Goal: Task Accomplishment & Management: Use online tool/utility

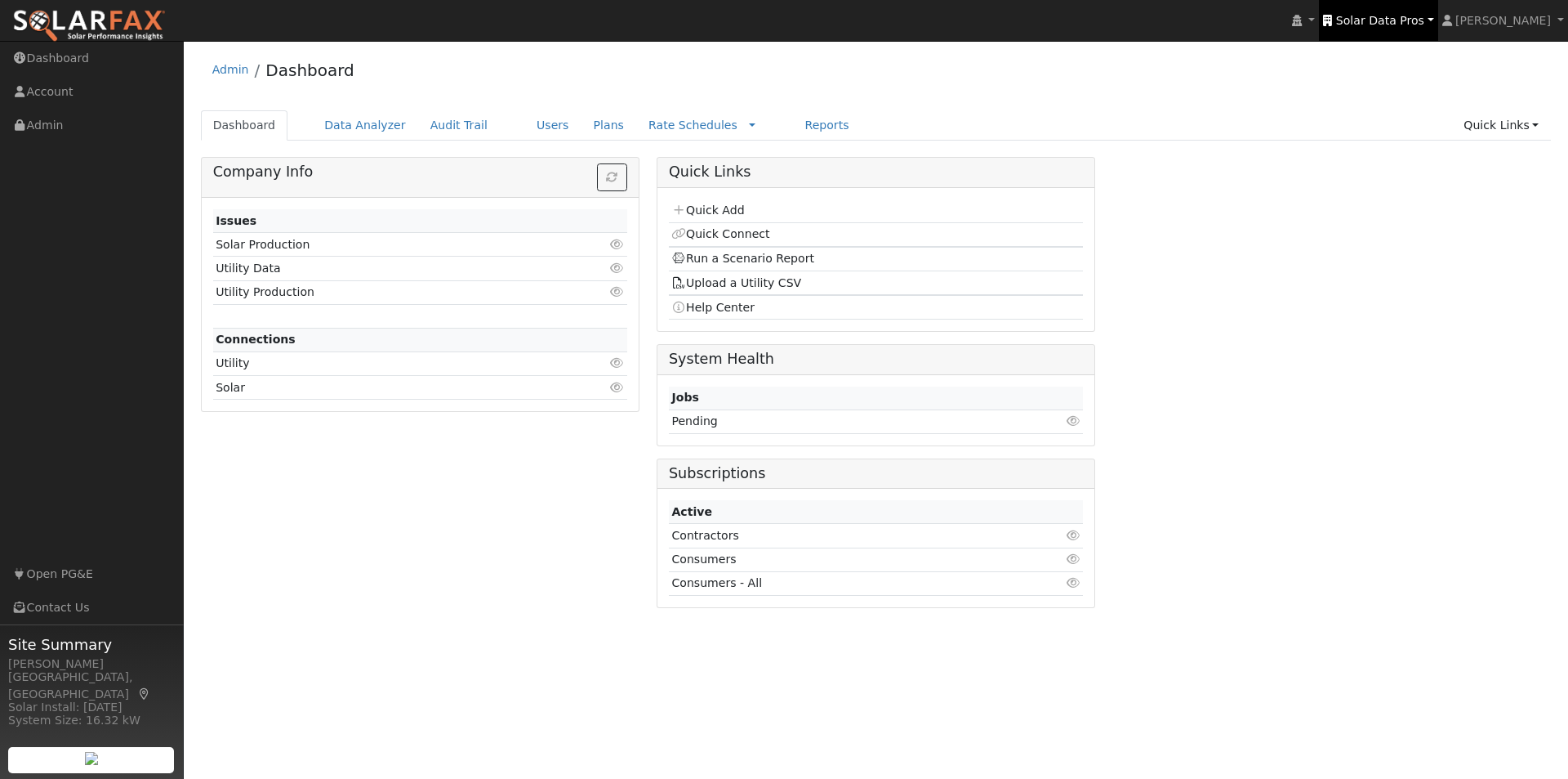
click at [1412, 17] on span "Solar Data Pros" at bounding box center [1380, 21] width 88 height 13
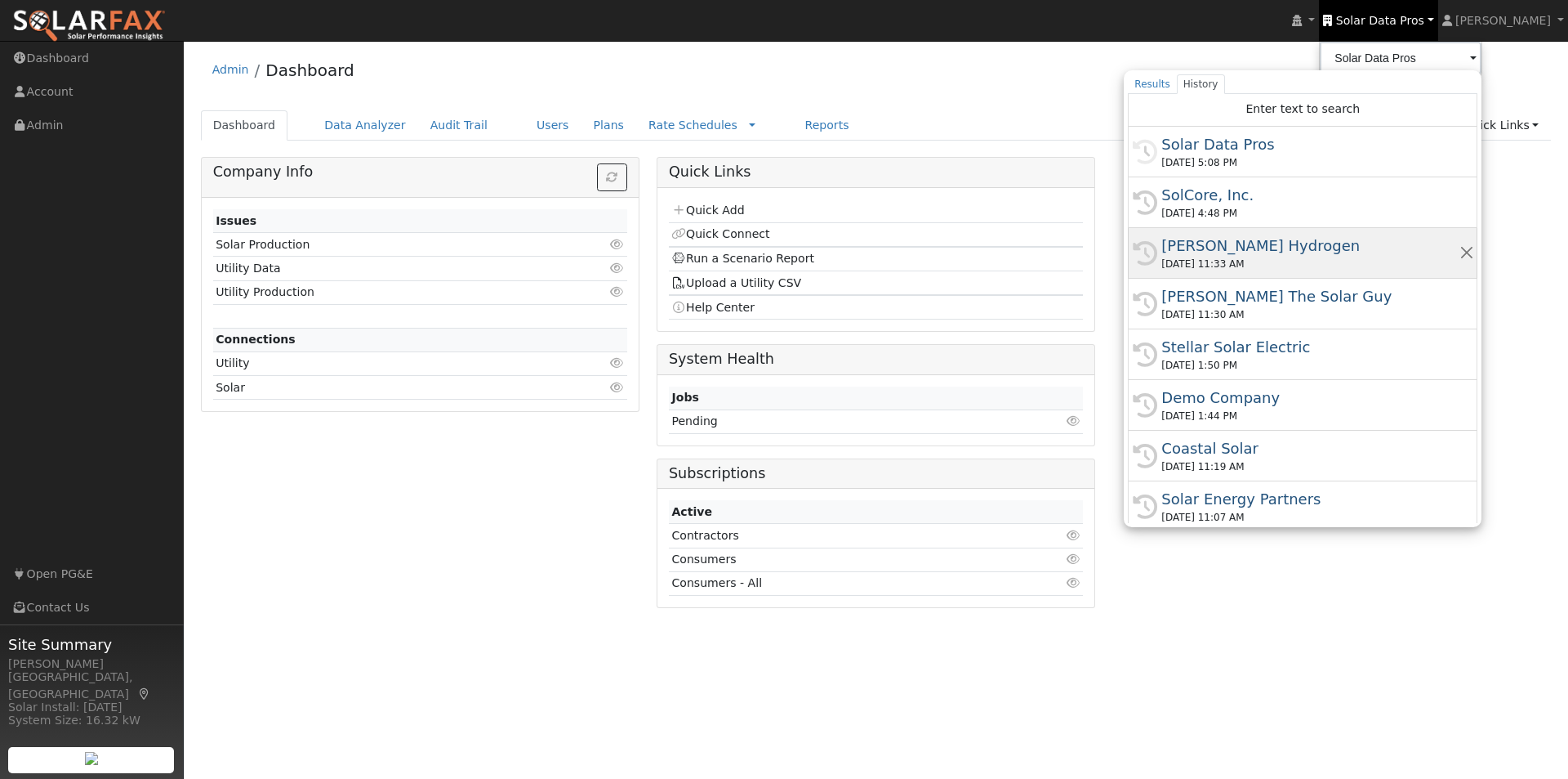
click at [1219, 244] on div "[PERSON_NAME] Hydrogen" at bounding box center [1310, 245] width 297 height 22
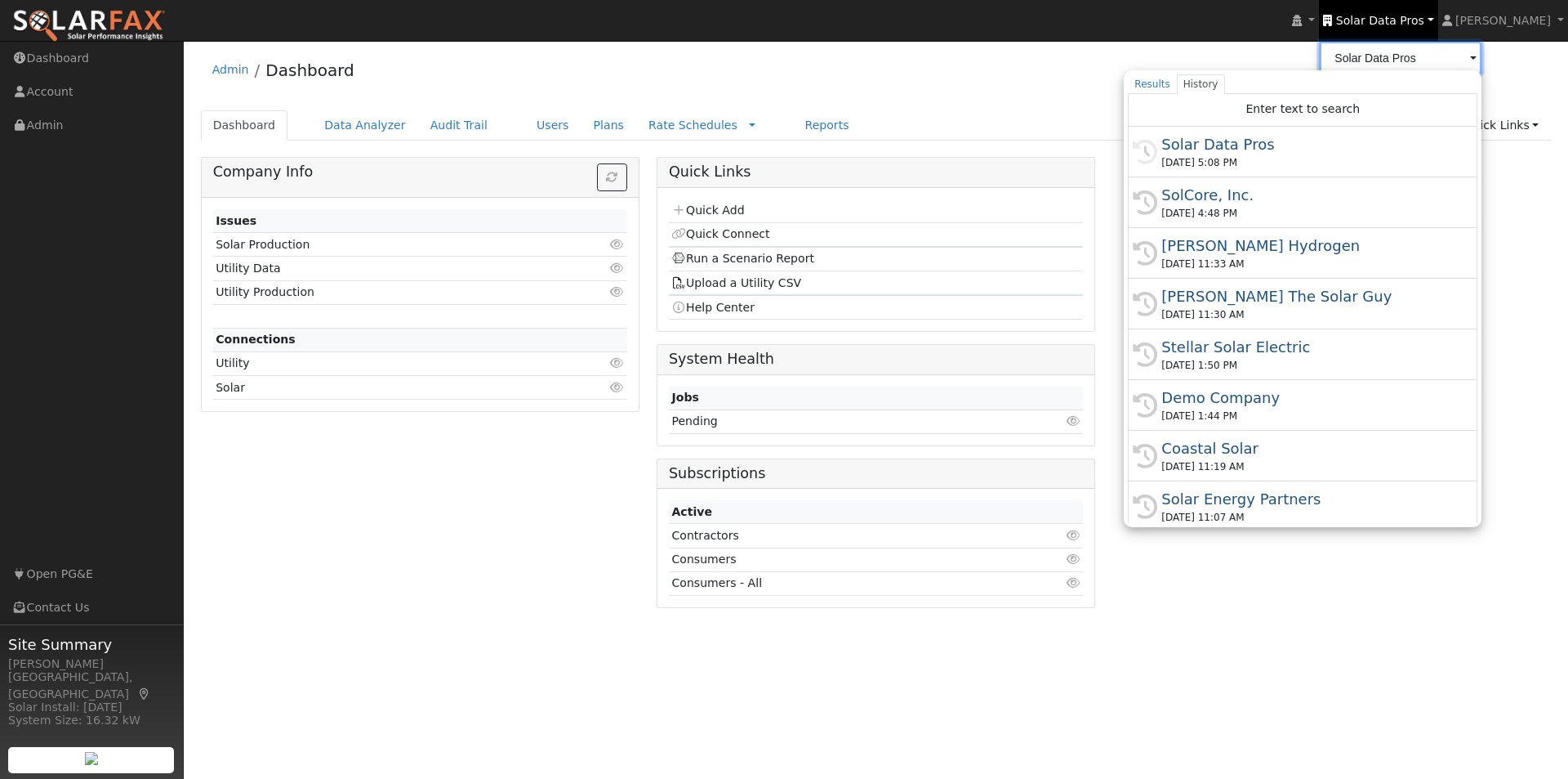
type input "[PERSON_NAME] Hydrogen"
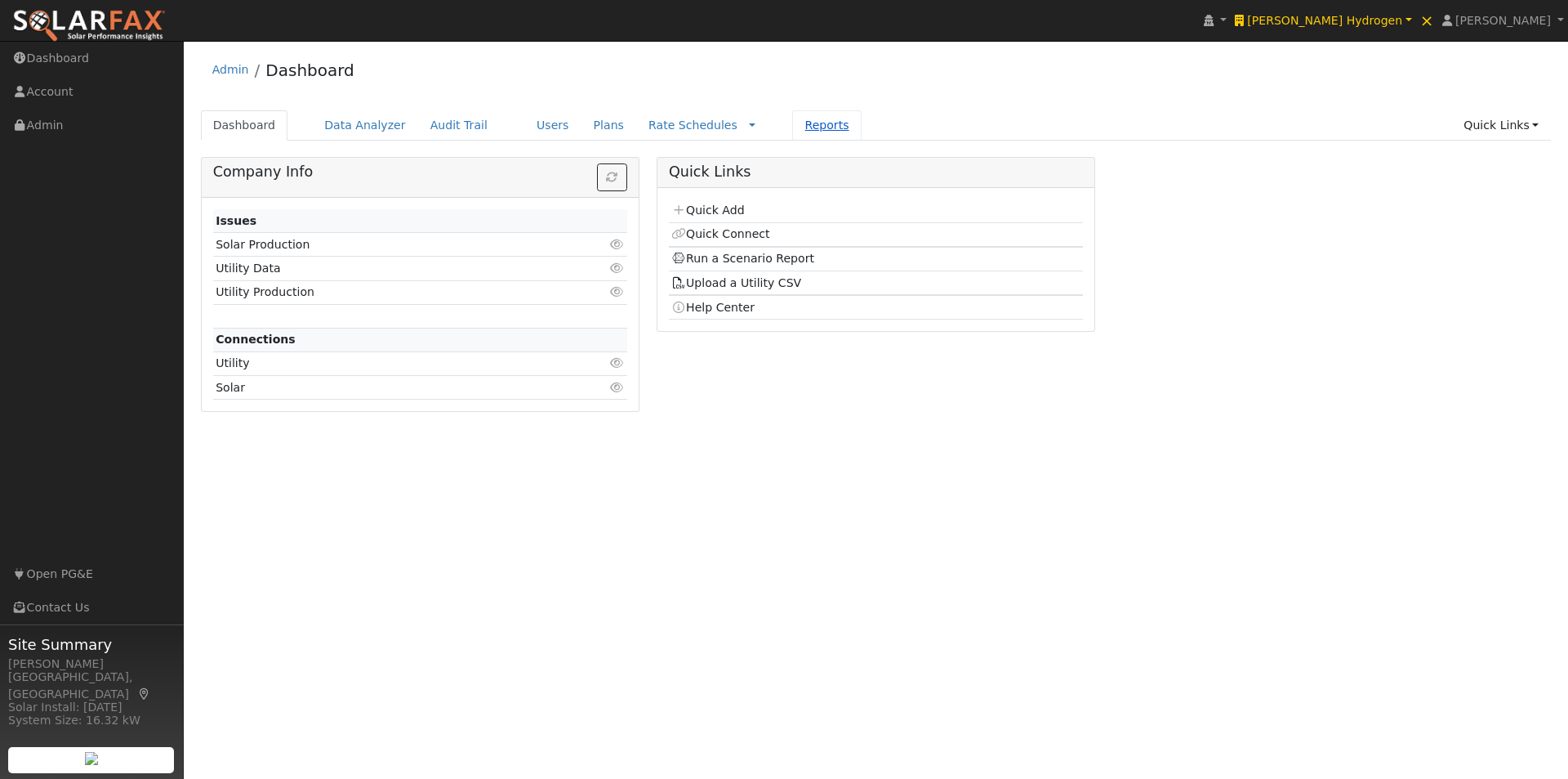
click at [793, 123] on link "Reports" at bounding box center [826, 125] width 68 height 30
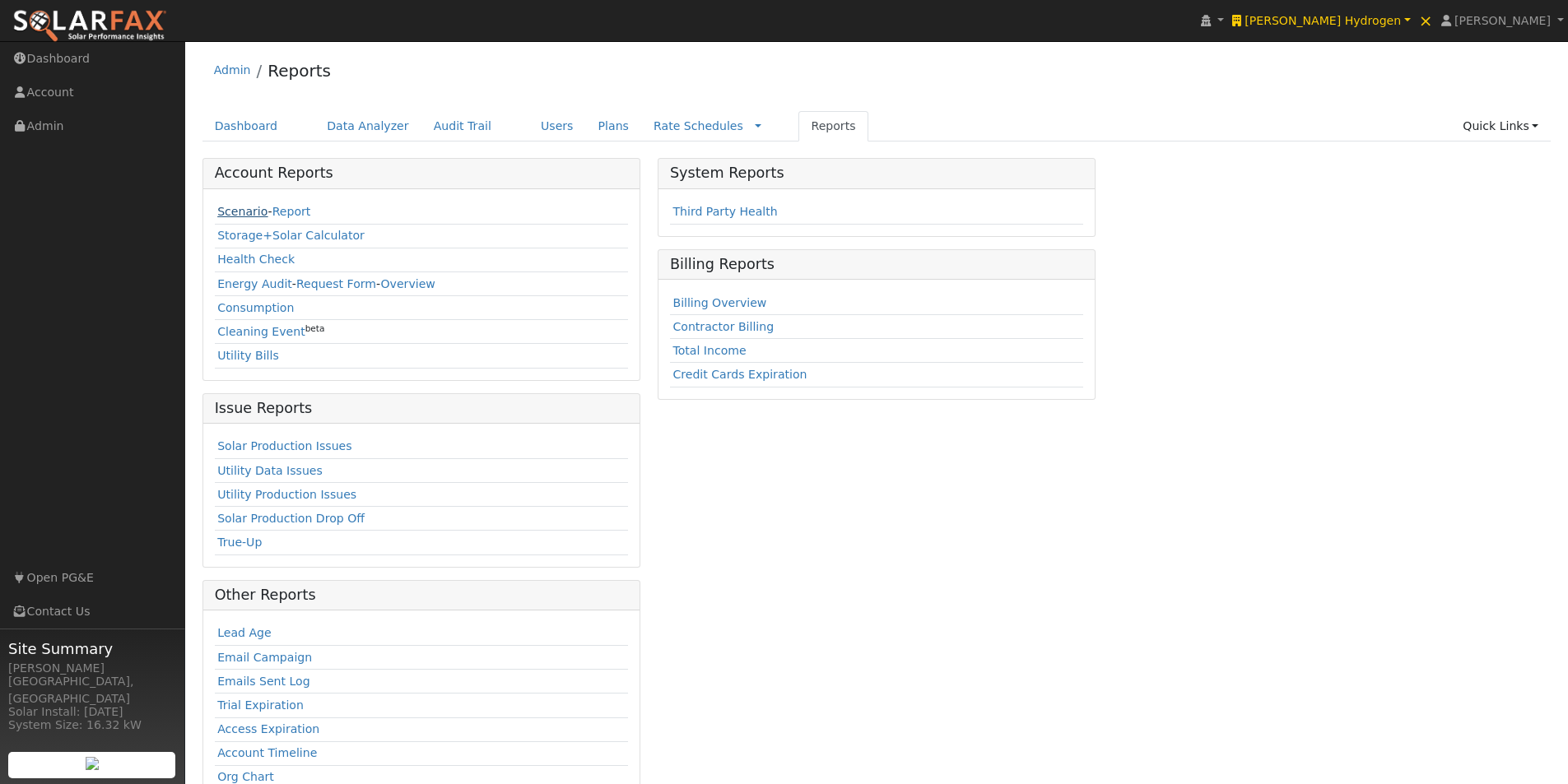
click at [221, 207] on link "Scenario" at bounding box center [242, 211] width 51 height 13
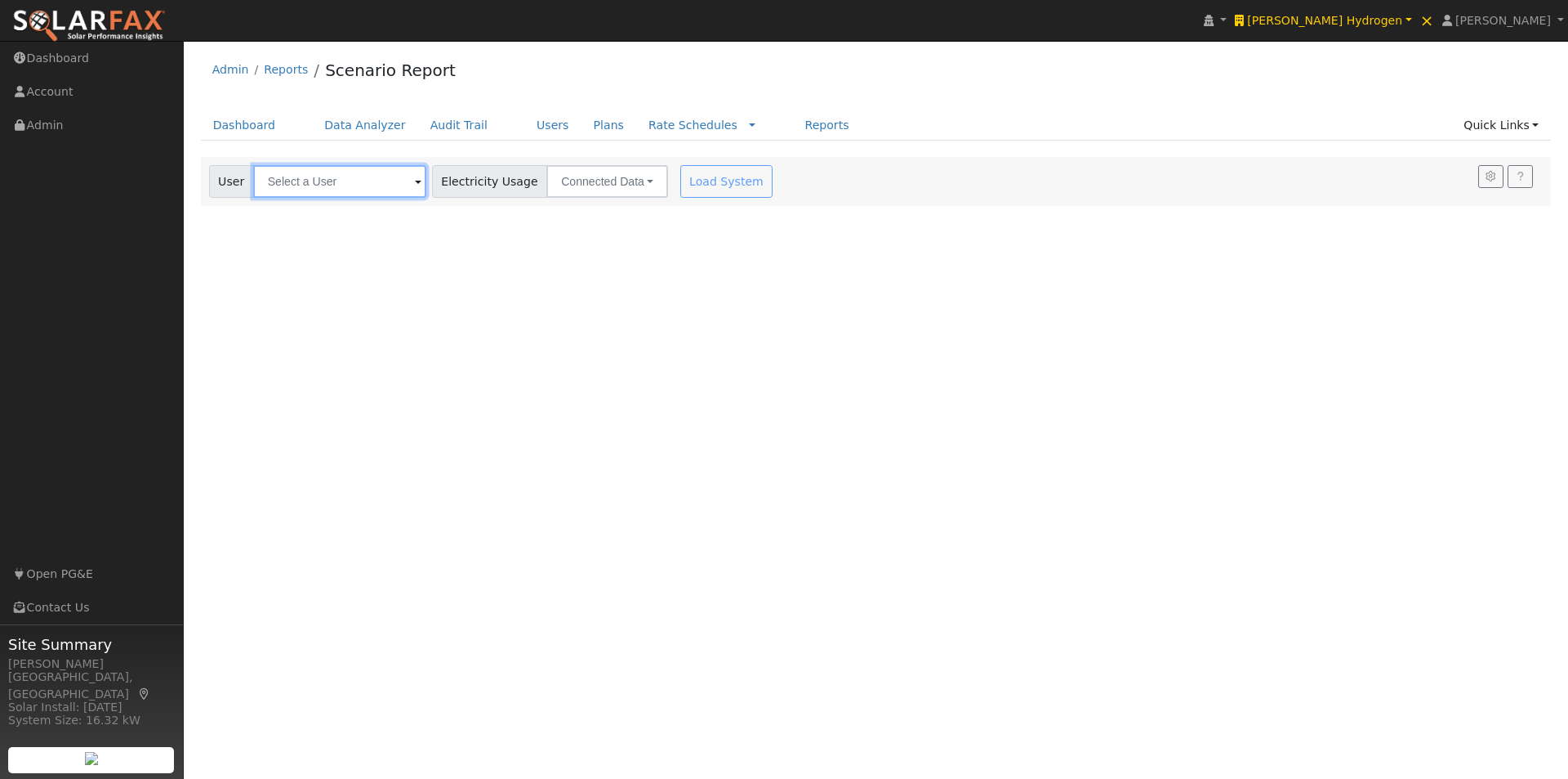
click at [393, 180] on input "text" at bounding box center [340, 181] width 173 height 33
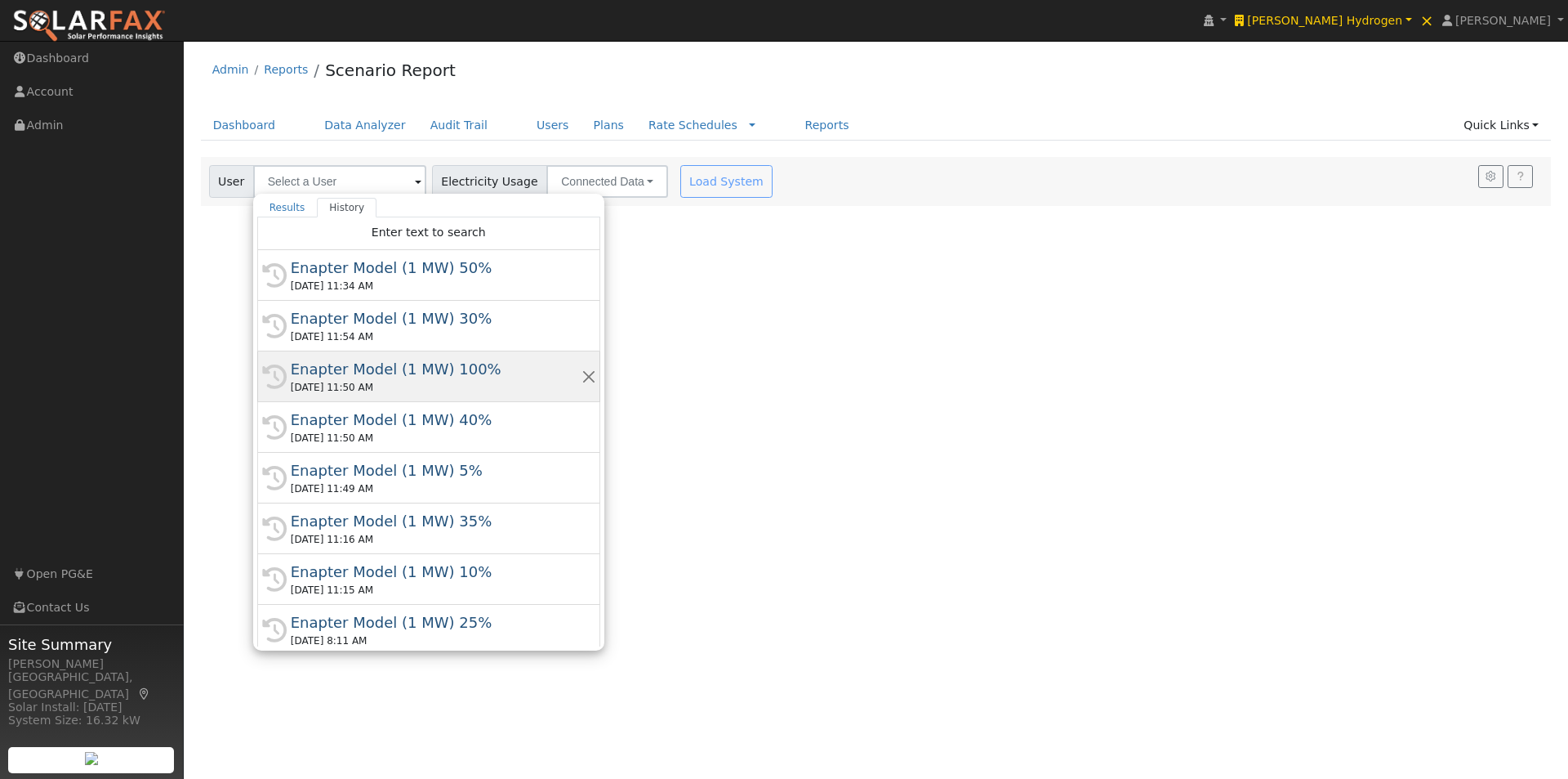
click at [388, 374] on div "Enapter Model (1 MW) 100%" at bounding box center [435, 369] width 291 height 22
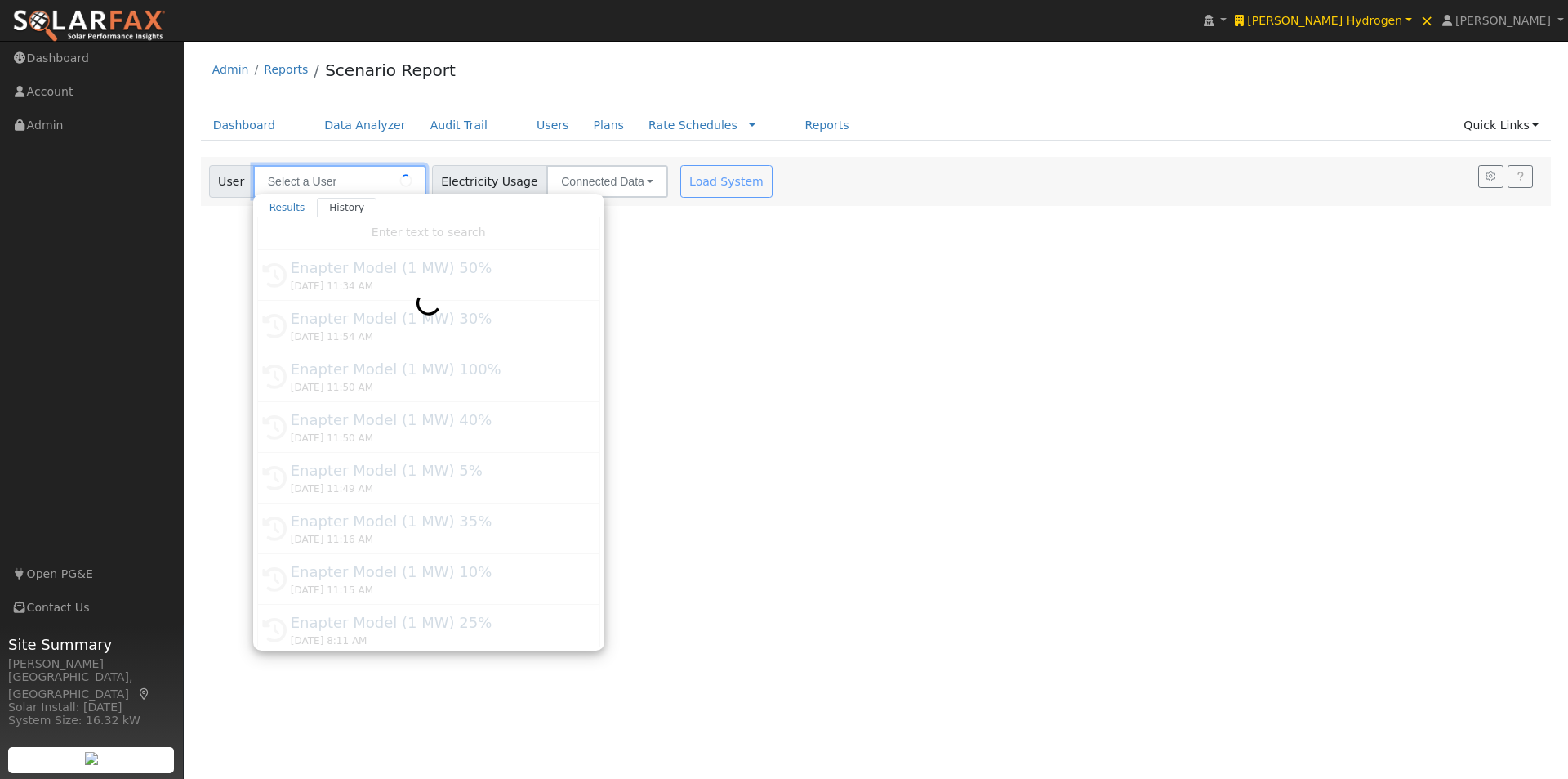
type input "Enapter Model (1 MW) 100%"
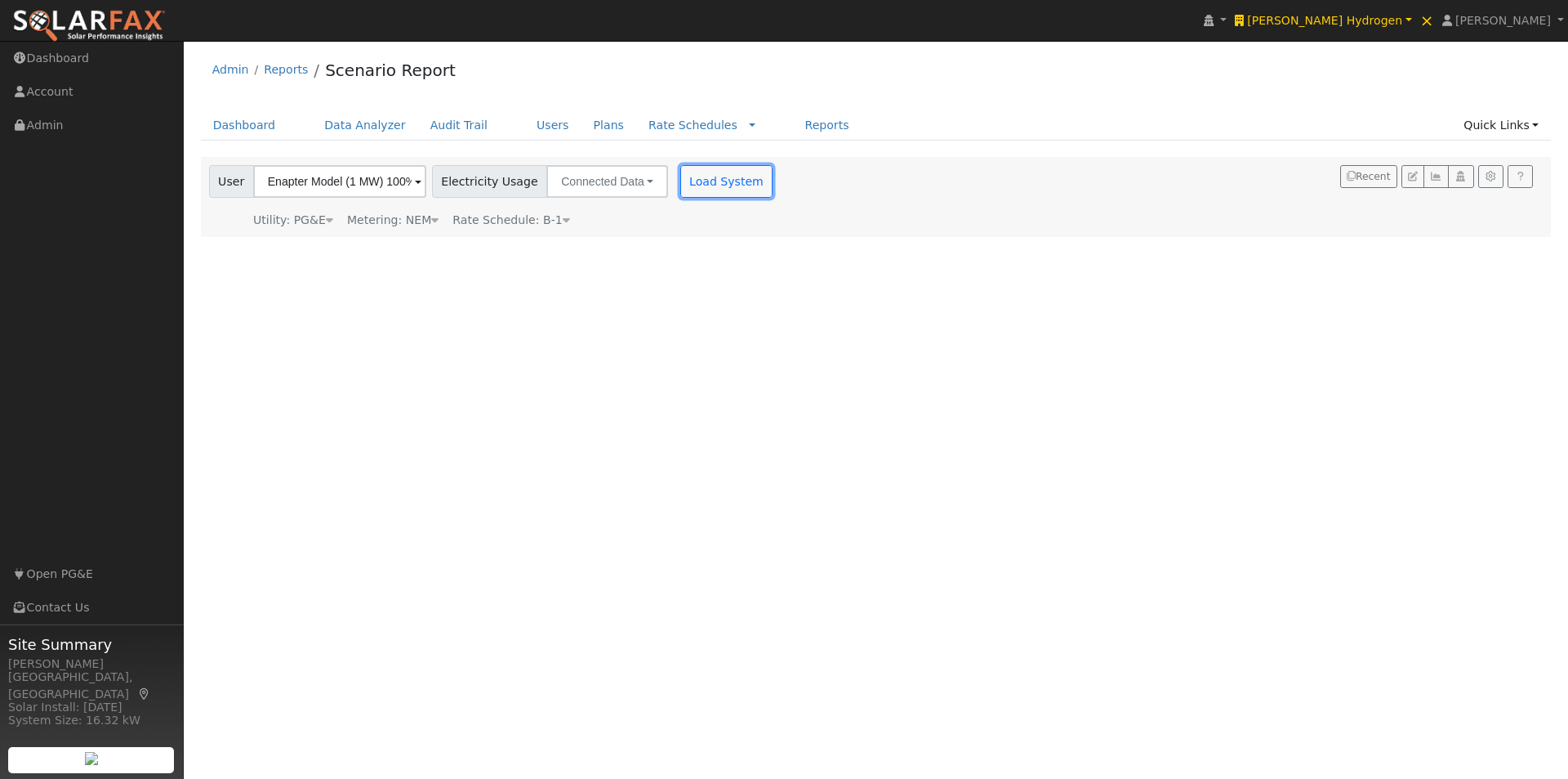
click at [712, 184] on button "Load System" at bounding box center [727, 181] width 93 height 33
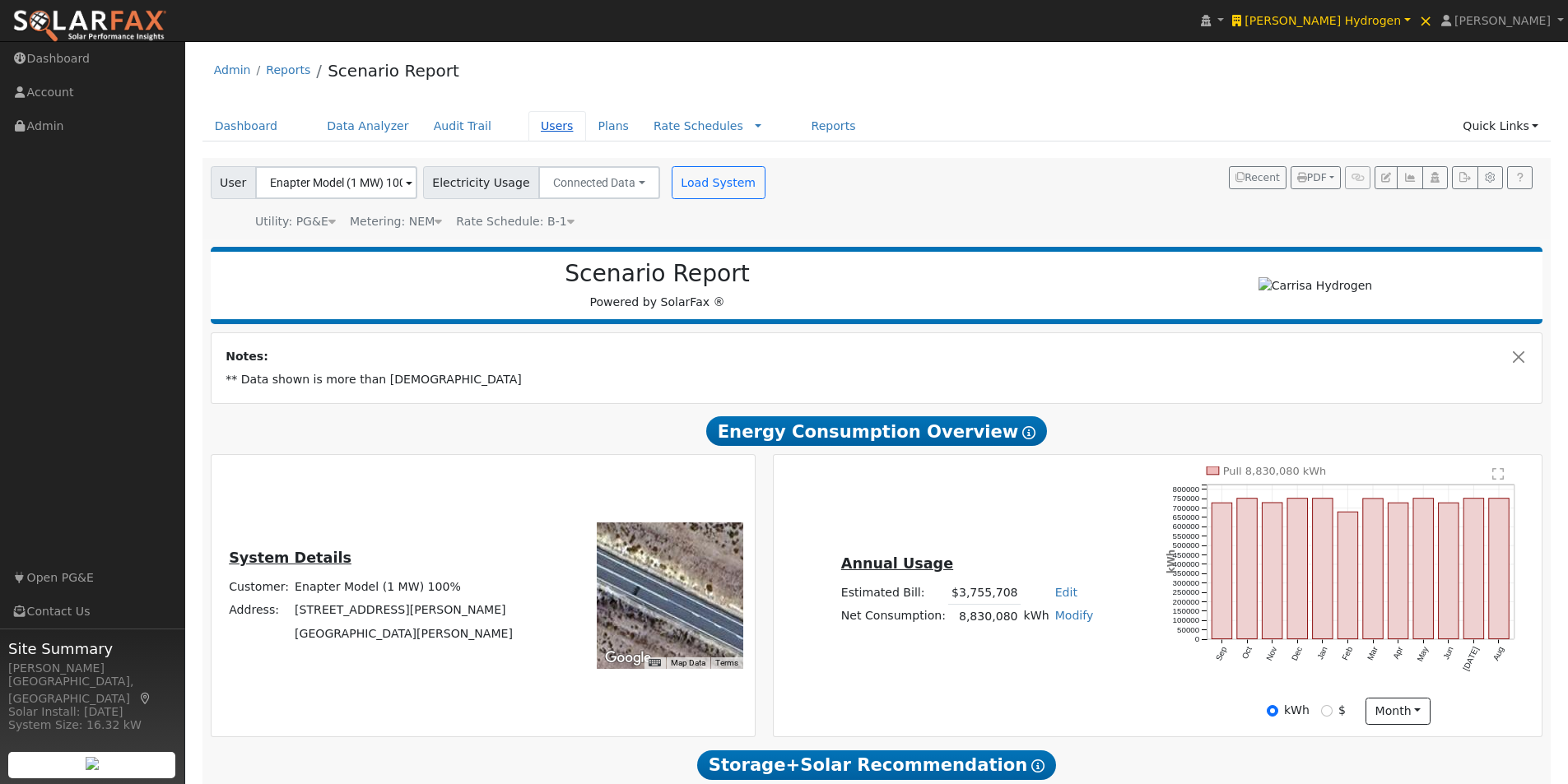
click at [528, 131] on link "Users" at bounding box center [556, 126] width 57 height 31
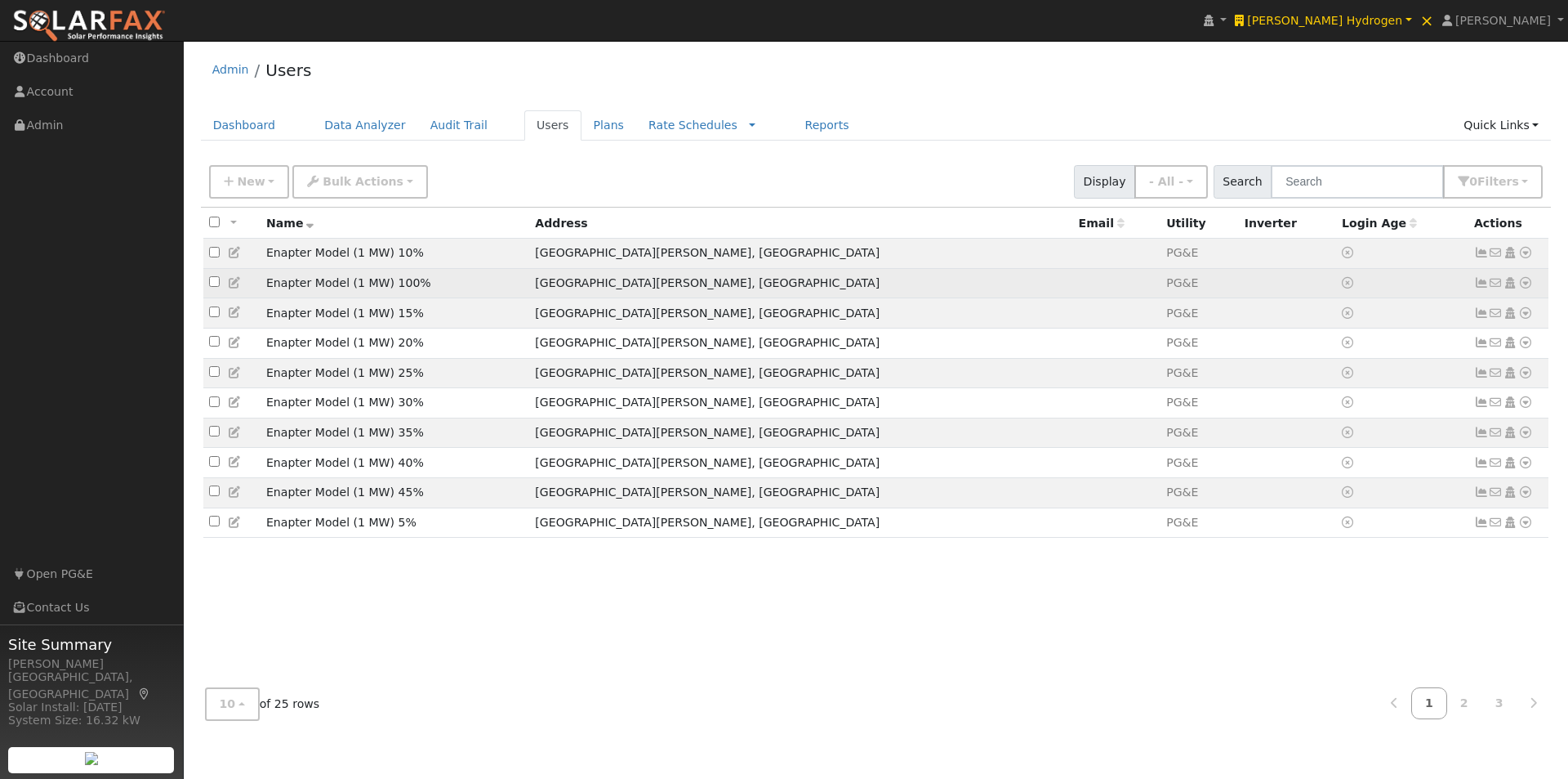
click at [1525, 286] on icon at bounding box center [1526, 282] width 15 height 12
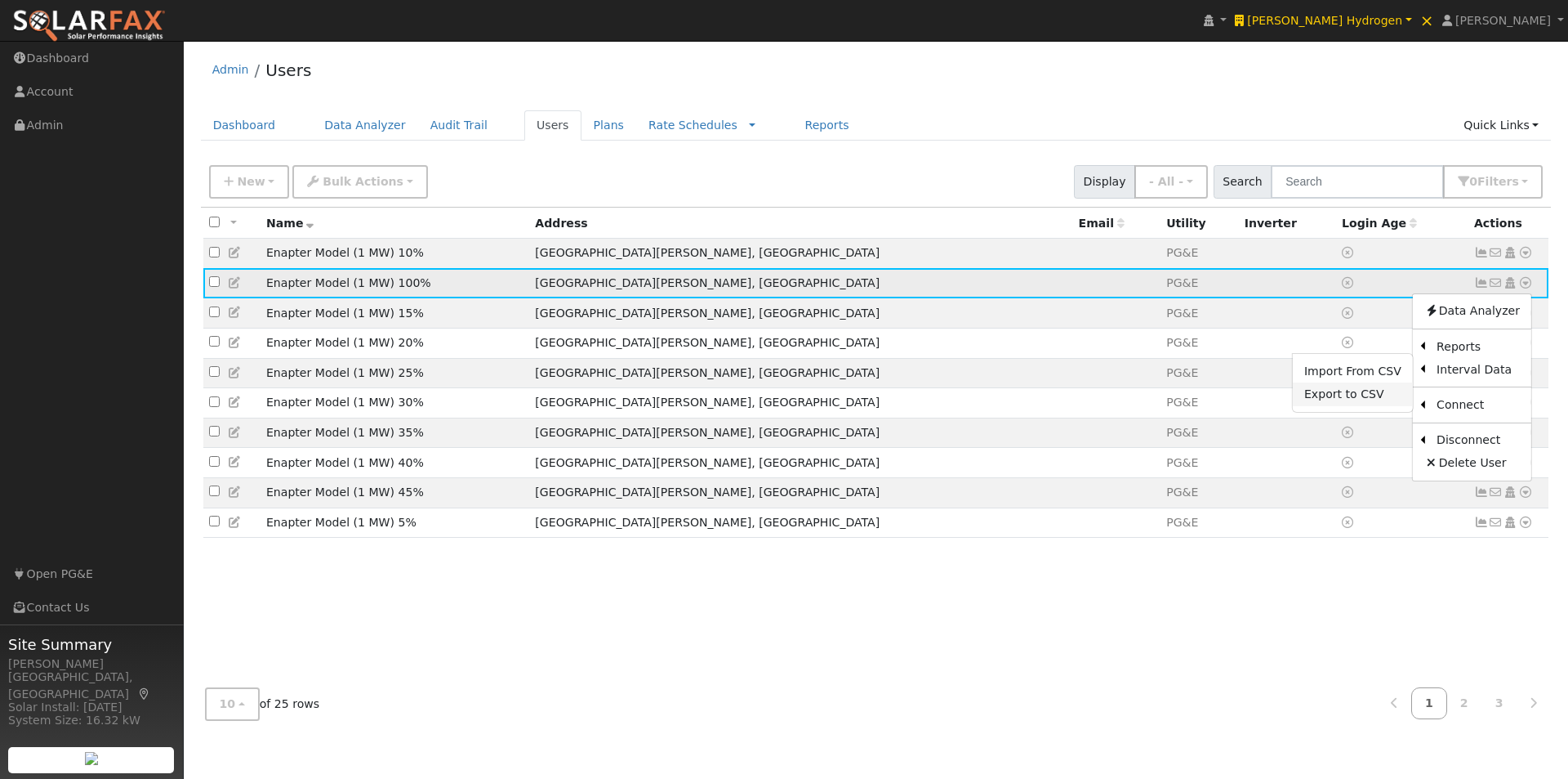
click at [1337, 396] on link "Export to CSV" at bounding box center [1353, 394] width 120 height 23
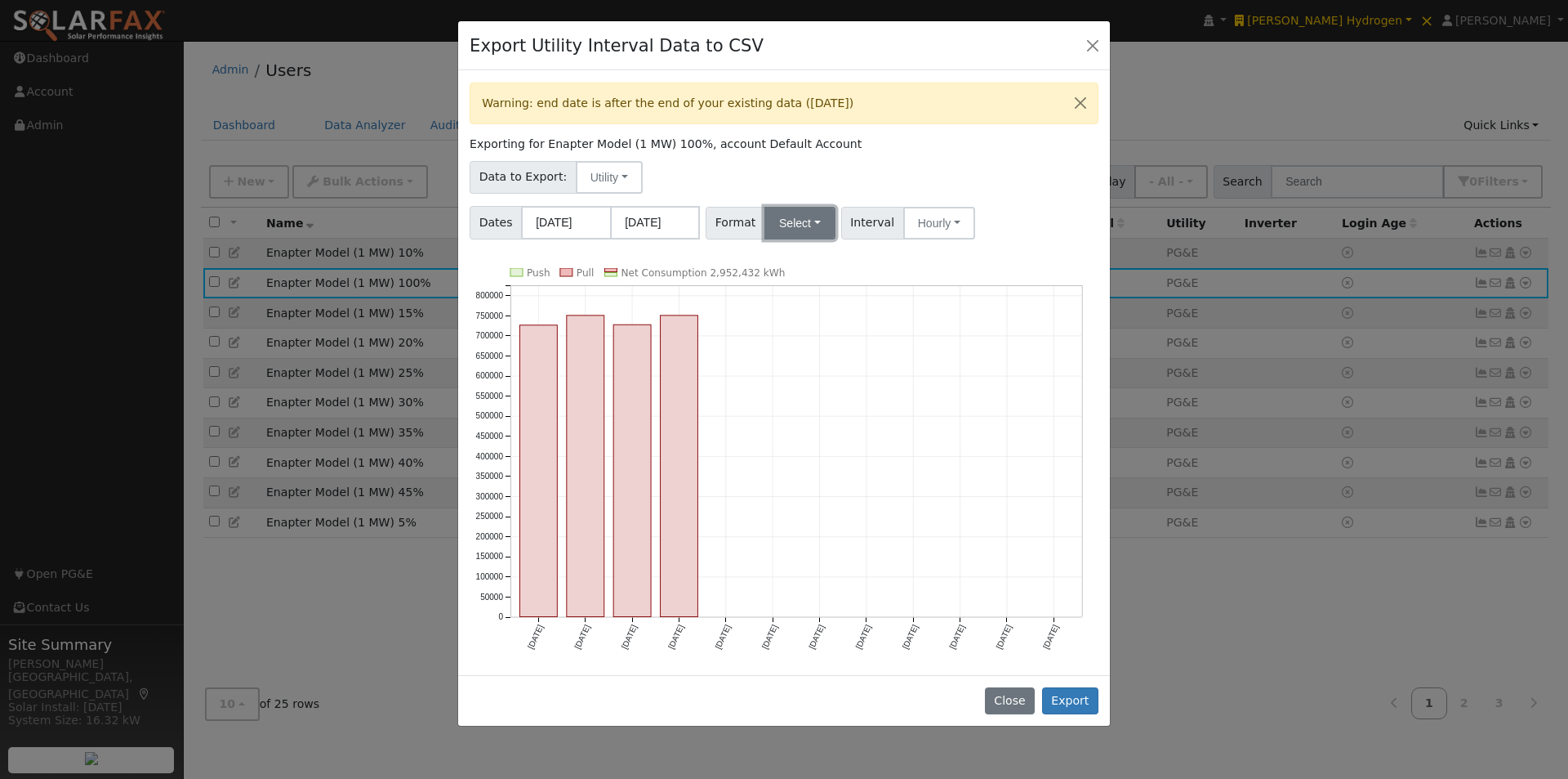
click at [808, 222] on button "Select" at bounding box center [800, 223] width 71 height 33
click at [793, 258] on link "Generic" at bounding box center [819, 259] width 117 height 23
click at [1013, 693] on button "Close" at bounding box center [1010, 702] width 50 height 28
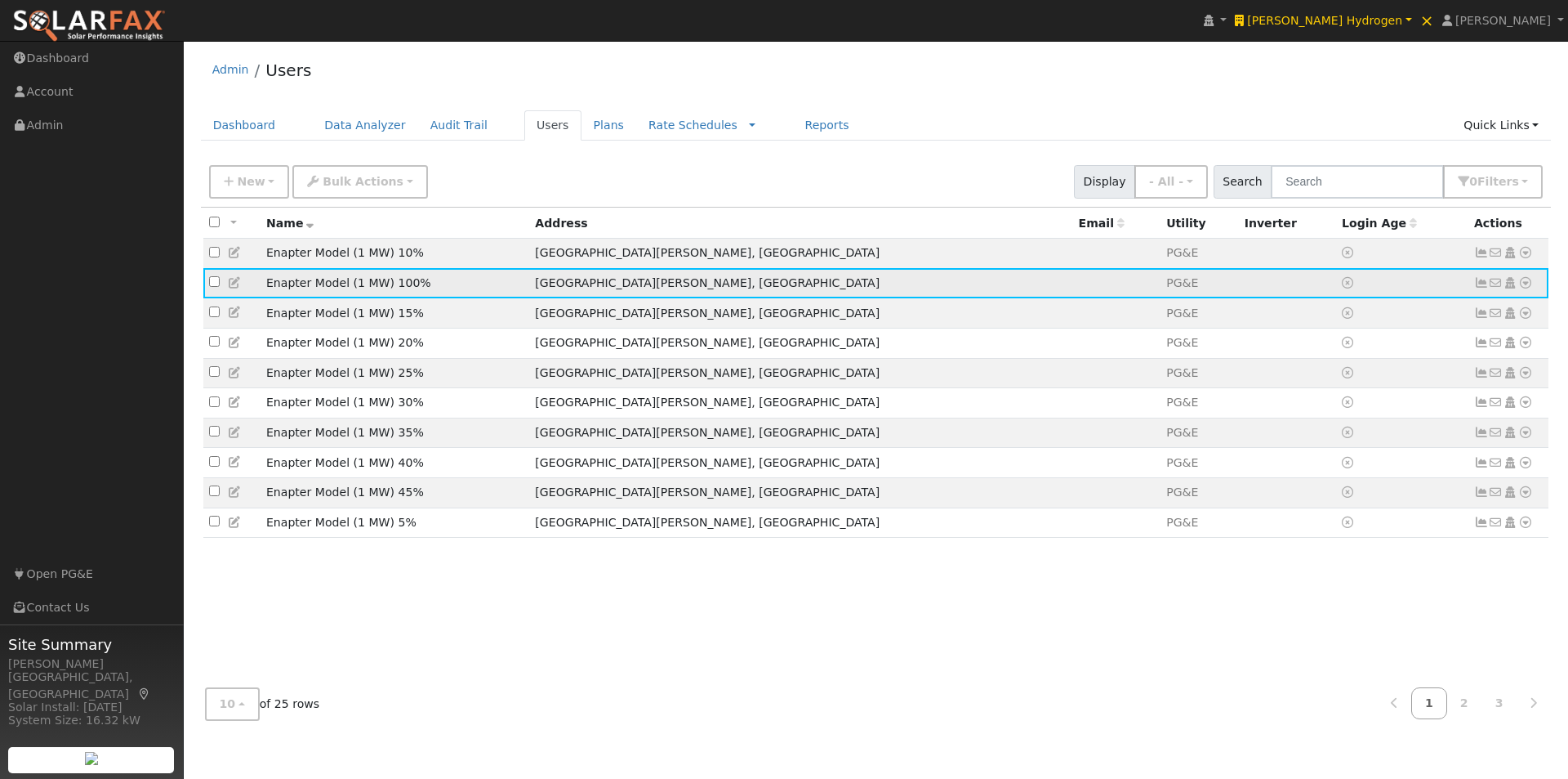
click at [1481, 286] on icon at bounding box center [1482, 282] width 15 height 12
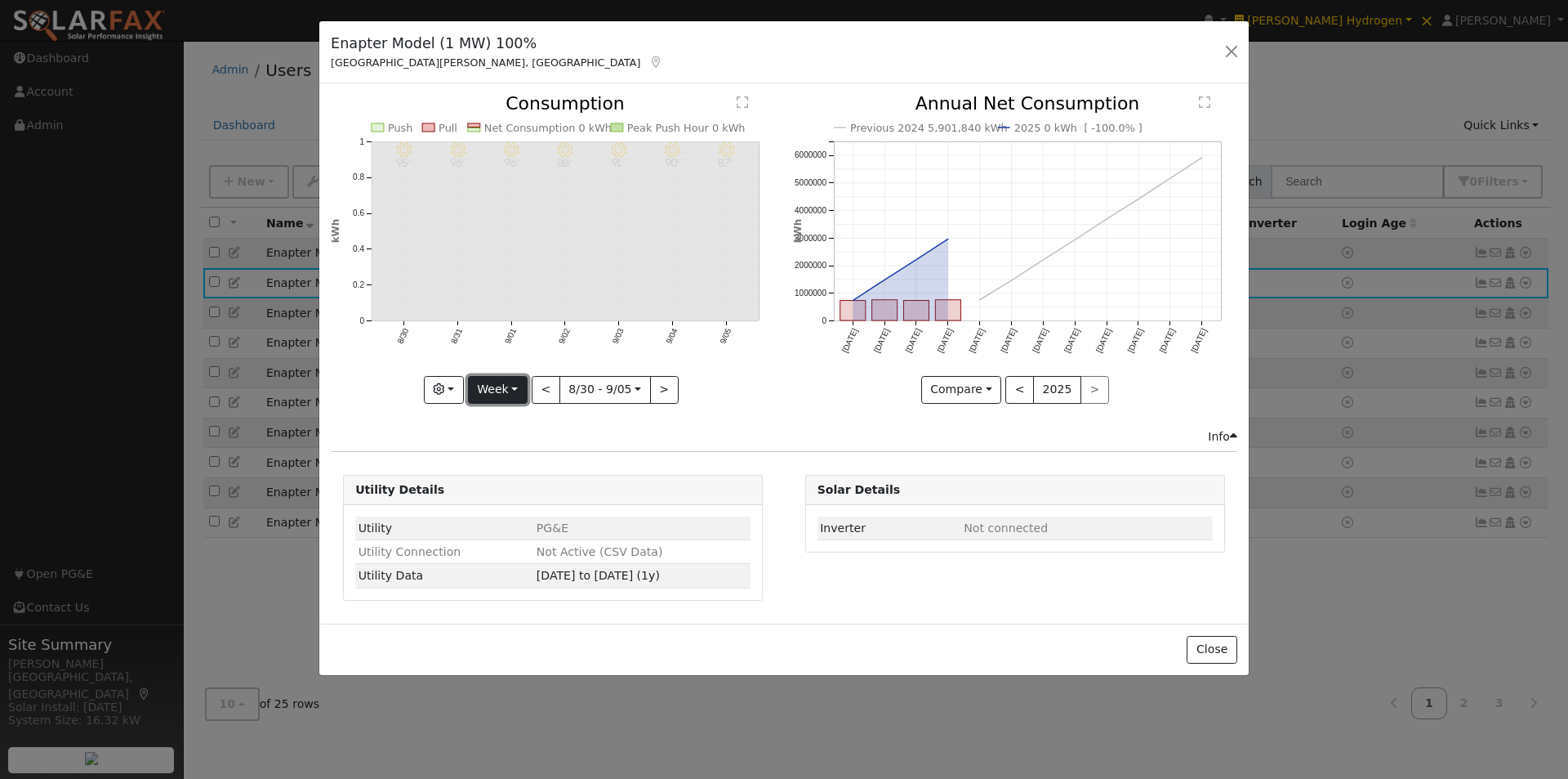
click at [511, 379] on button "Week" at bounding box center [498, 390] width 59 height 28
click at [519, 495] on link "Year" at bounding box center [526, 492] width 114 height 23
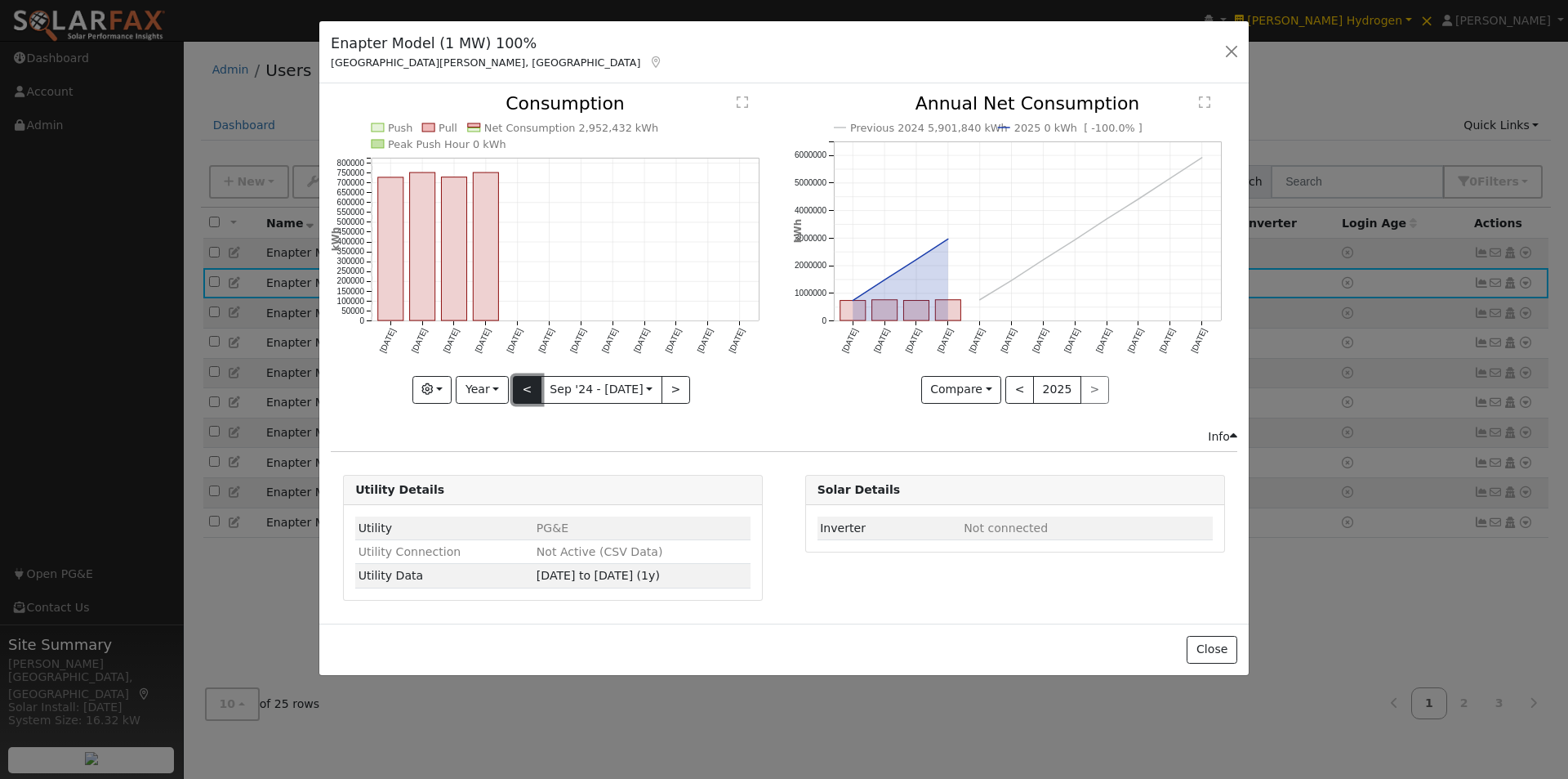
click at [523, 389] on button "<" at bounding box center [527, 390] width 29 height 28
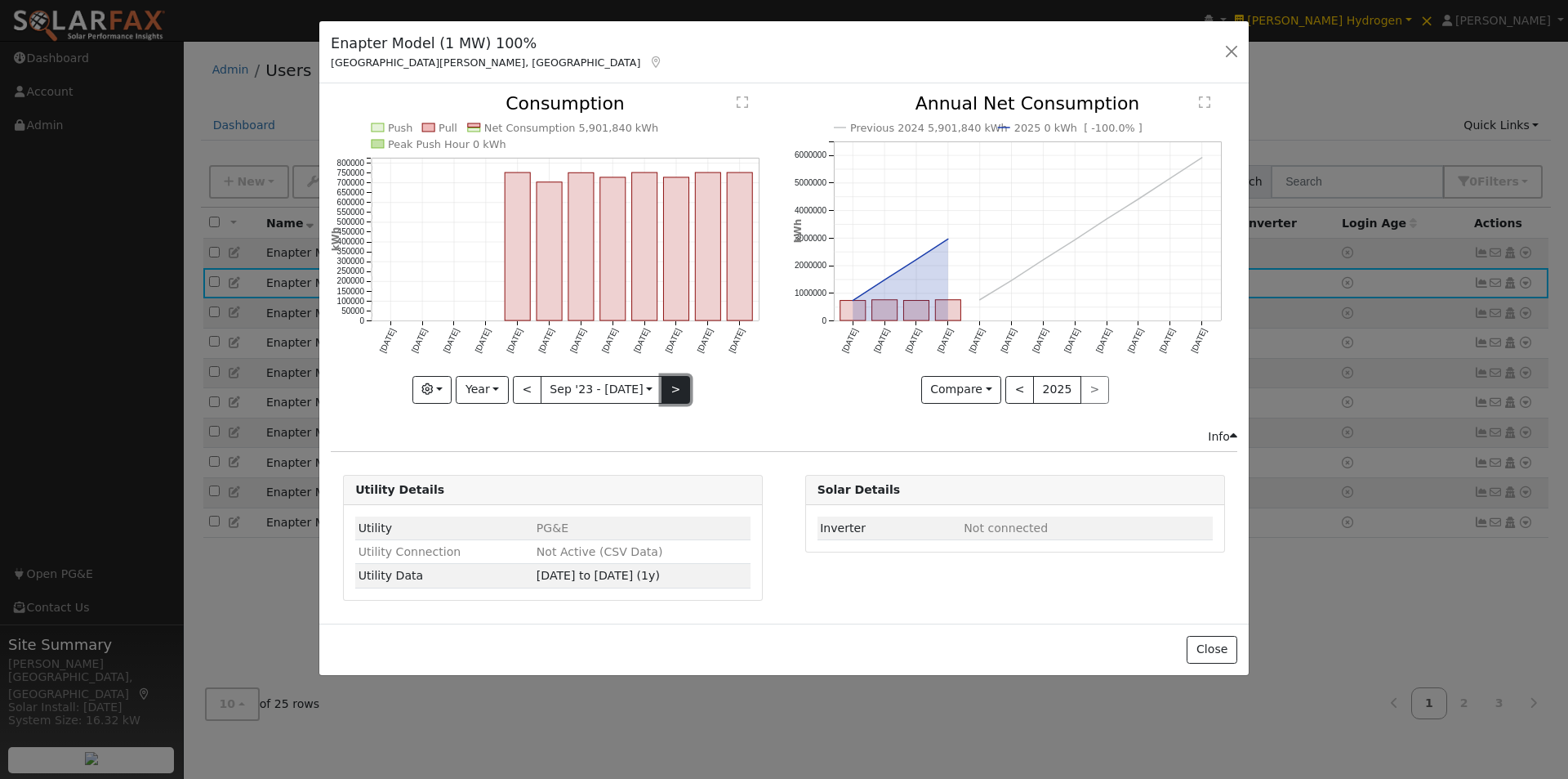
click at [680, 398] on button ">" at bounding box center [676, 390] width 29 height 28
type input "2024-09-01"
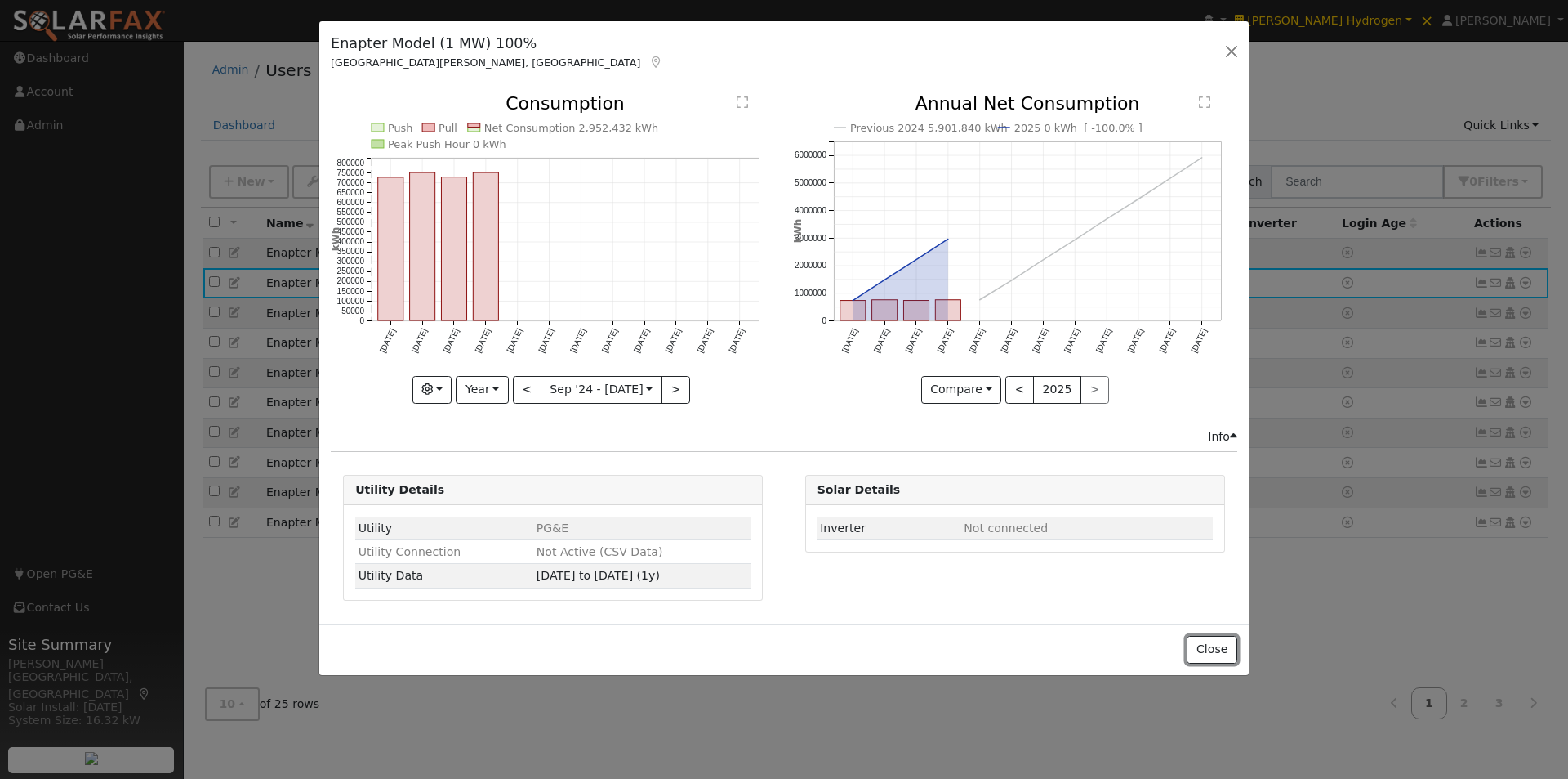
drag, startPoint x: 1217, startPoint y: 655, endPoint x: 1253, endPoint y: 562, distance: 99.7
click at [1217, 645] on button "Close" at bounding box center [1212, 650] width 50 height 28
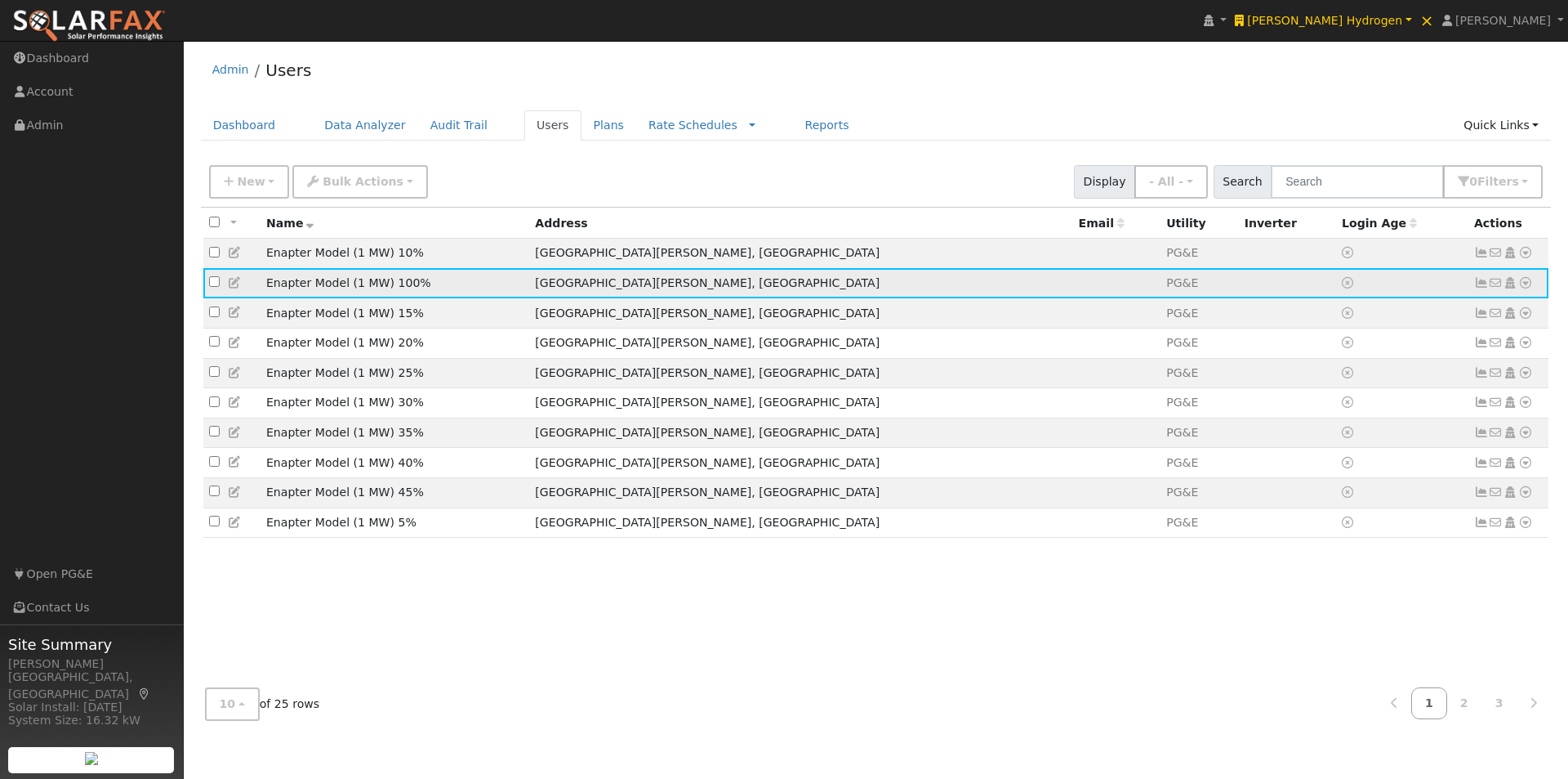
click at [1527, 282] on icon at bounding box center [1526, 282] width 15 height 12
click at [1332, 399] on link "Export to CSV" at bounding box center [1353, 394] width 120 height 23
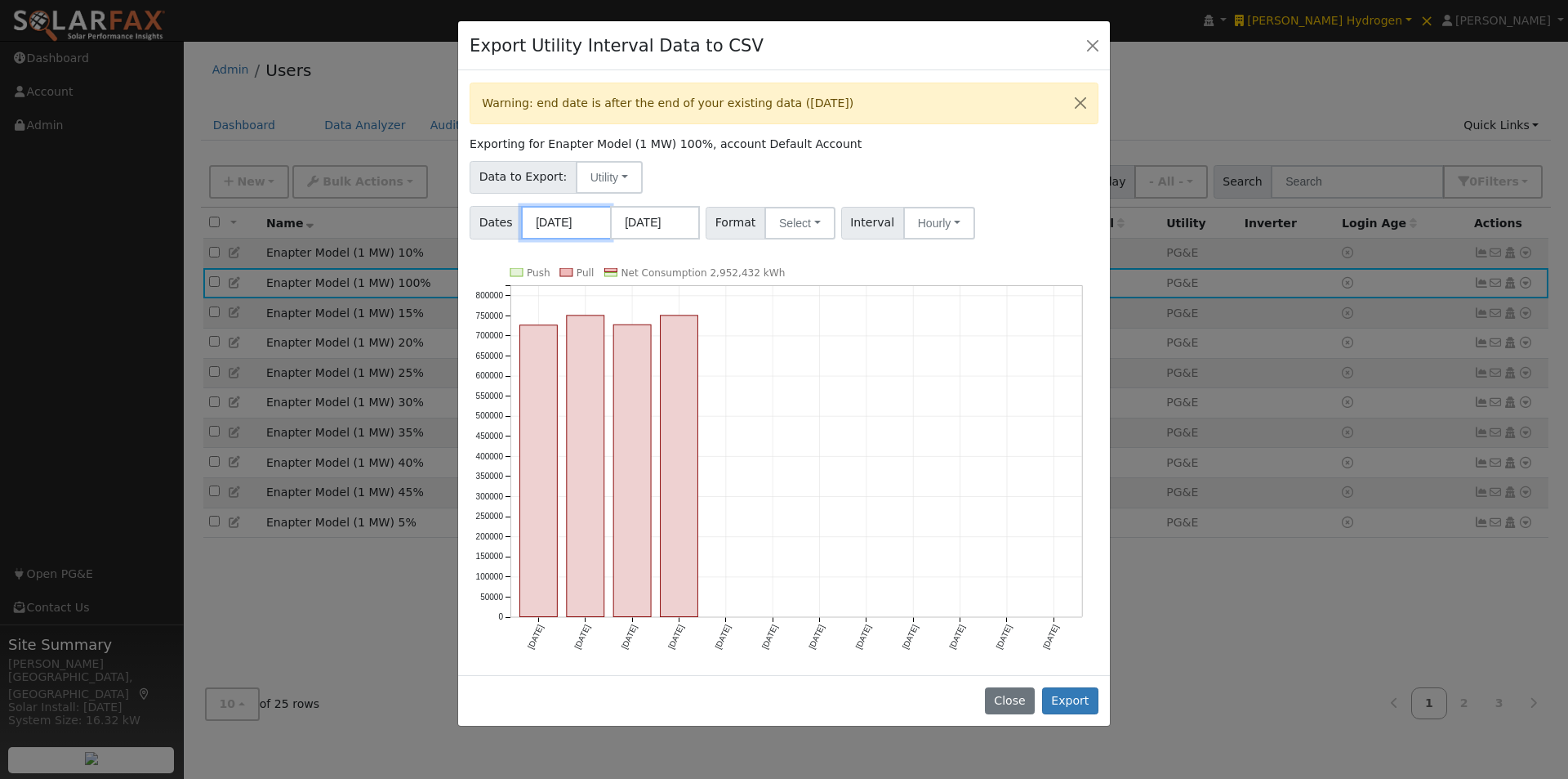
click at [568, 221] on input "09/01/2024" at bounding box center [565, 222] width 90 height 34
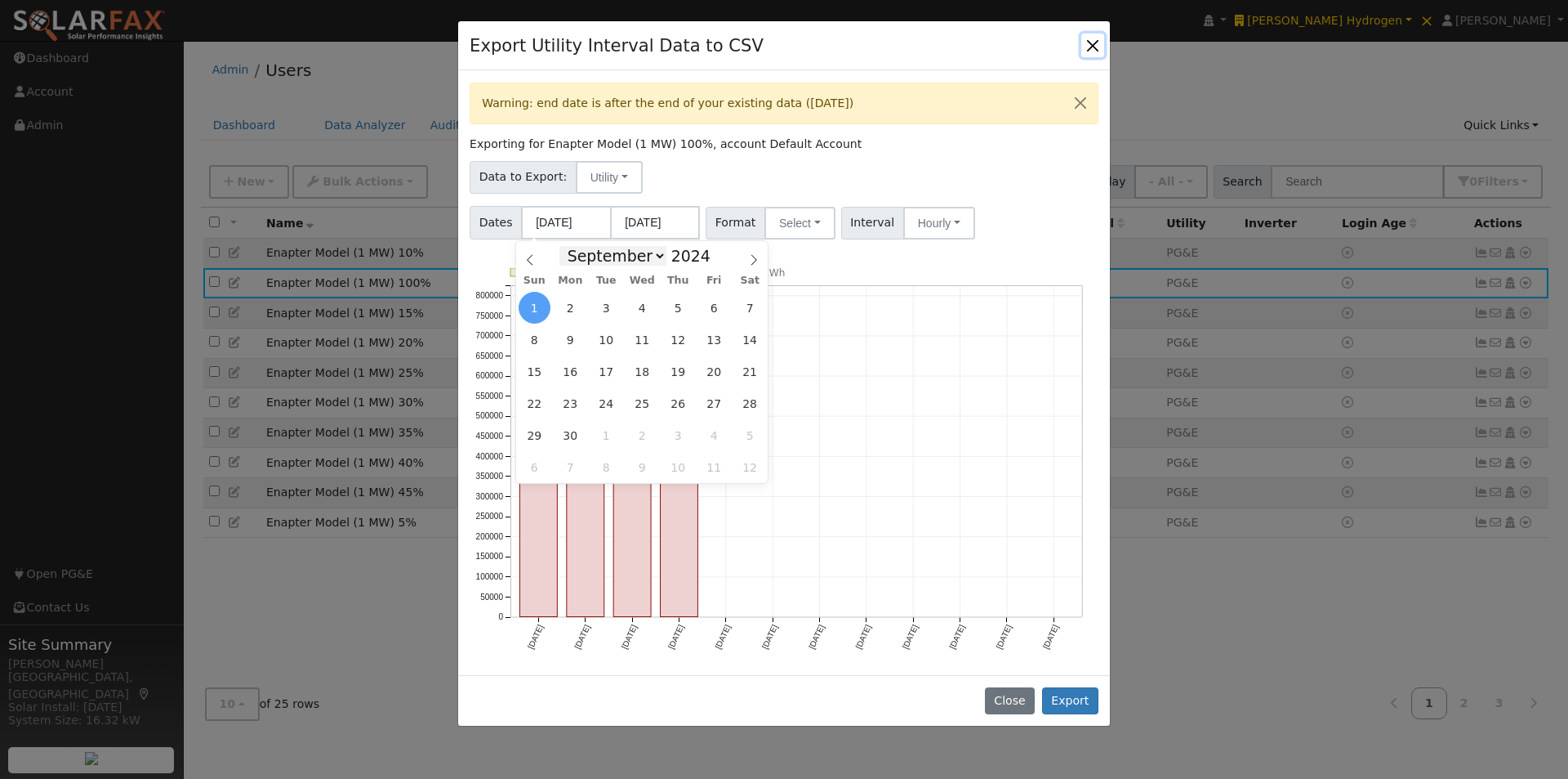
click at [657, 259] on select "January February March April May June July August September October November De…" at bounding box center [613, 256] width 107 height 20
select select "0"
click at [573, 246] on select "January February March April May June July August September October November De…" at bounding box center [613, 256] width 107 height 20
drag, startPoint x: 570, startPoint y: 311, endPoint x: 610, endPoint y: 288, distance: 46.1
click at [570, 312] on span "1" at bounding box center [570, 307] width 32 height 32
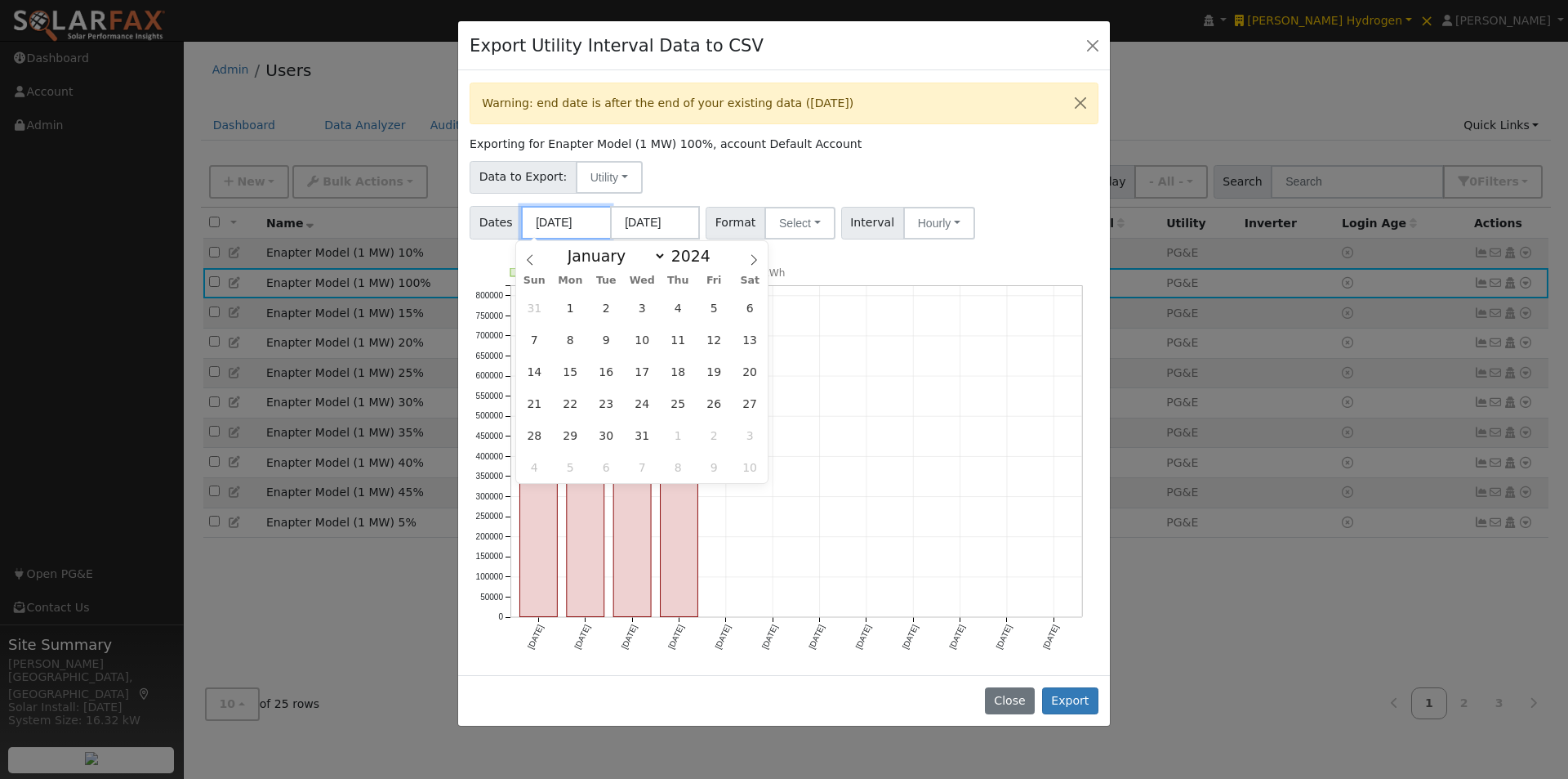
type input "01/01/2024"
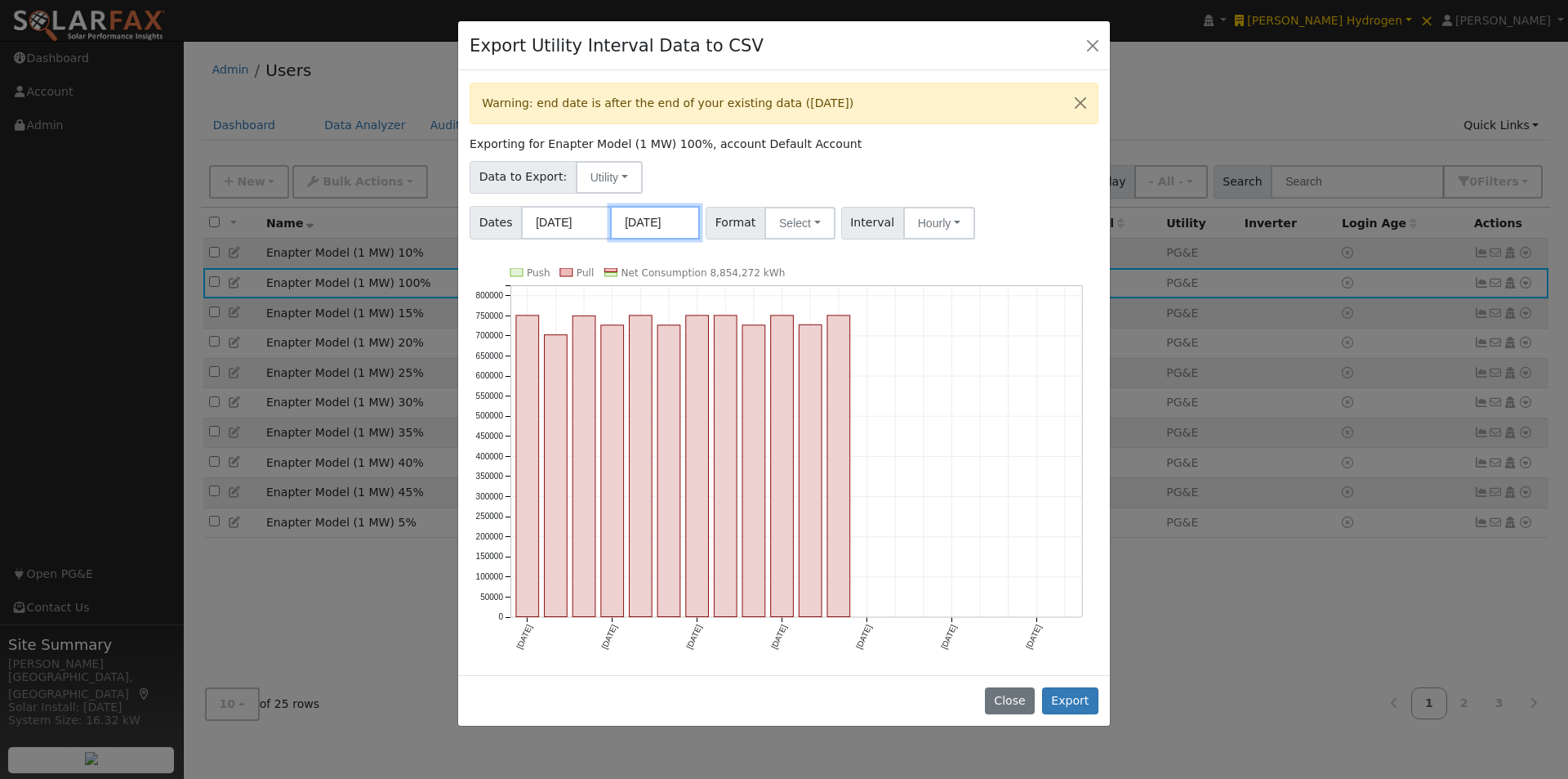
click at [668, 222] on input "08/31/2025" at bounding box center [654, 222] width 90 height 34
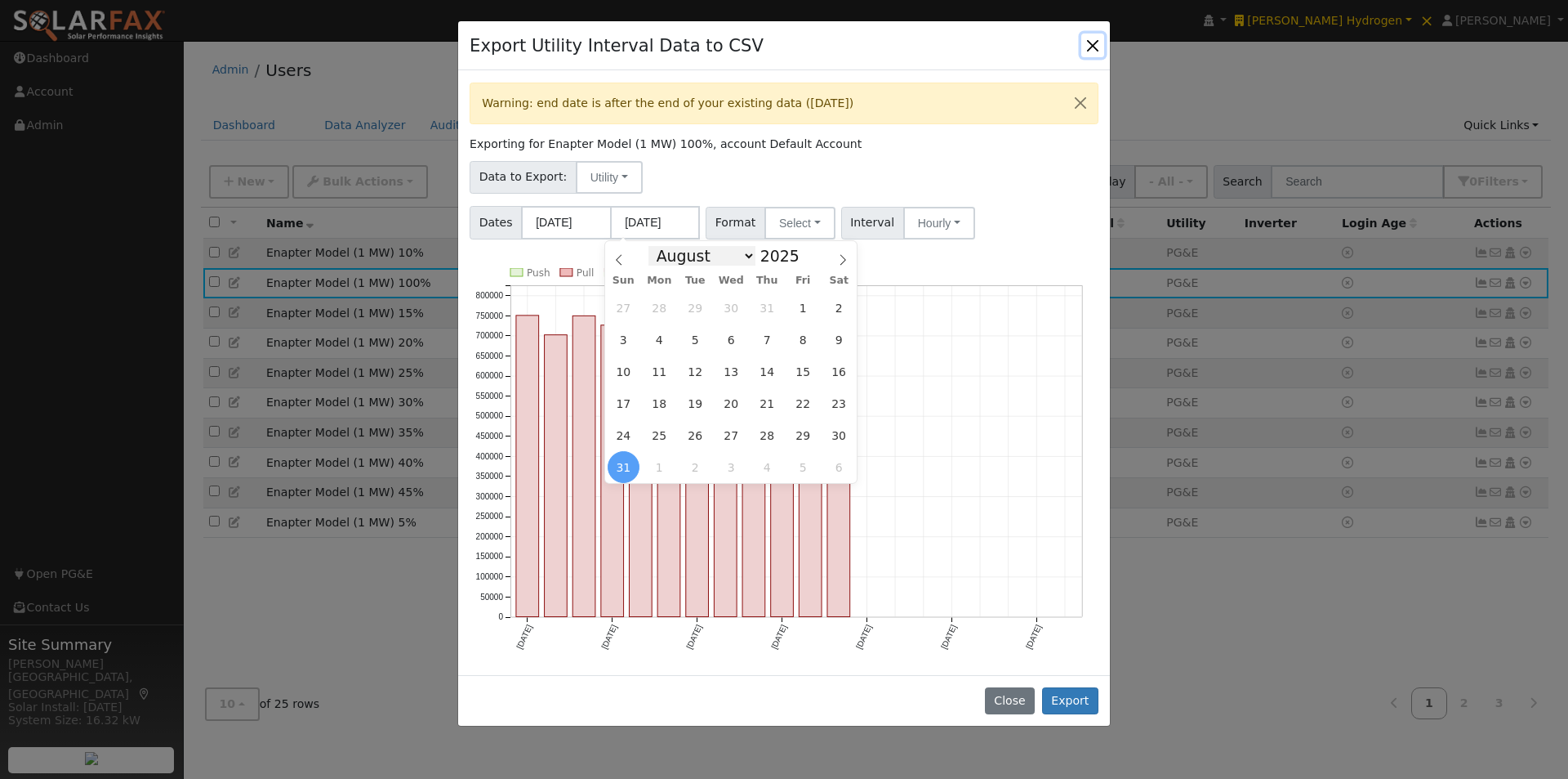
click at [747, 257] on select "January February March April May June July August September October November De…" at bounding box center [702, 256] width 107 height 20
select select "11"
click at [662, 246] on select "January February March April May June July August September October November De…" at bounding box center [702, 256] width 107 height 20
click at [803, 265] on span at bounding box center [809, 260] width 12 height 9
type input "2024"
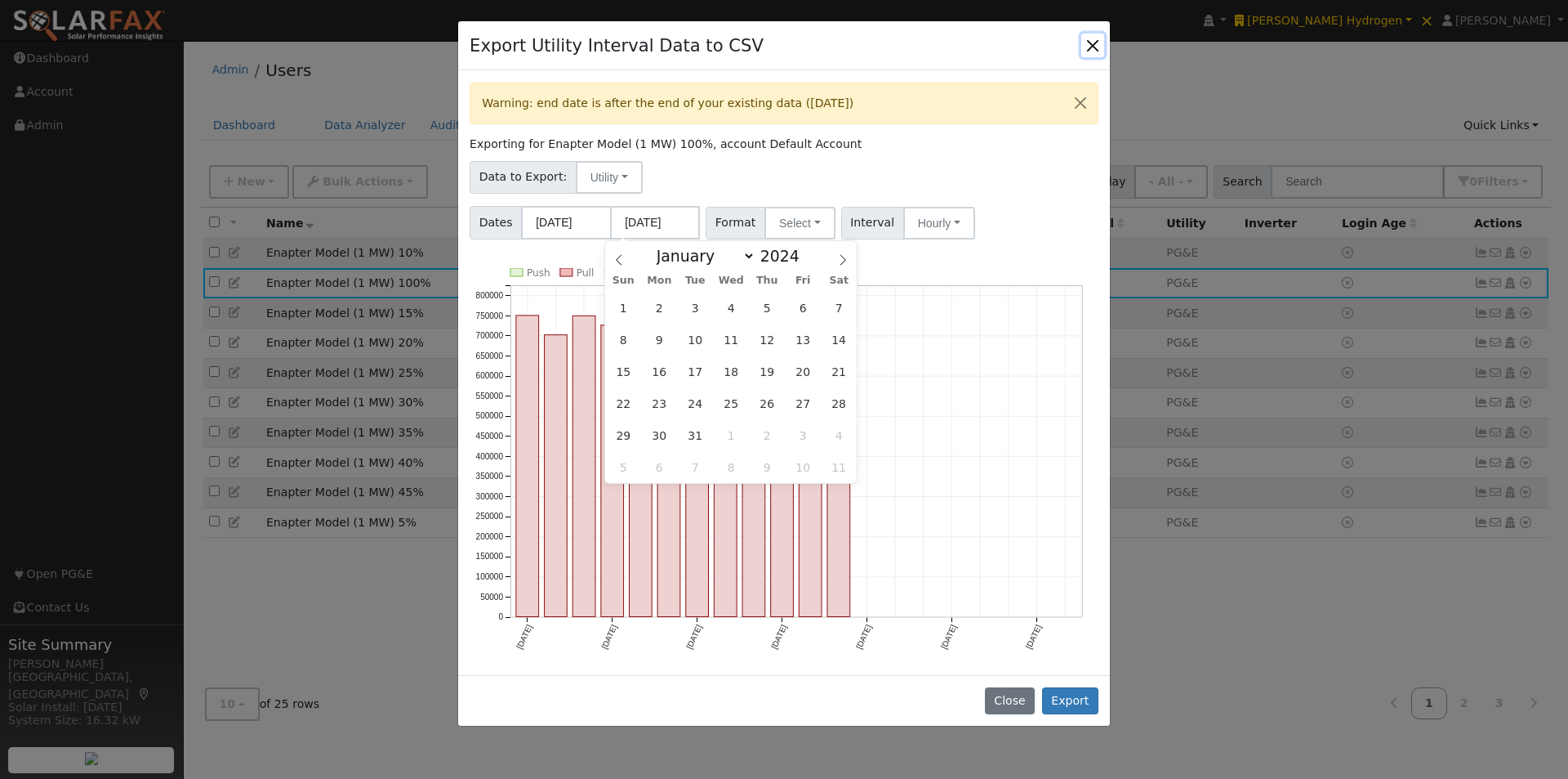
drag, startPoint x: 693, startPoint y: 434, endPoint x: 951, endPoint y: 277, distance: 302.0
click at [694, 434] on span "31" at bounding box center [696, 435] width 32 height 32
type input "12/31/2024"
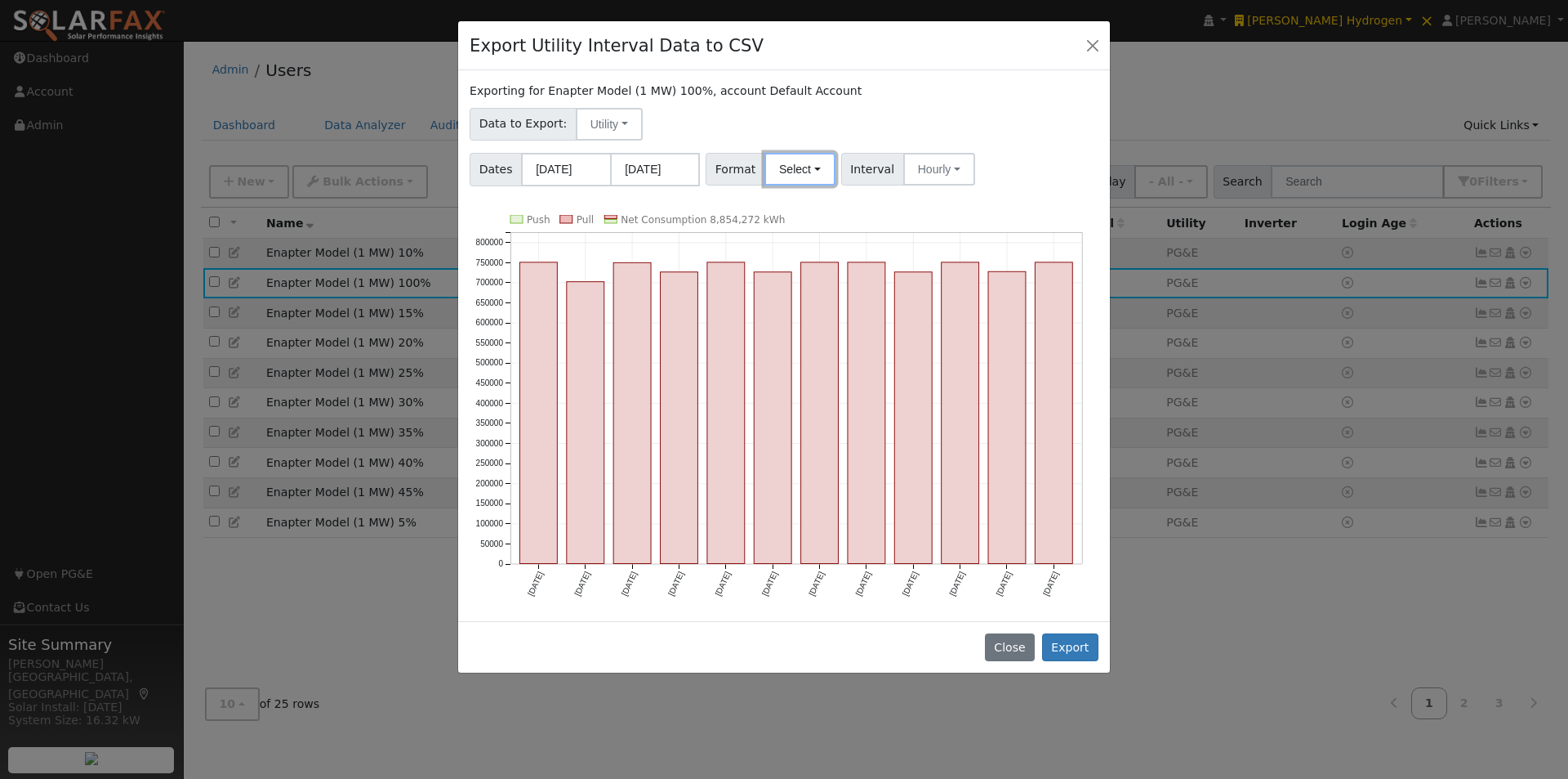
drag, startPoint x: 789, startPoint y: 172, endPoint x: 788, endPoint y: 194, distance: 22.0
click at [788, 171] on button "Select" at bounding box center [800, 170] width 71 height 33
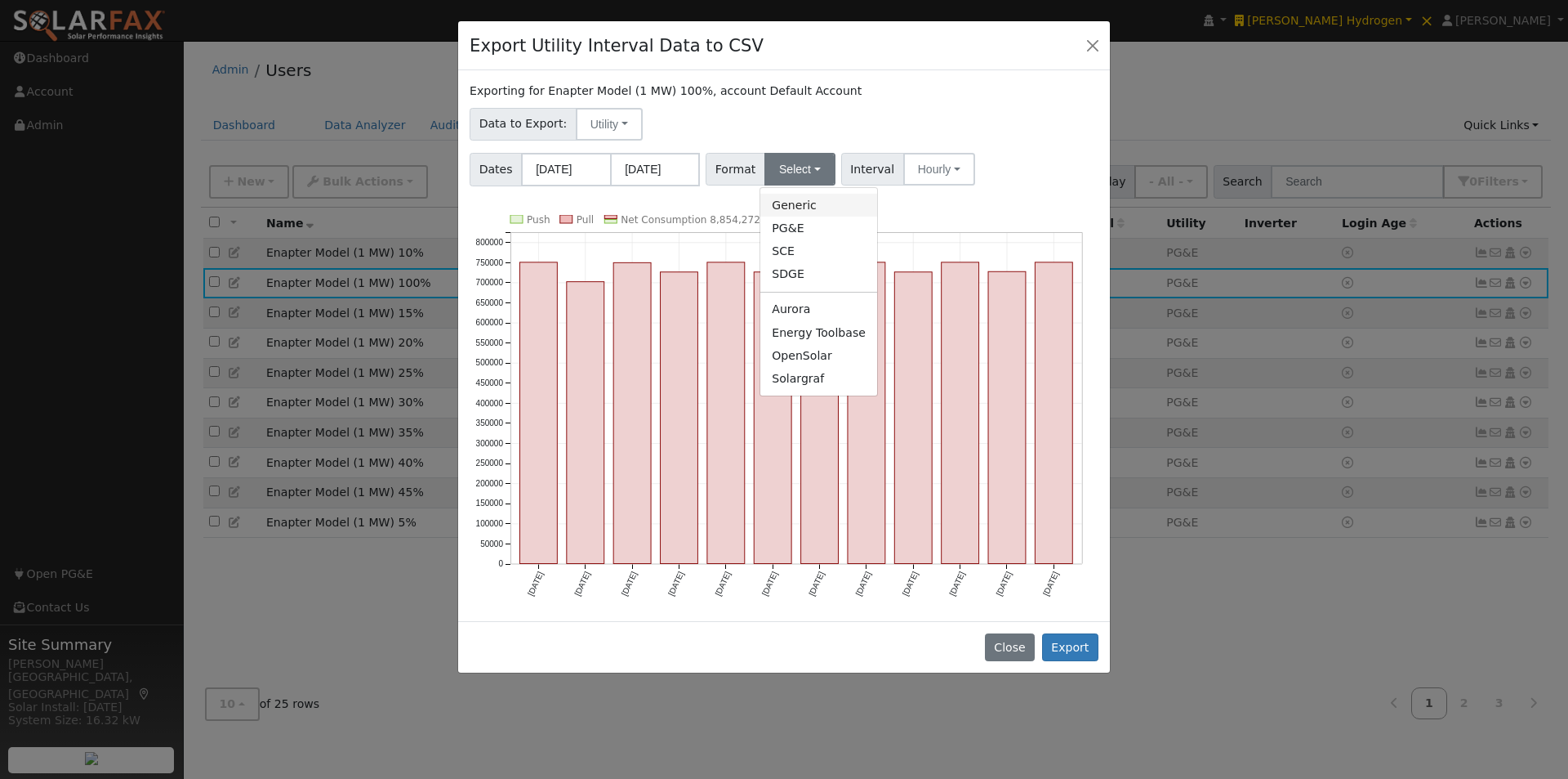
click at [787, 209] on link "Generic" at bounding box center [819, 205] width 117 height 23
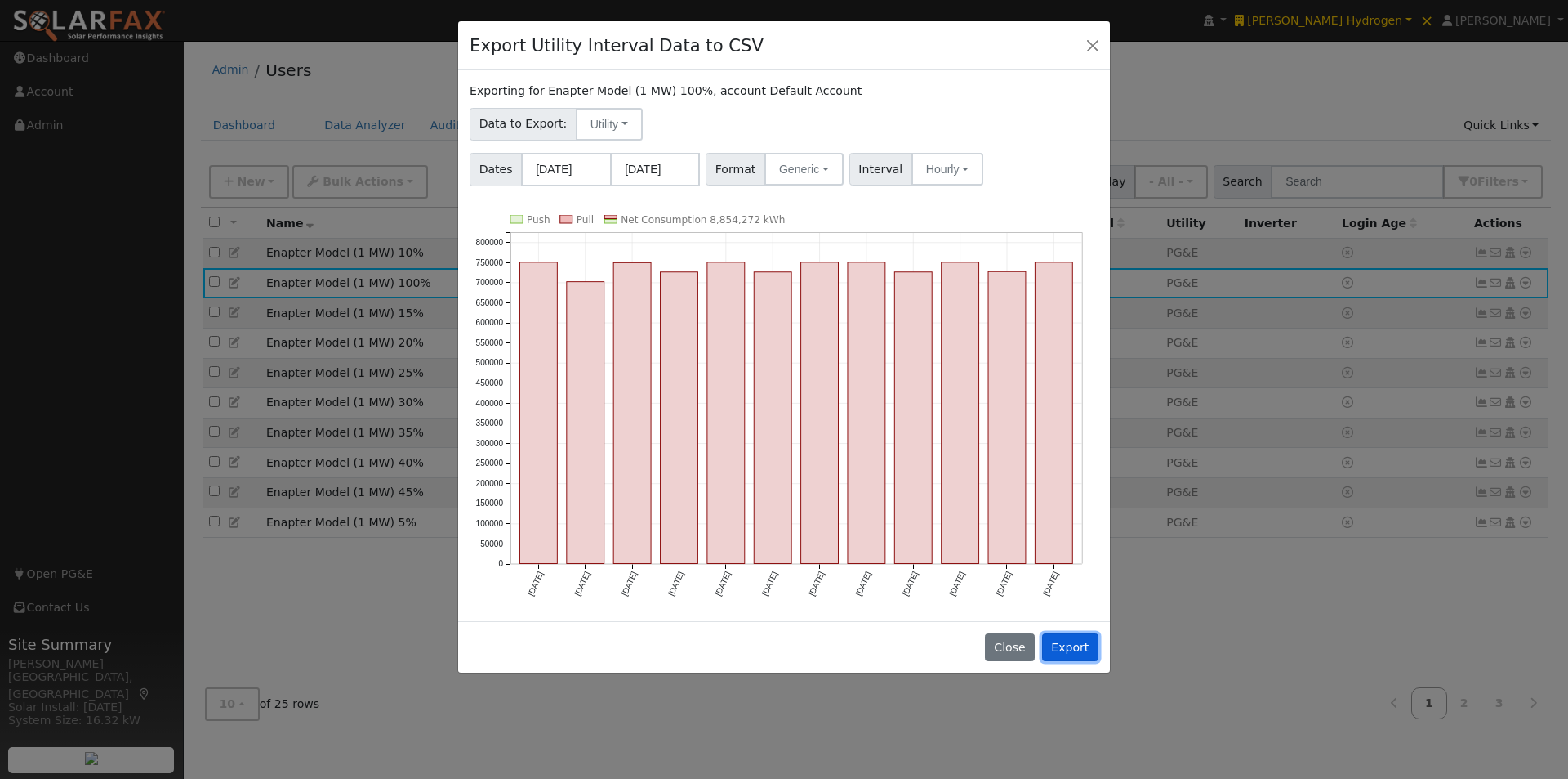
drag, startPoint x: 1077, startPoint y: 642, endPoint x: 1068, endPoint y: 645, distance: 9.5
click at [1072, 644] on button "Export" at bounding box center [1070, 647] width 56 height 28
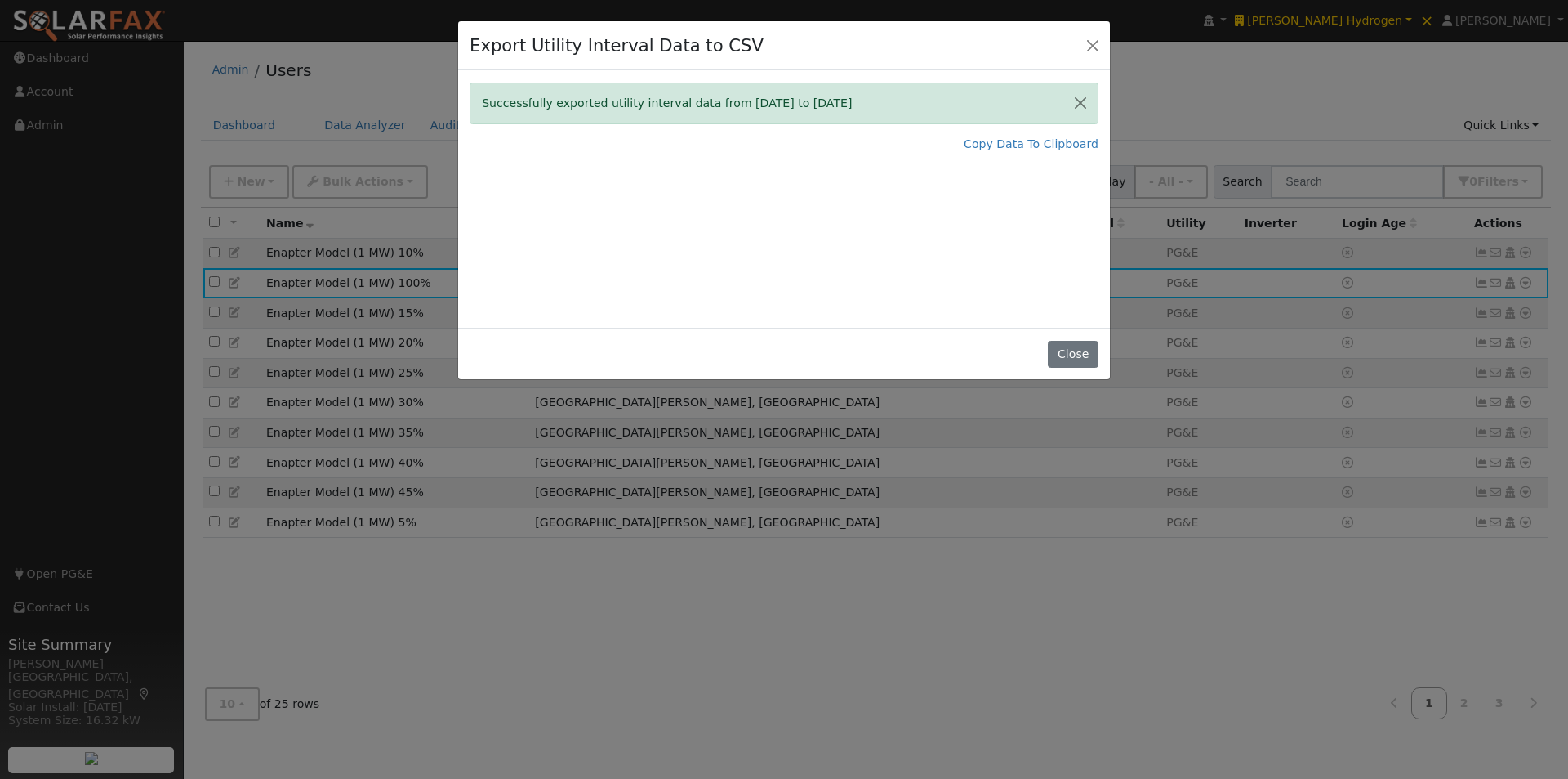
click at [1078, 333] on div "Export Utility Interval Data to CSV Successfully exported utility interval data…" at bounding box center [784, 201] width 654 height 361
click at [1073, 334] on div "Close" at bounding box center [784, 353] width 652 height 52
click at [1074, 349] on button "Close" at bounding box center [1072, 355] width 50 height 28
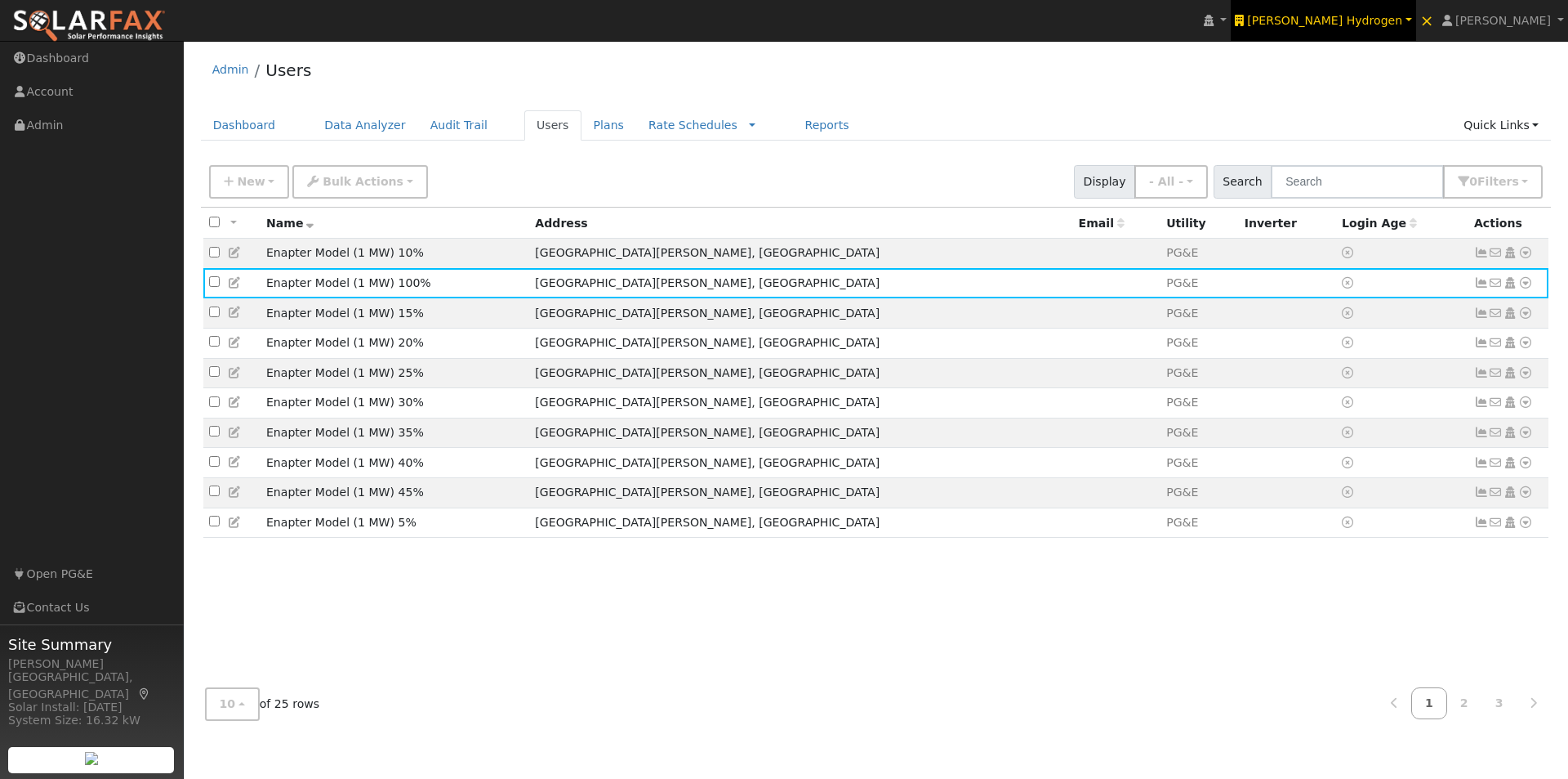
click at [1384, 12] on link "[PERSON_NAME] Hydrogen" at bounding box center [1324, 21] width 185 height 41
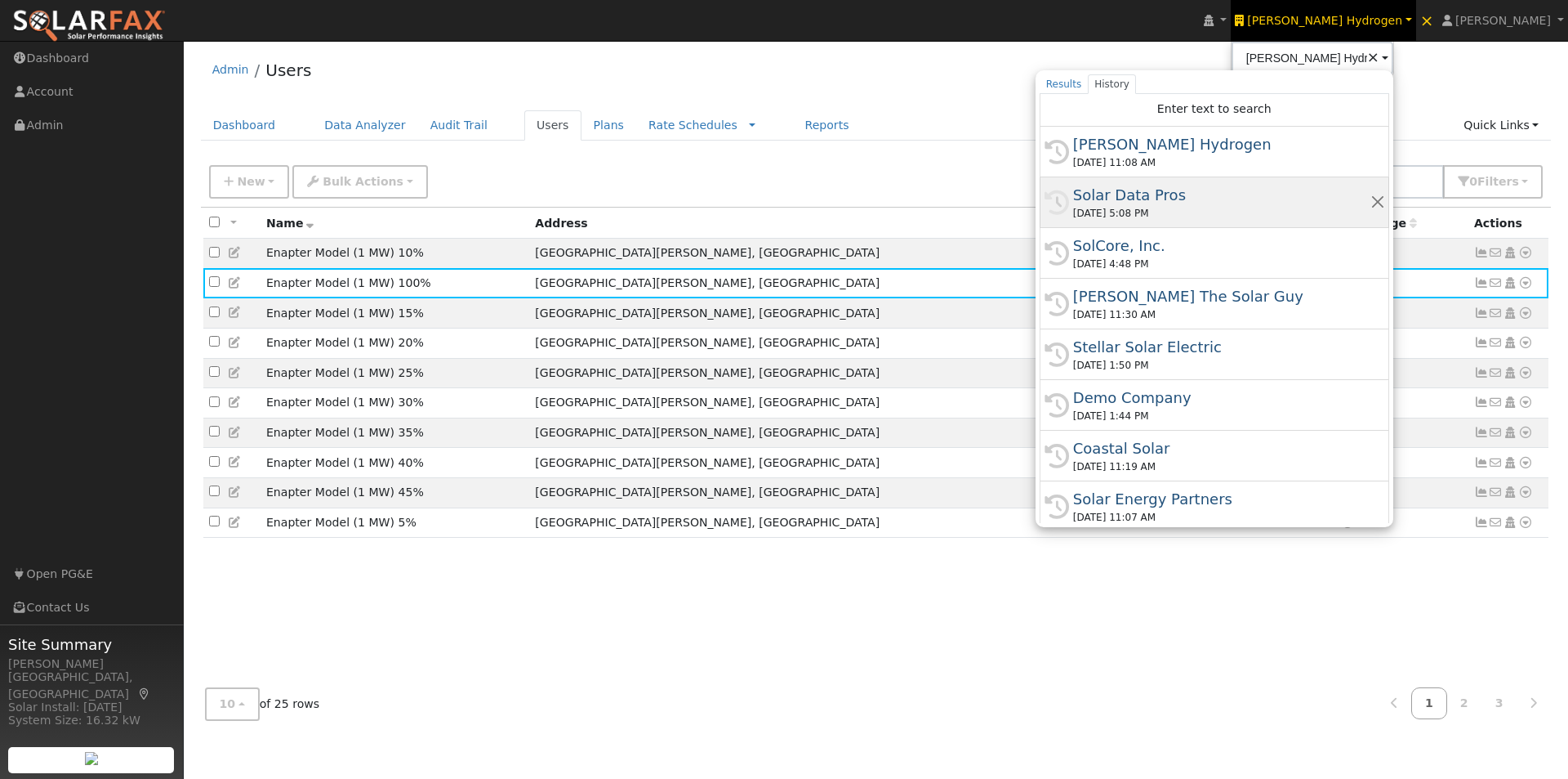
click at [1201, 191] on div "Solar Data Pros" at bounding box center [1221, 194] width 297 height 22
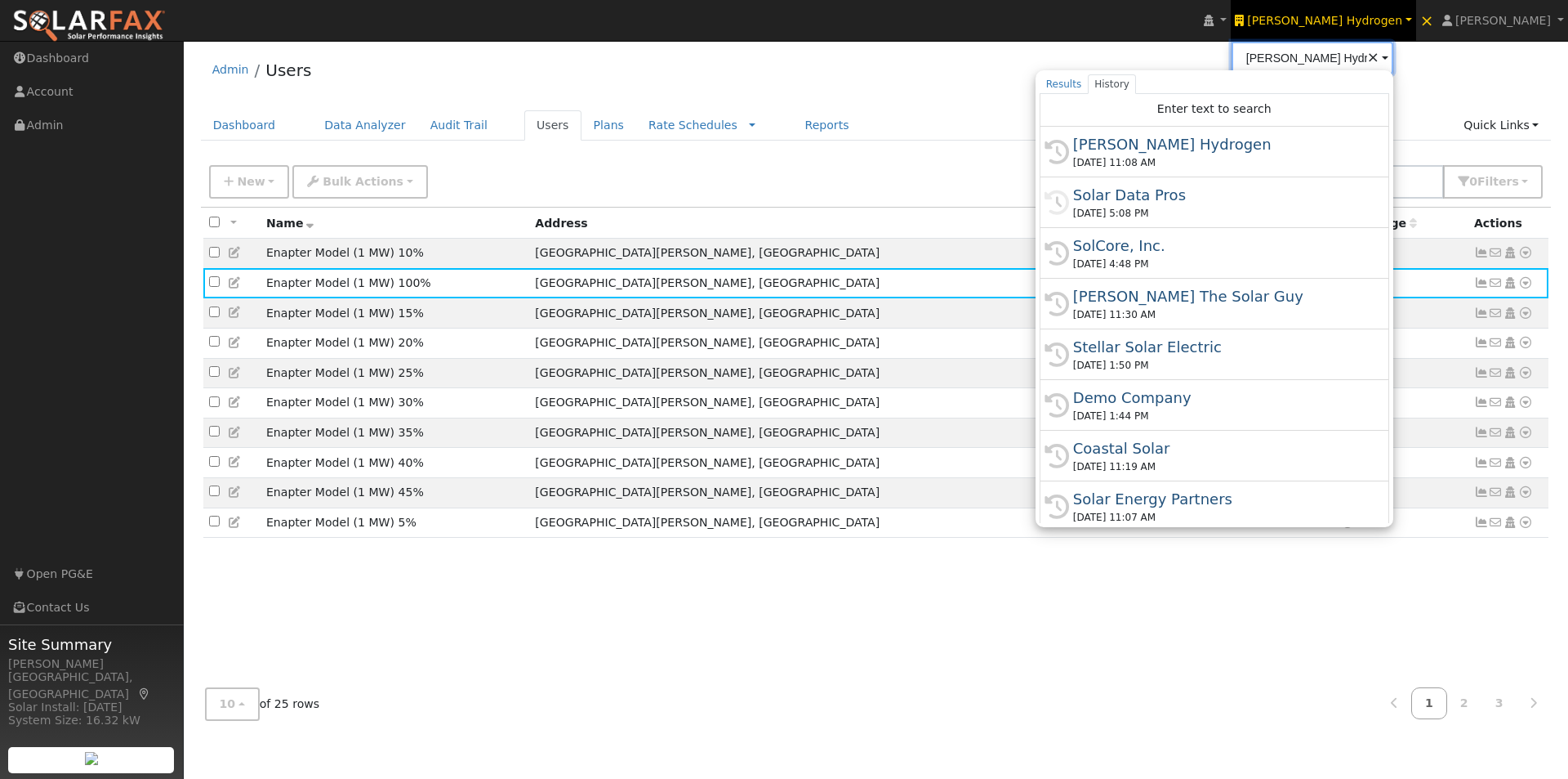
type input "Solar Data Pros"
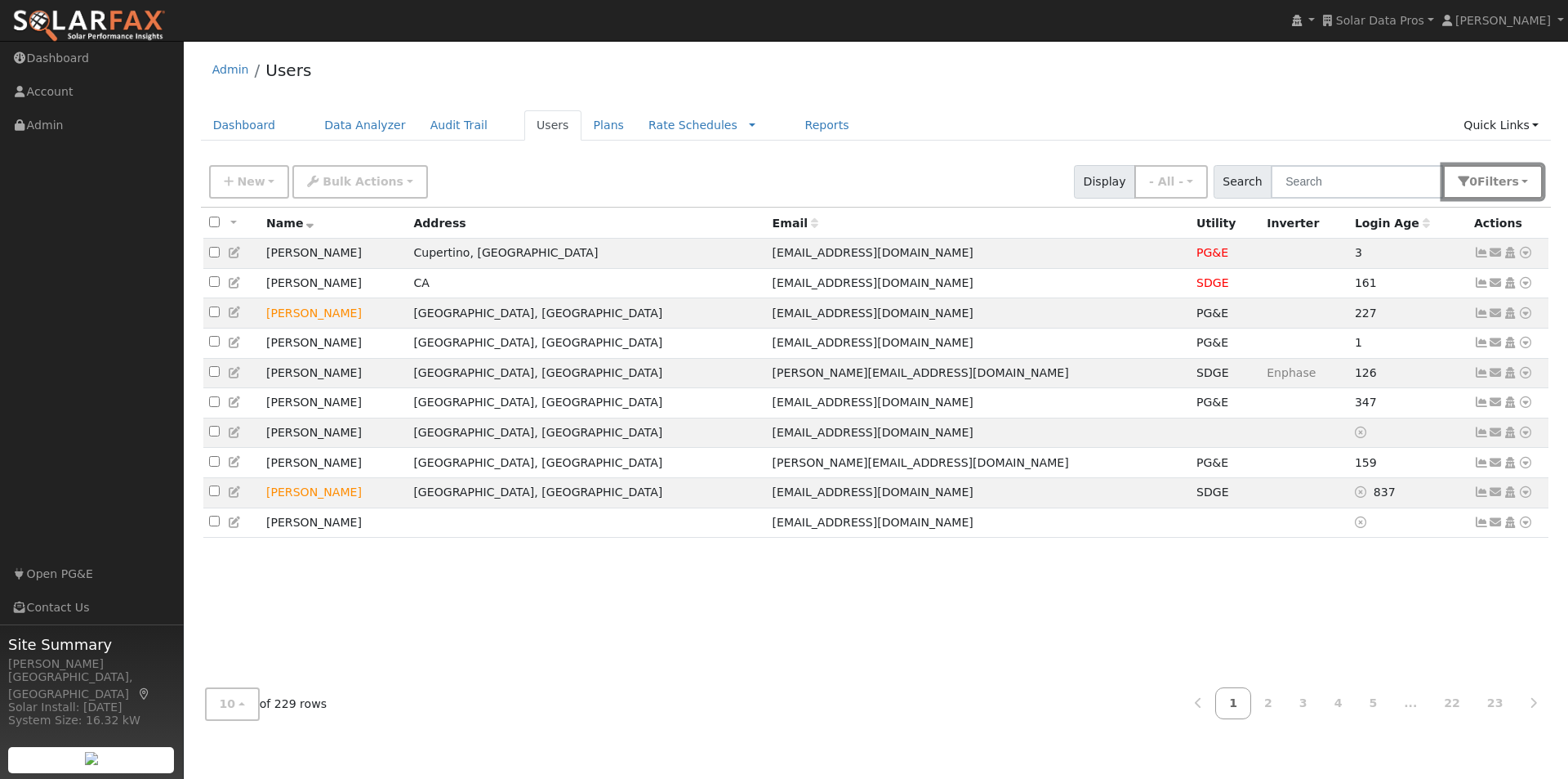
click at [1523, 175] on button "0 Filter s" at bounding box center [1493, 181] width 100 height 34
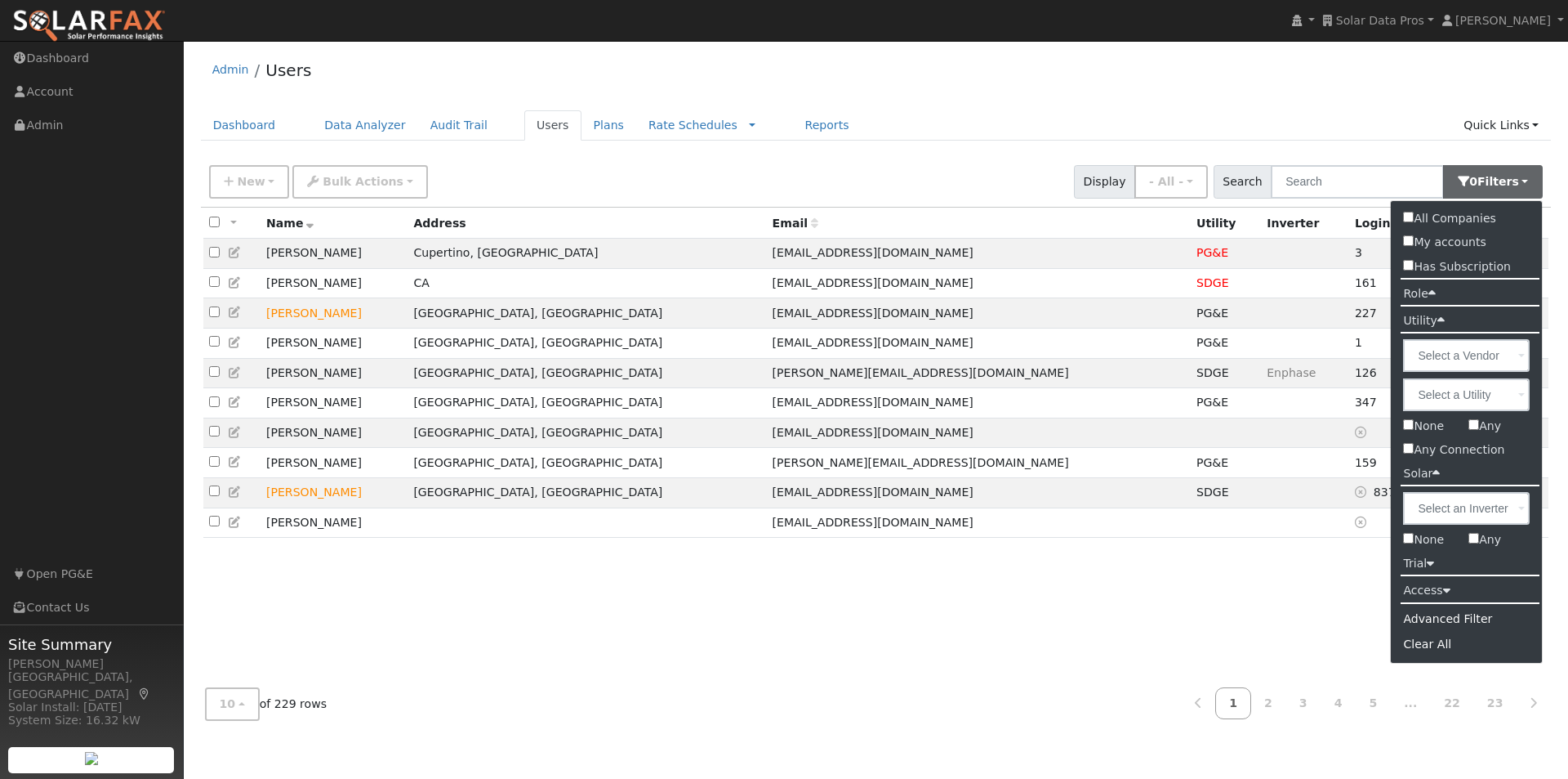
click at [1473, 427] on input "Any" at bounding box center [1473, 424] width 11 height 11
checkbox input "true"
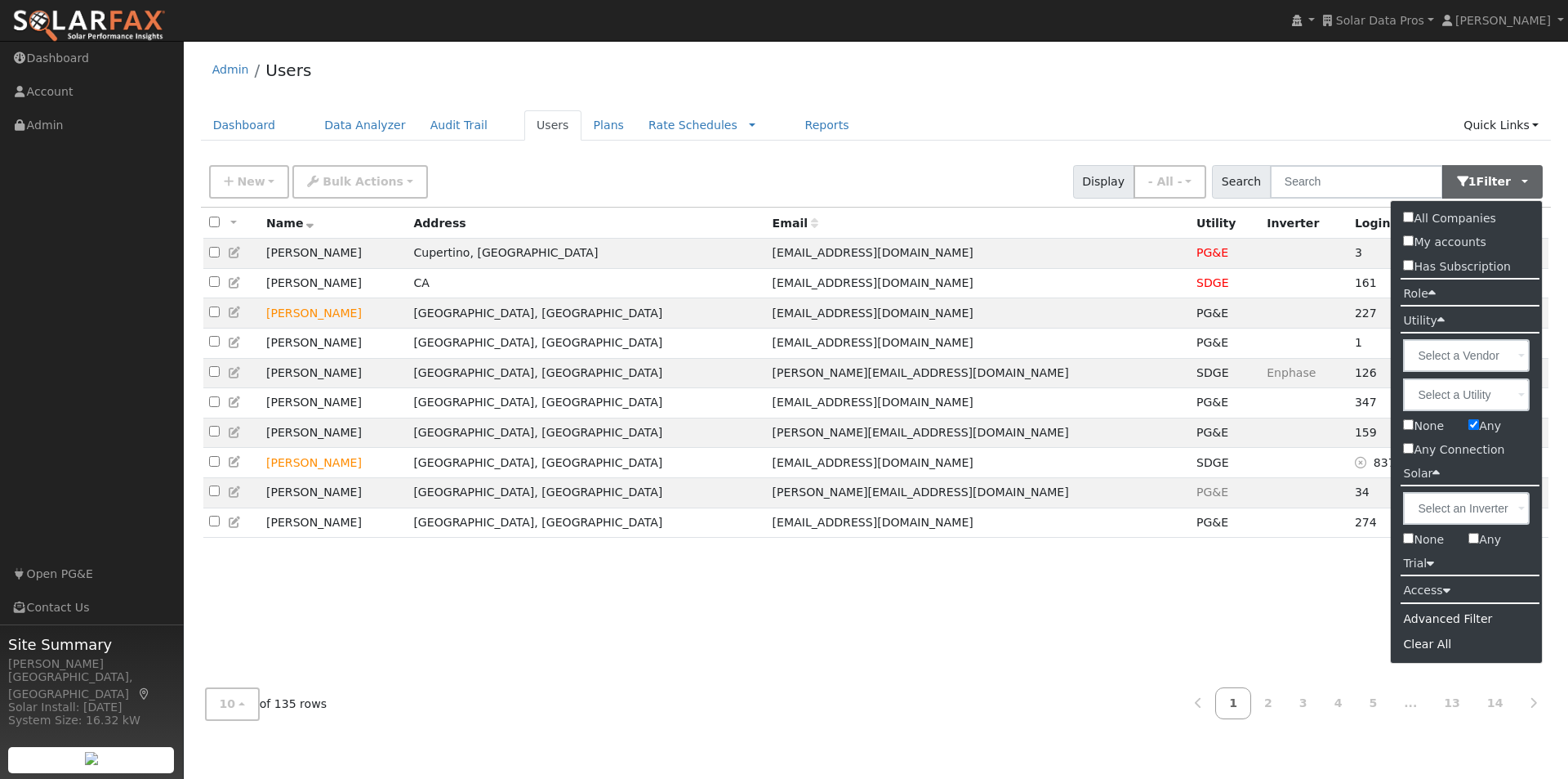
click at [1473, 540] on input "Any" at bounding box center [1473, 538] width 11 height 11
checkbox input "true"
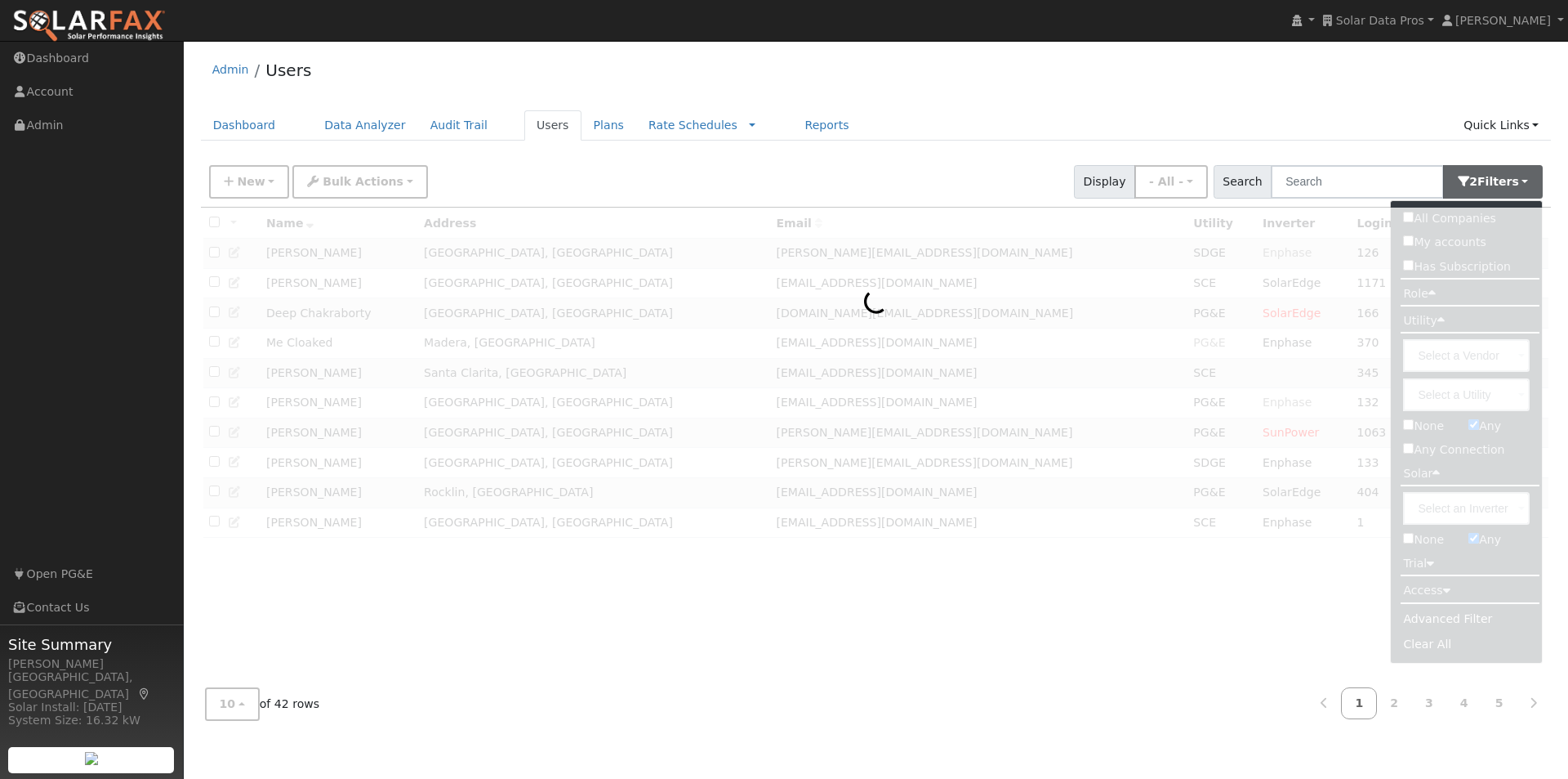
click at [1197, 68] on div "Admin Users" at bounding box center [876, 74] width 1351 height 50
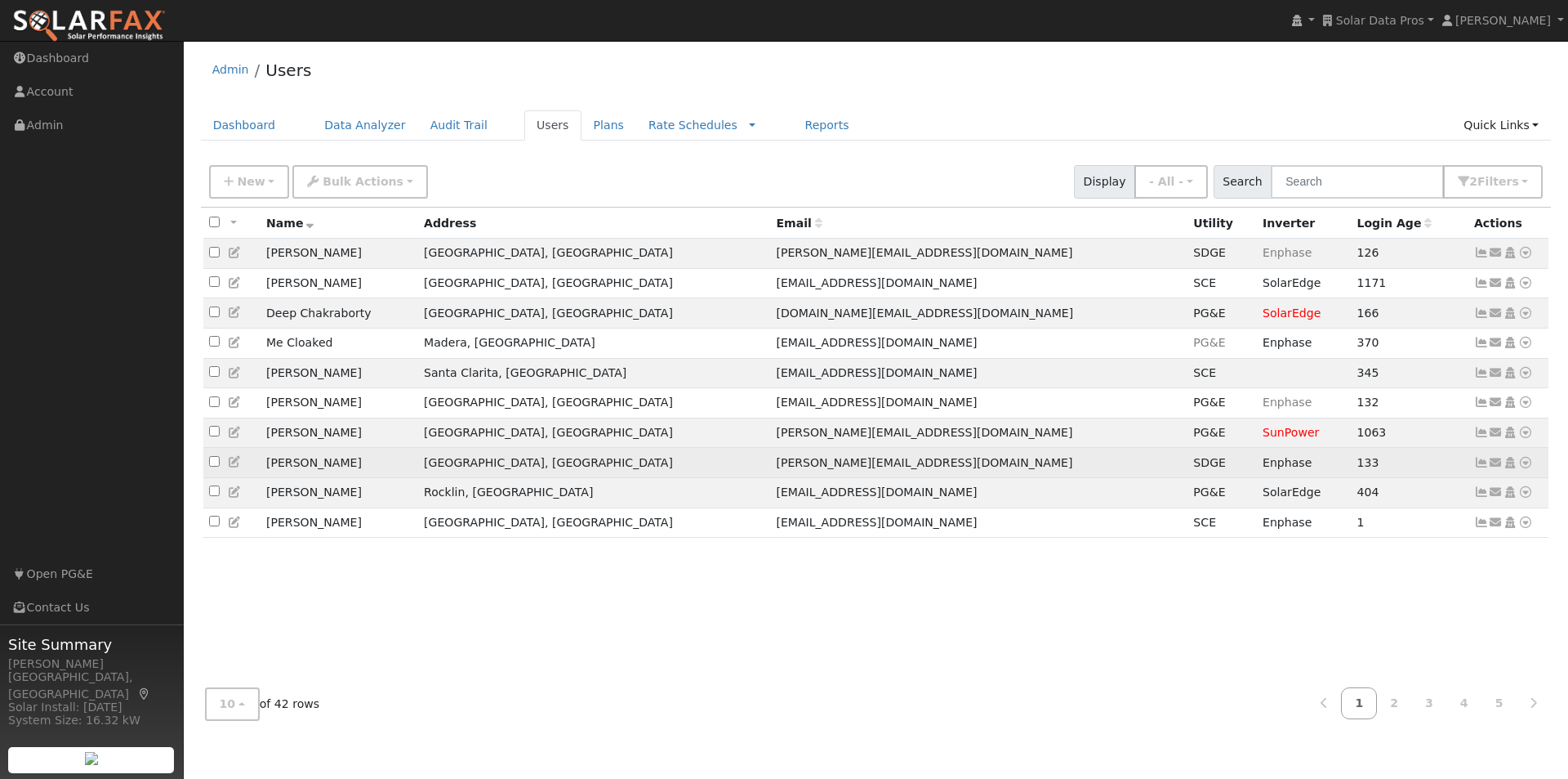
click at [1478, 469] on icon at bounding box center [1482, 463] width 15 height 12
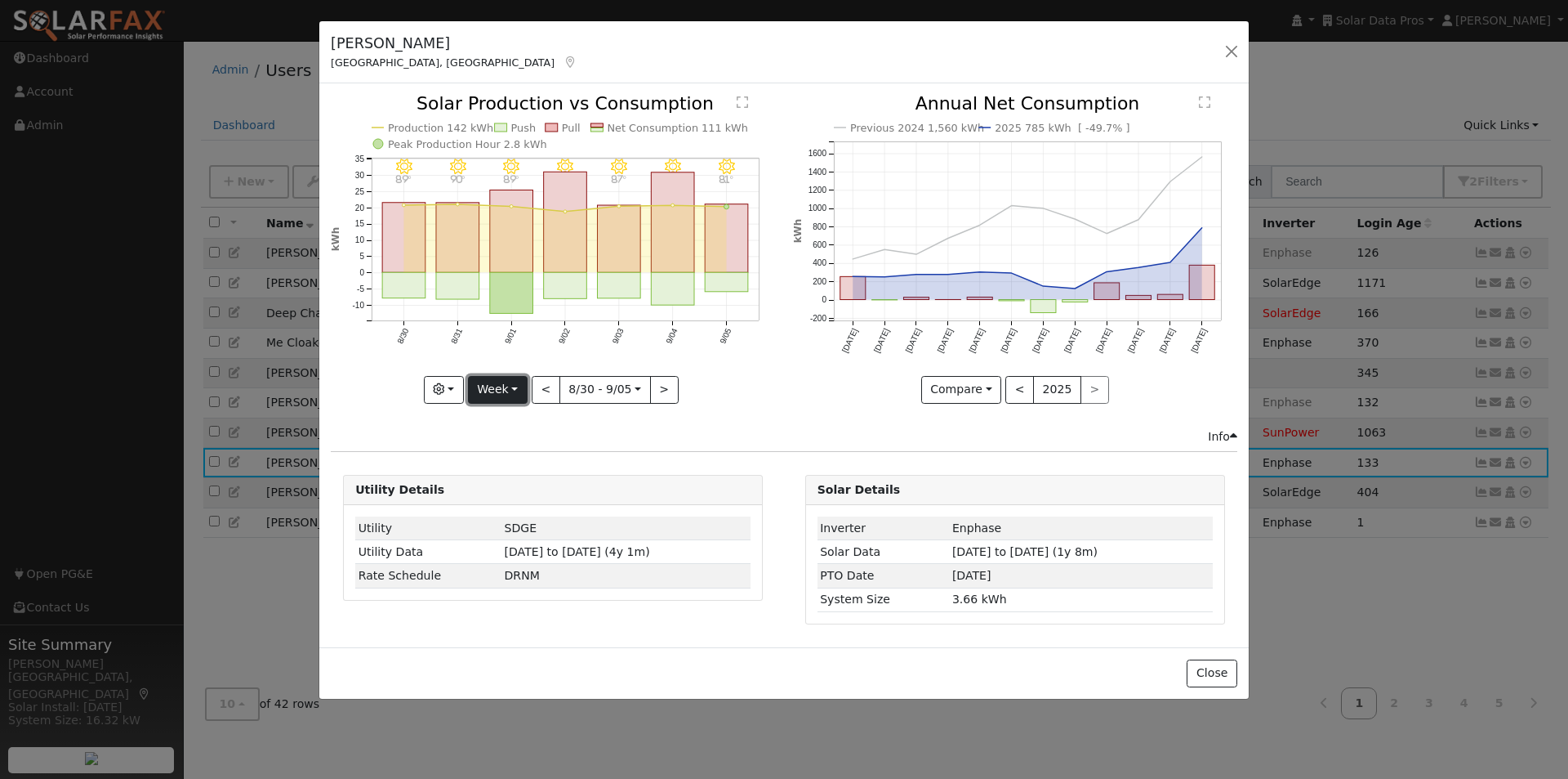
click at [509, 385] on button "Week" at bounding box center [498, 390] width 59 height 28
click at [507, 486] on link "Year" at bounding box center [526, 492] width 114 height 23
type input "2024-09-01"
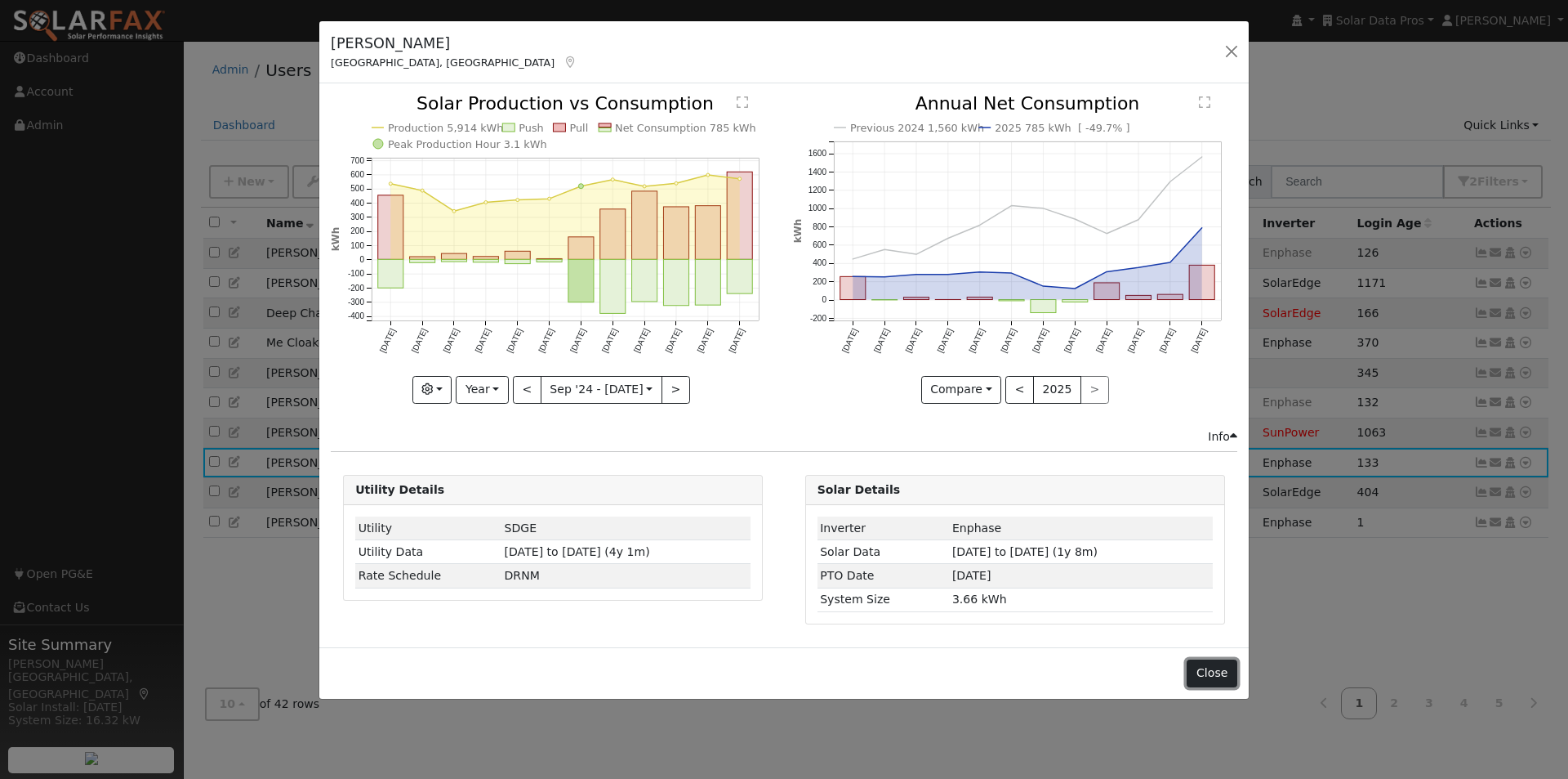
click at [1222, 674] on button "Close" at bounding box center [1212, 674] width 50 height 28
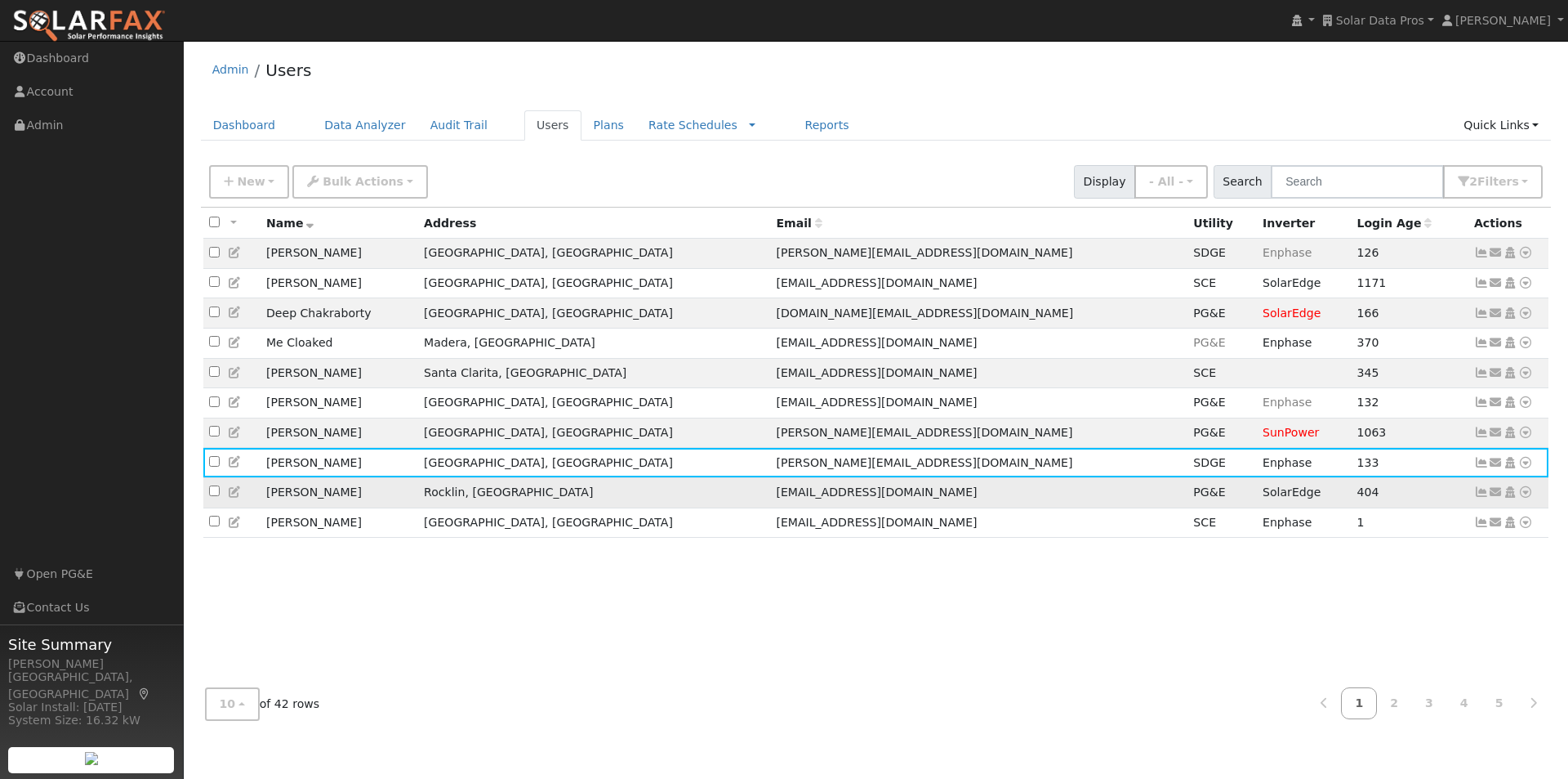
click at [1014, 507] on td "ssgridley@yahoo.com" at bounding box center [979, 492] width 417 height 30
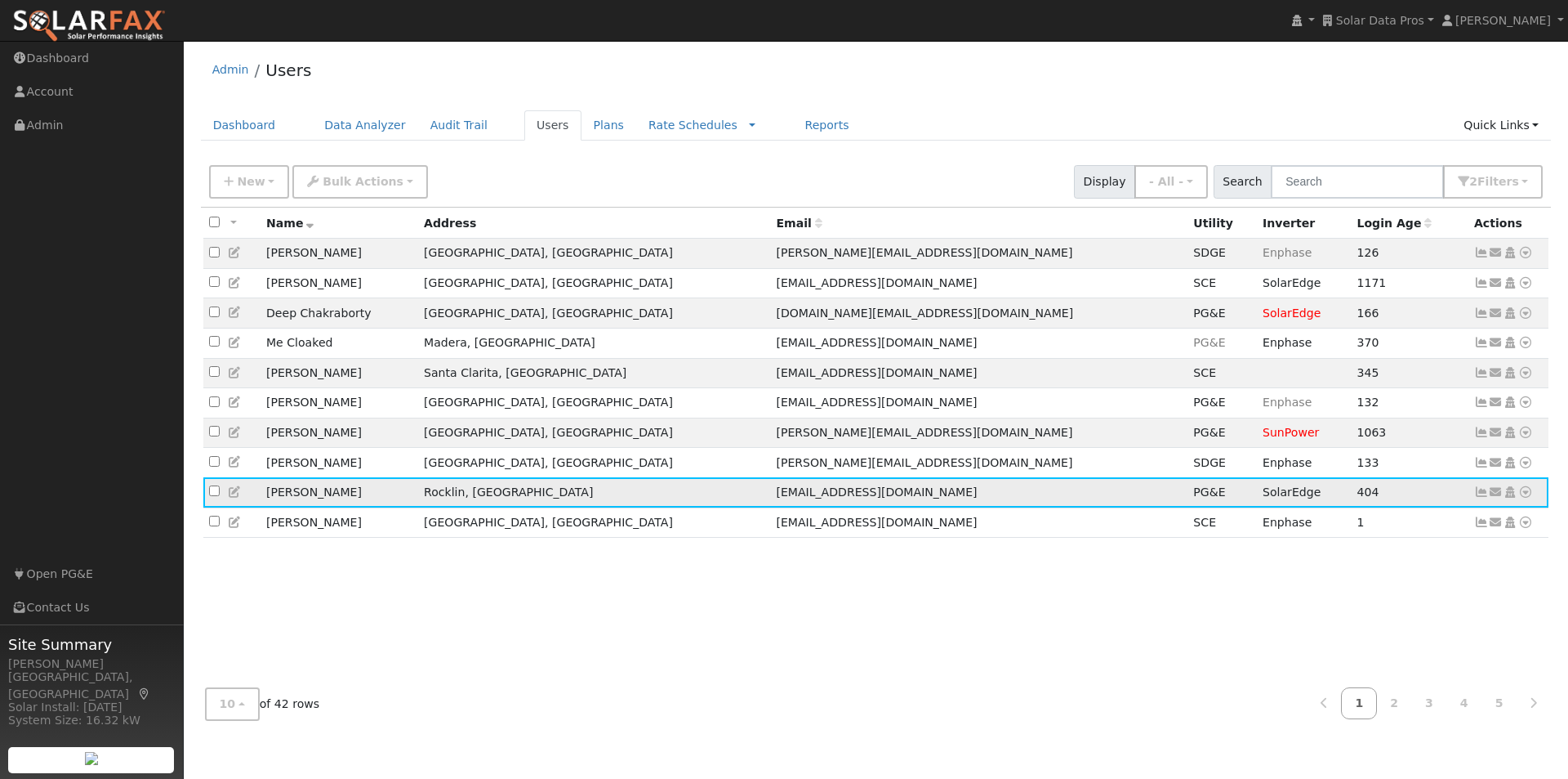
click at [1477, 497] on icon at bounding box center [1482, 492] width 15 height 12
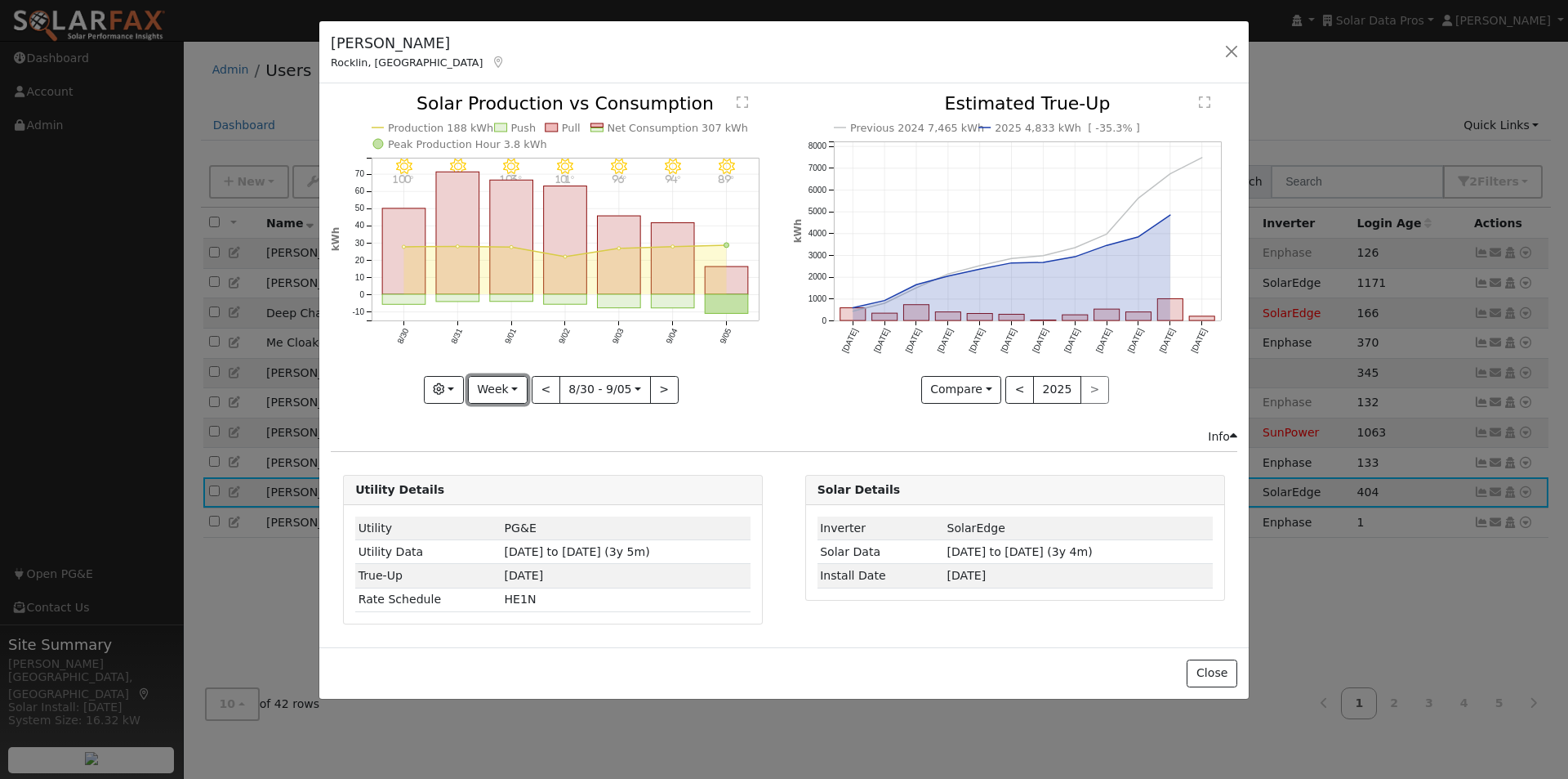
click at [496, 403] on div "9/05 - Clear 89° 9/04 - Clear 94° 9/03 - Clear 96° 9/02 - MostlyClear 101° 9/01…" at bounding box center [553, 261] width 462 height 333
drag, startPoint x: 487, startPoint y: 401, endPoint x: 497, endPoint y: 394, distance: 12.2
click at [496, 396] on button "Week" at bounding box center [498, 390] width 59 height 28
click at [507, 486] on link "Year" at bounding box center [526, 492] width 114 height 23
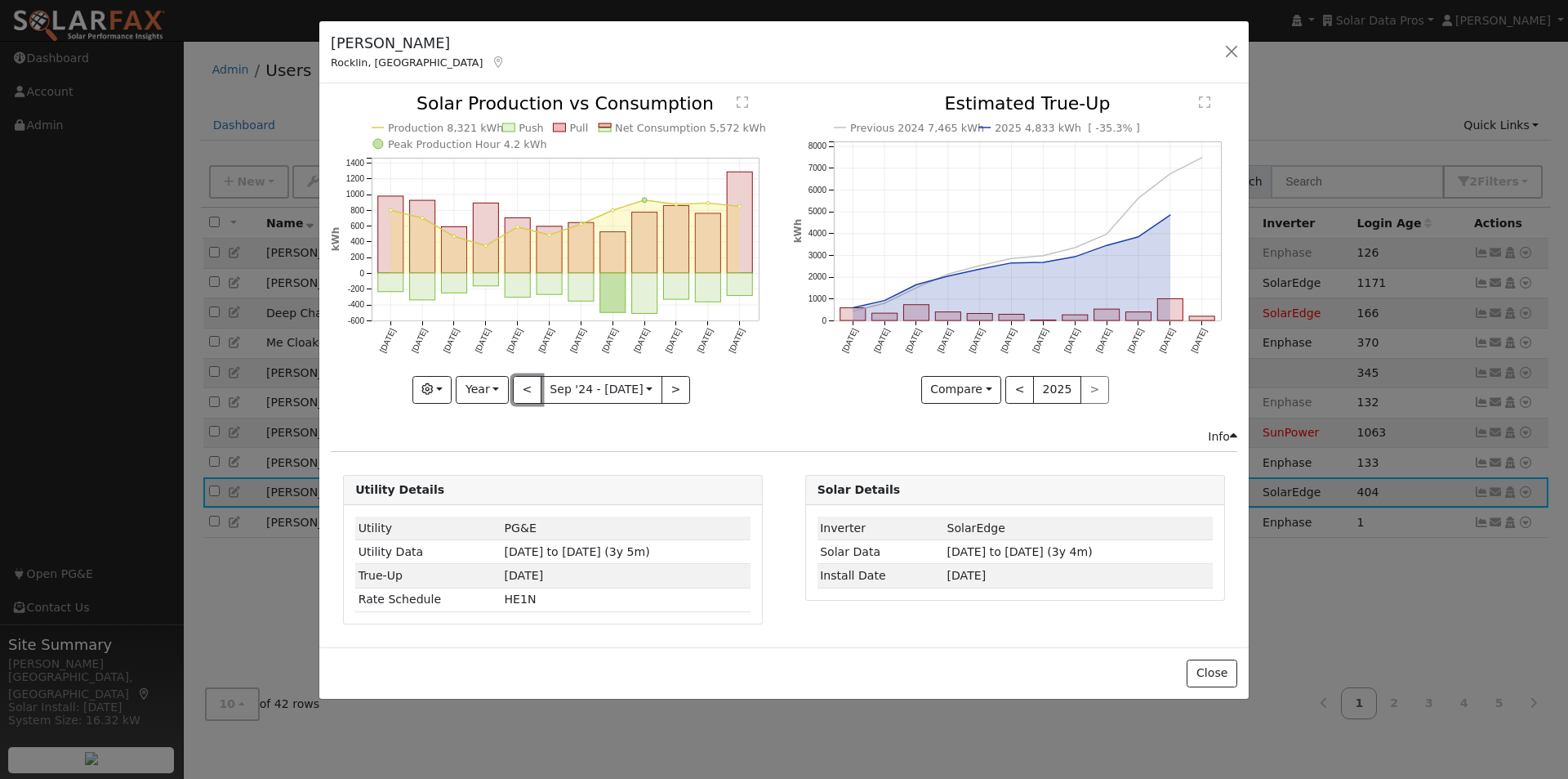
click at [527, 387] on button "<" at bounding box center [527, 390] width 29 height 28
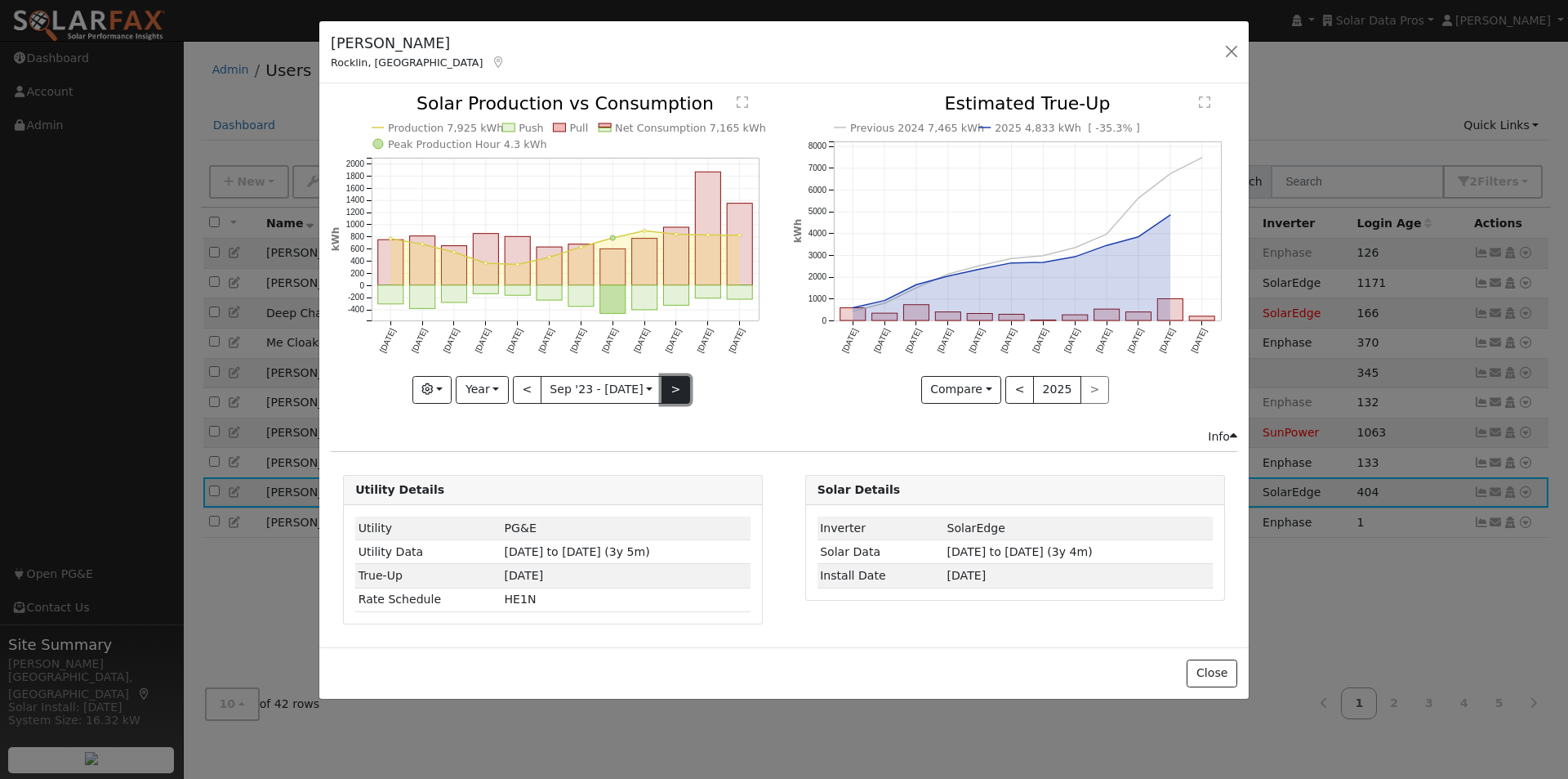
click at [678, 386] on button ">" at bounding box center [676, 390] width 29 height 28
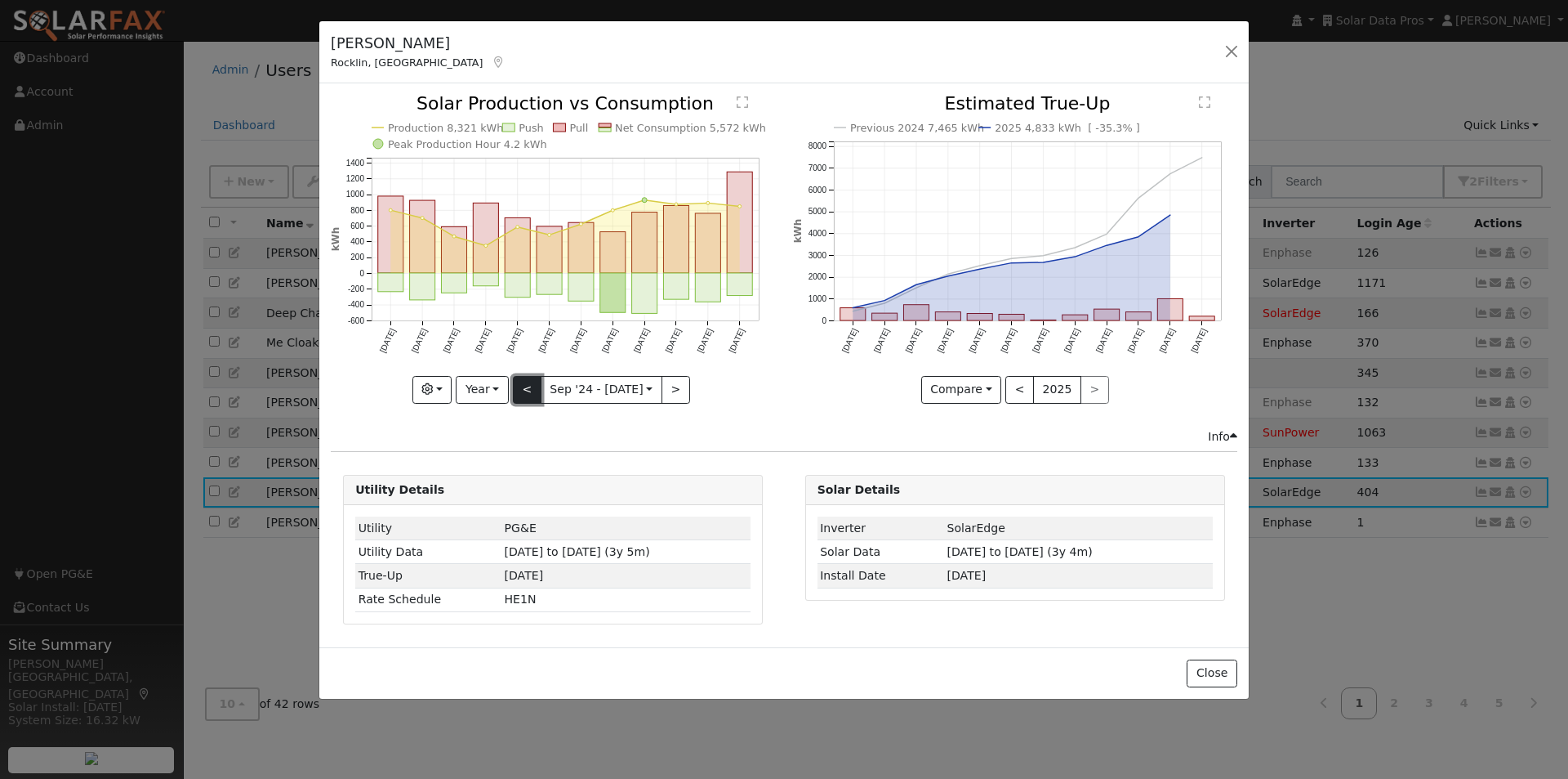
click at [526, 390] on button "<" at bounding box center [527, 390] width 29 height 28
type input "2023-09-01"
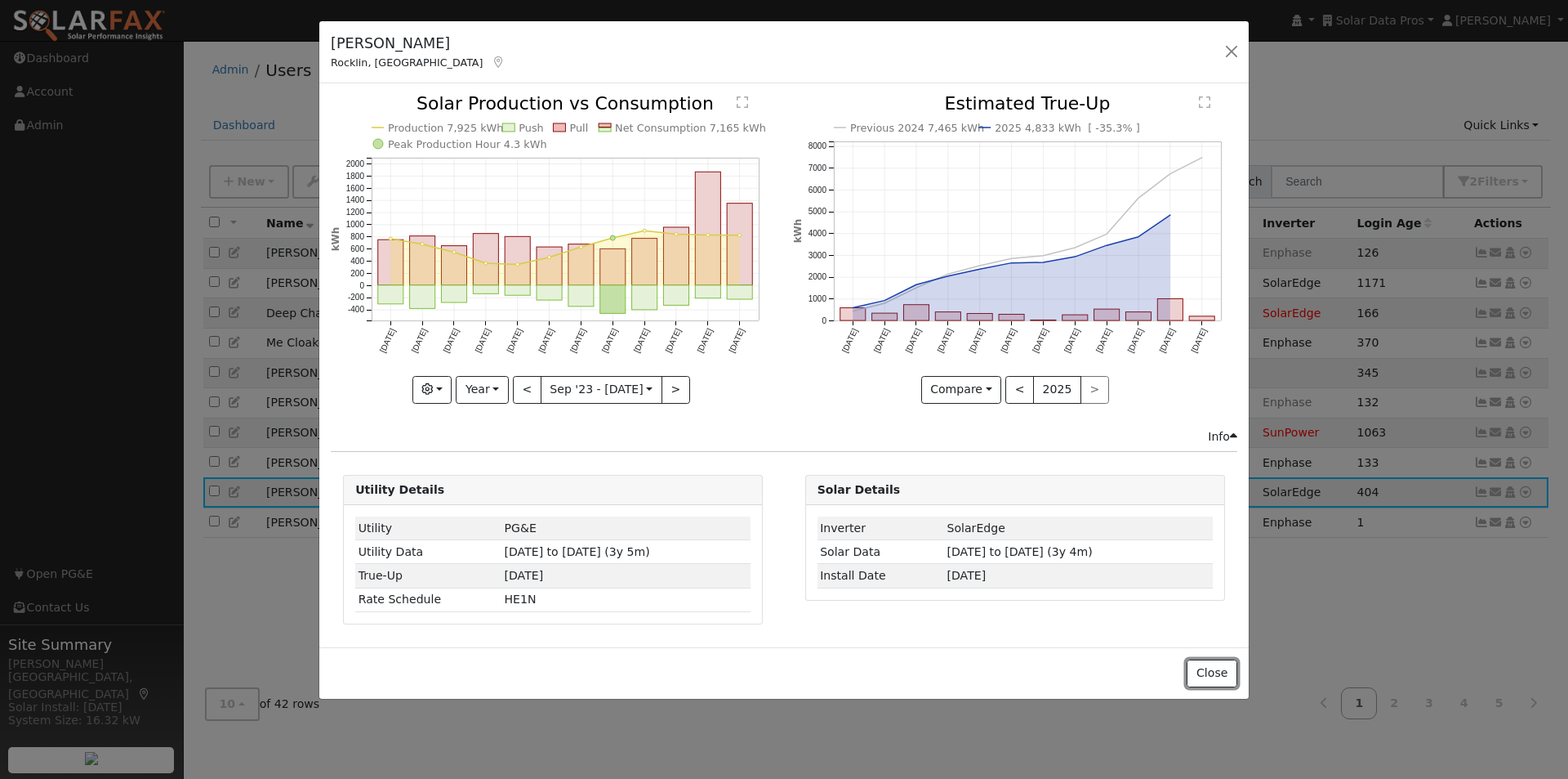
click at [1229, 673] on button "Close" at bounding box center [1212, 674] width 50 height 28
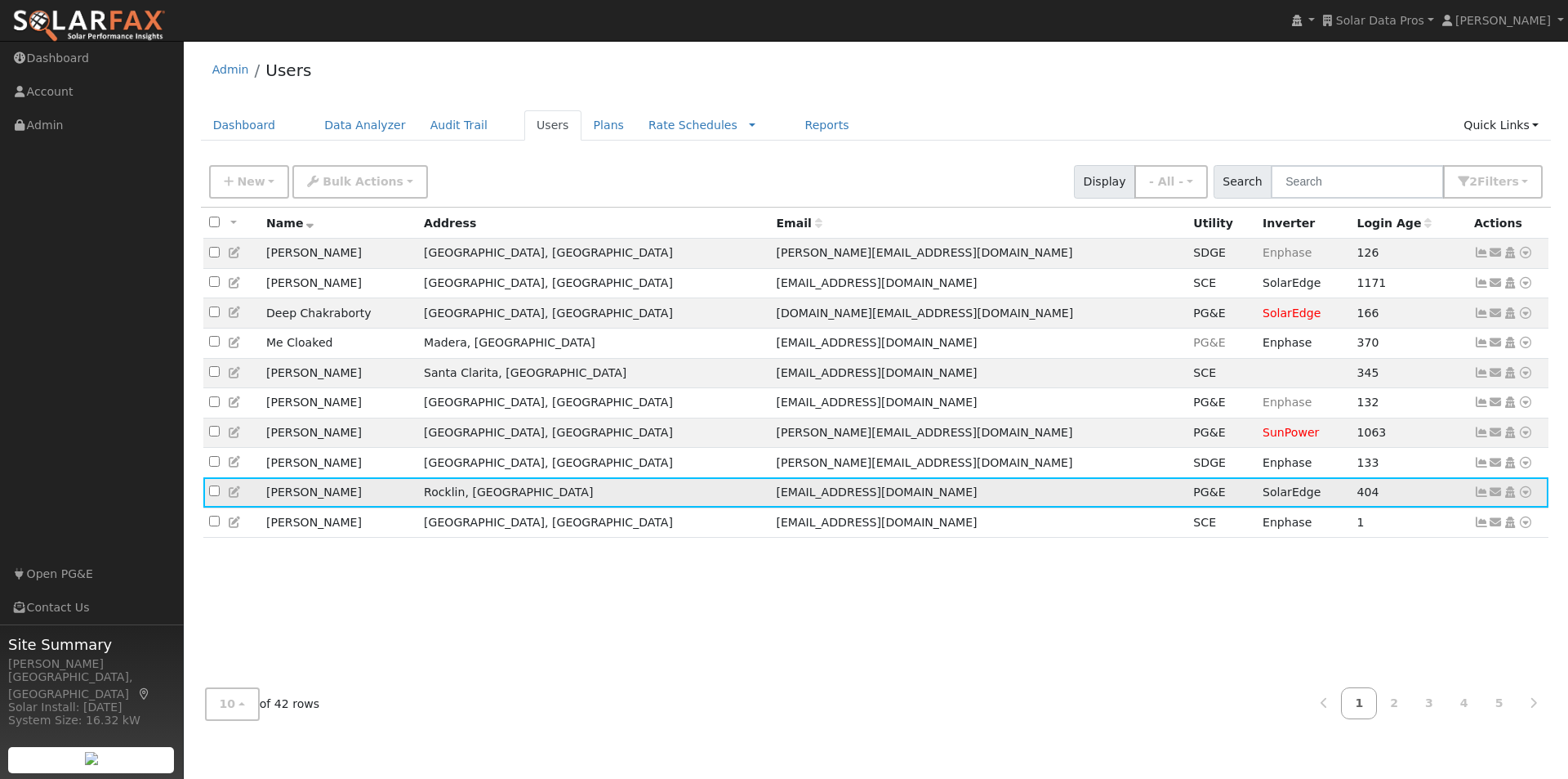
click at [1529, 497] on icon at bounding box center [1526, 492] width 15 height 12
click at [1337, 442] on link "Export to CSV" at bounding box center [1353, 431] width 120 height 23
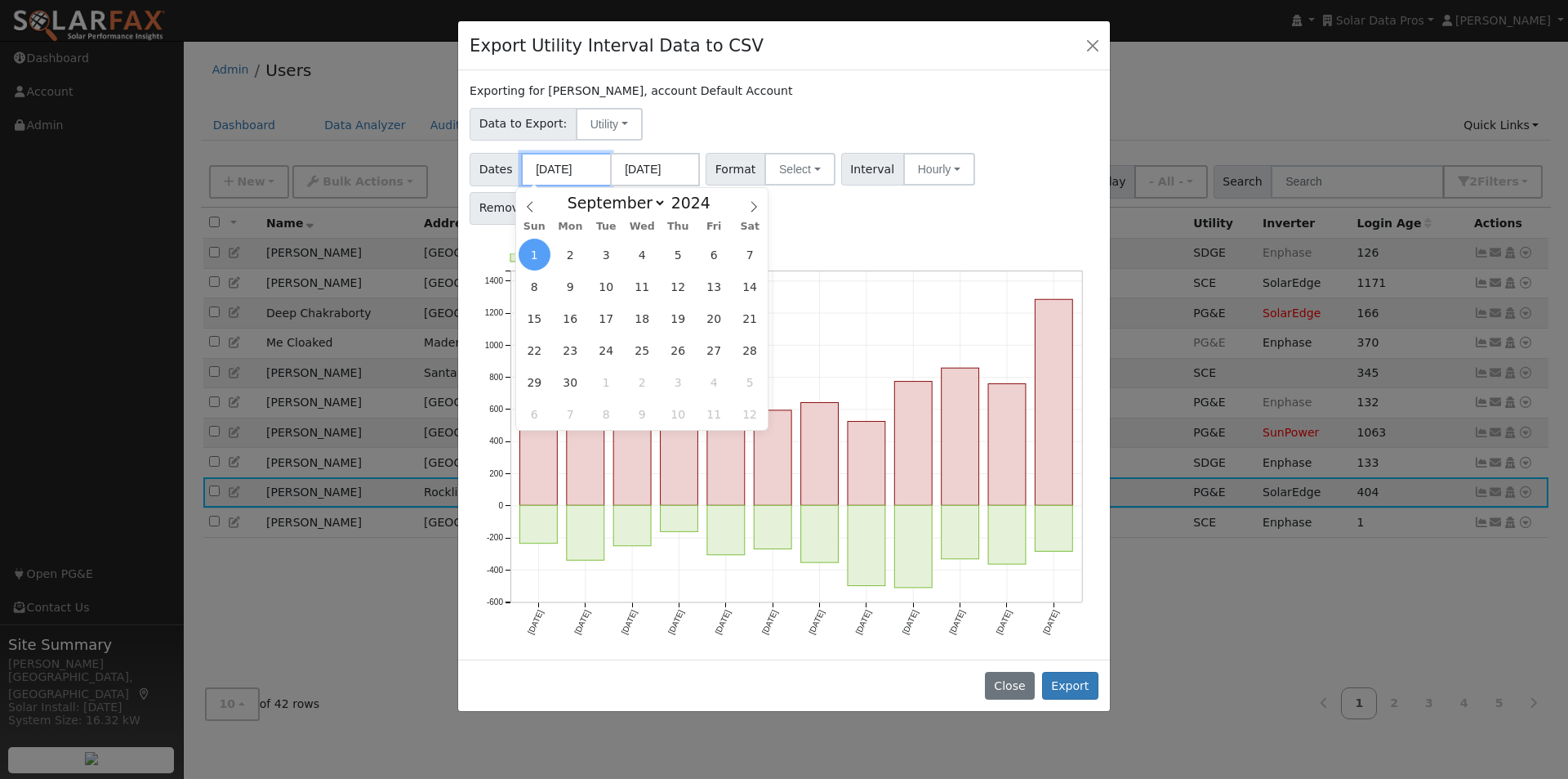
click at [570, 166] on input "09/01/2024" at bounding box center [565, 170] width 90 height 34
click at [654, 208] on select "January February March April May June July August September October November De…" at bounding box center [613, 203] width 107 height 20
select select "0"
click at [573, 193] on select "January February March April May June July August September October November De…" at bounding box center [613, 203] width 107 height 20
click at [570, 262] on span "1" at bounding box center [570, 254] width 32 height 32
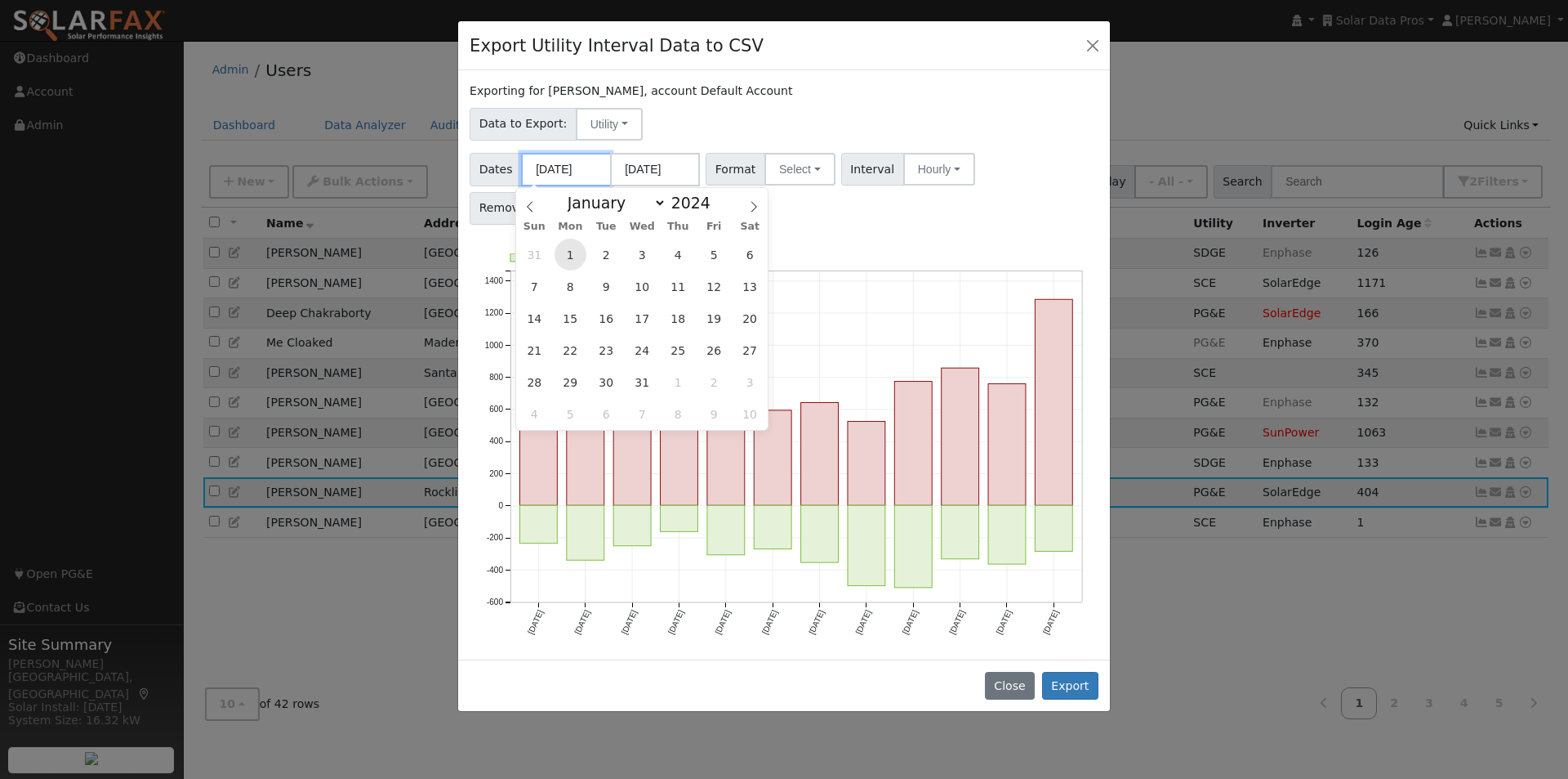
type input "01/01/2024"
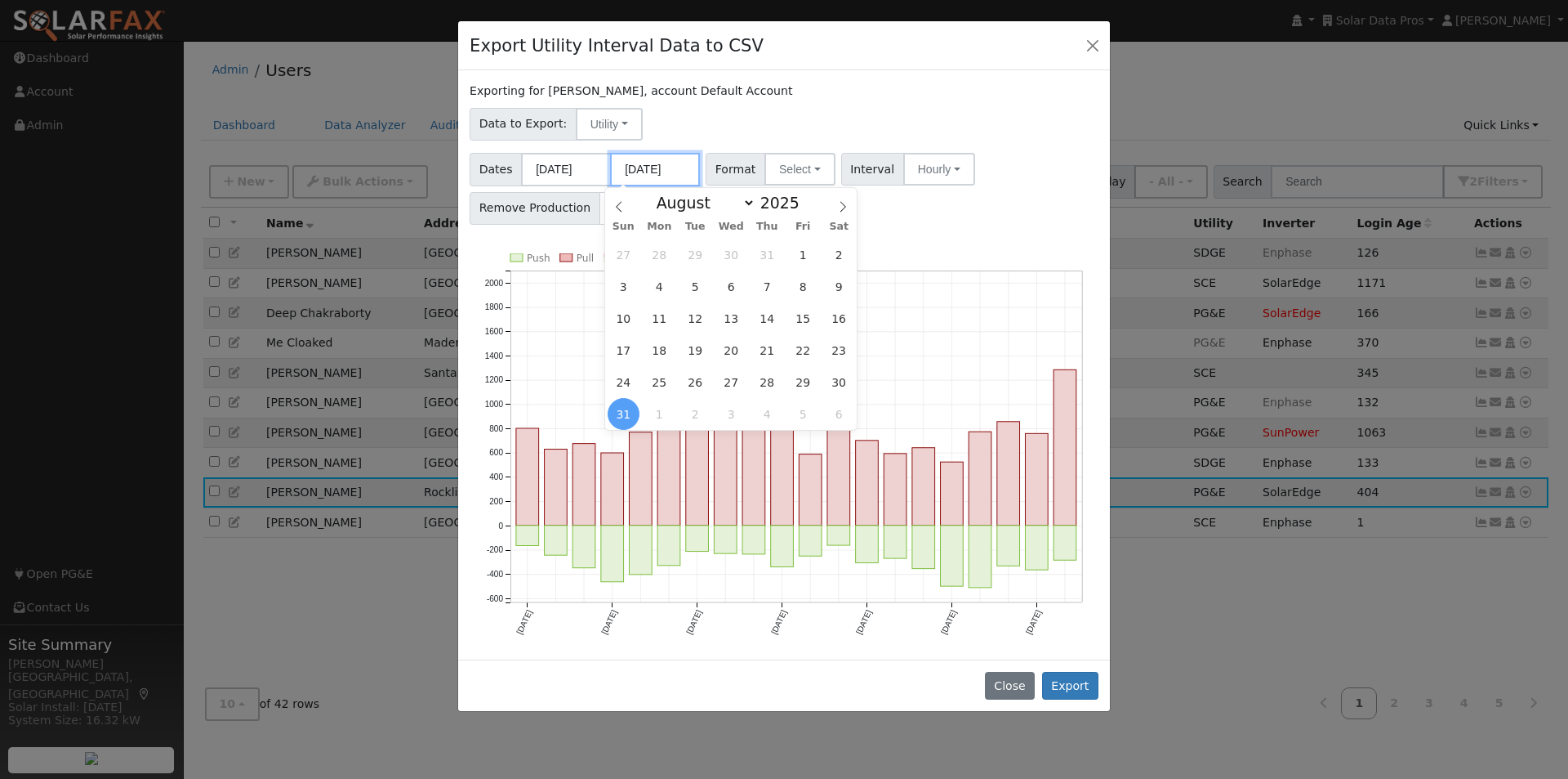
click at [654, 174] on input "08/31/2025" at bounding box center [654, 170] width 90 height 34
drag, startPoint x: 748, startPoint y: 205, endPoint x: 737, endPoint y: 214, distance: 14.2
click at [748, 205] on select "January February March April May June July August September October November De…" at bounding box center [702, 203] width 107 height 20
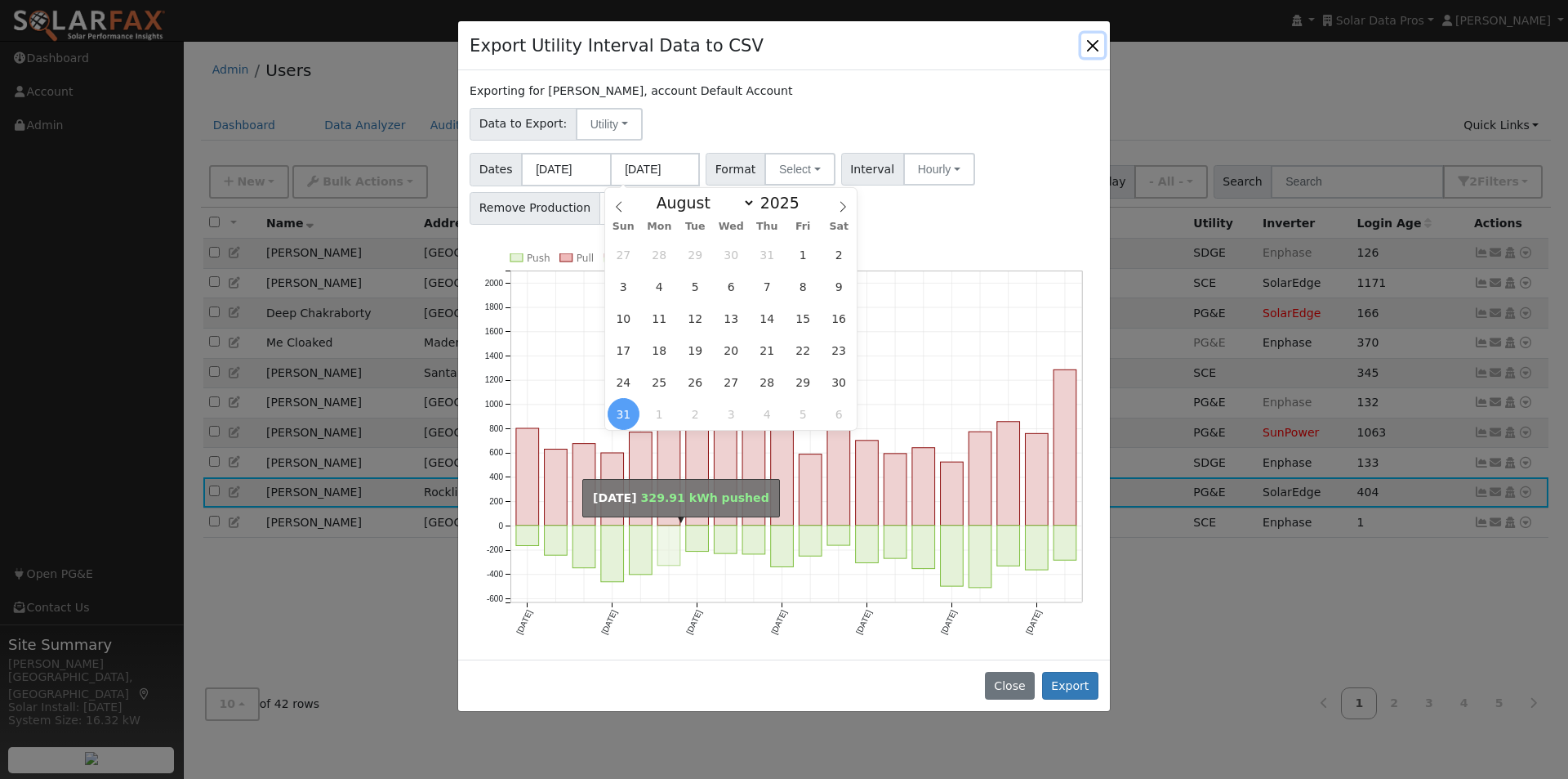
select select "11"
click at [662, 193] on select "January February March April May June July August September October November De…" at bounding box center [702, 203] width 107 height 20
click at [803, 198] on span at bounding box center [809, 198] width 12 height 9
click at [803, 212] on span at bounding box center [809, 207] width 12 height 9
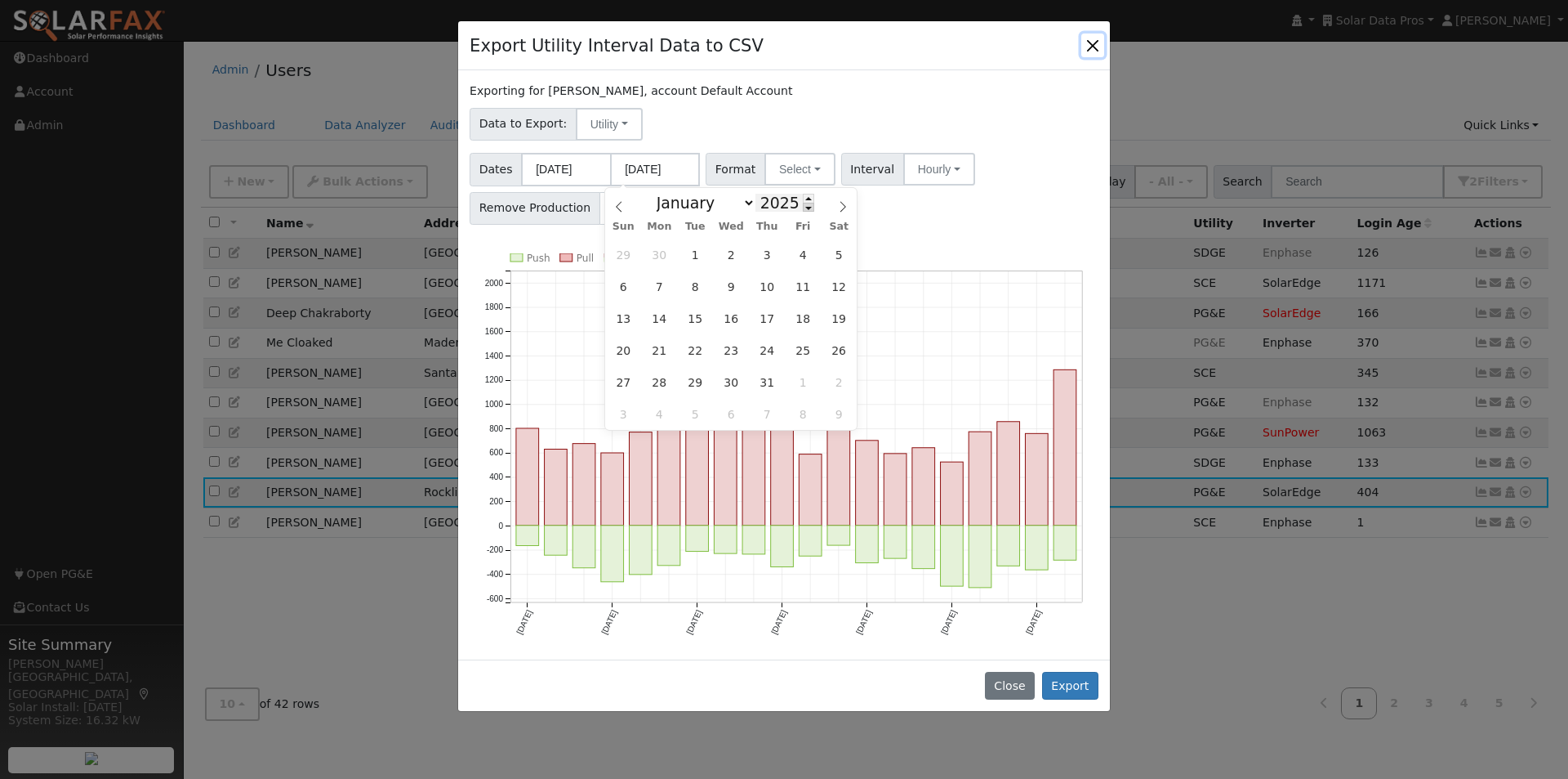
type input "2024"
click at [685, 381] on span "31" at bounding box center [696, 382] width 32 height 32
type input "12/31/2024"
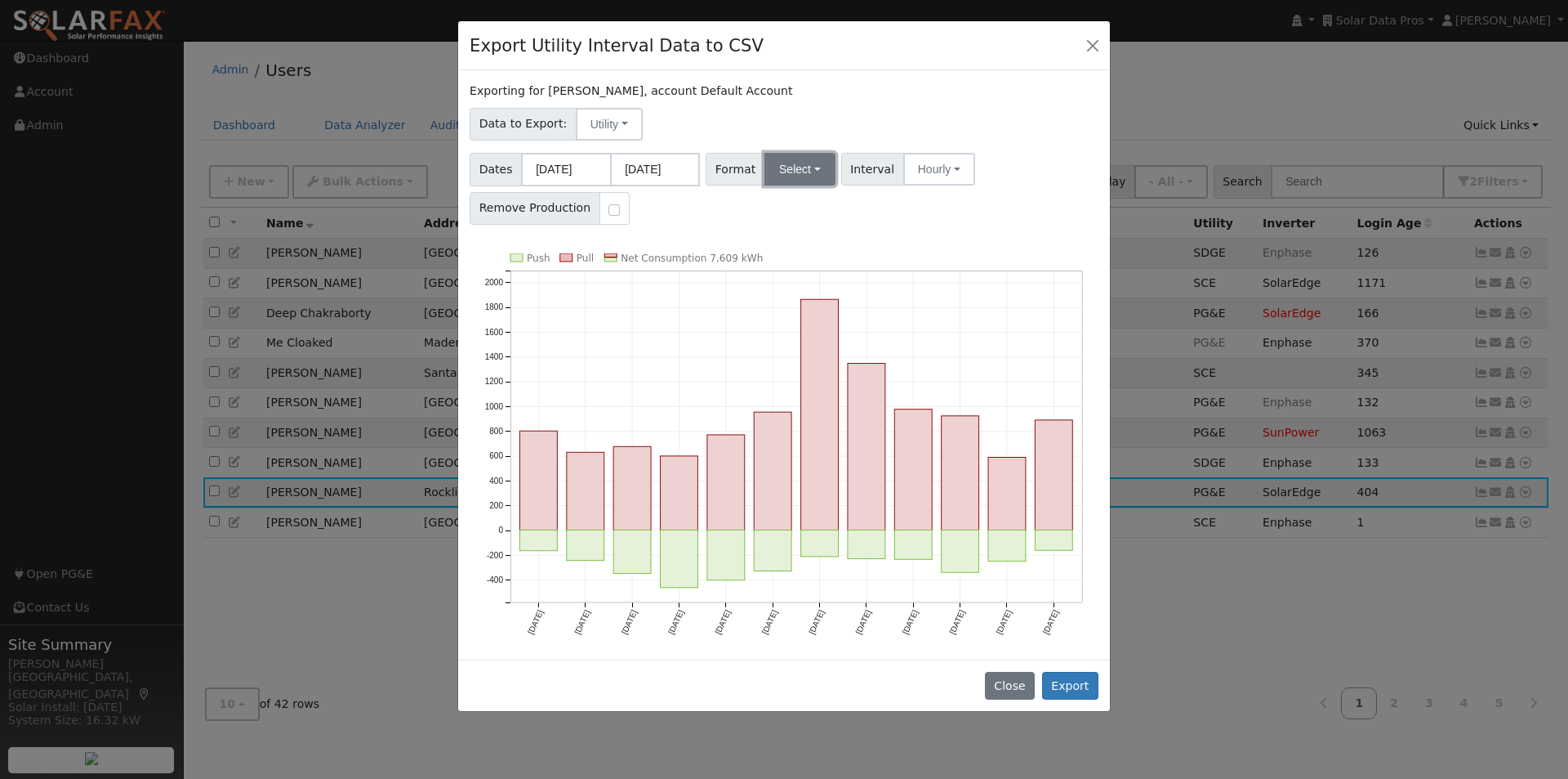
click at [797, 170] on button "Select" at bounding box center [800, 170] width 71 height 33
click at [775, 213] on link "Generic" at bounding box center [819, 205] width 117 height 23
click at [1072, 683] on button "Export" at bounding box center [1070, 686] width 56 height 28
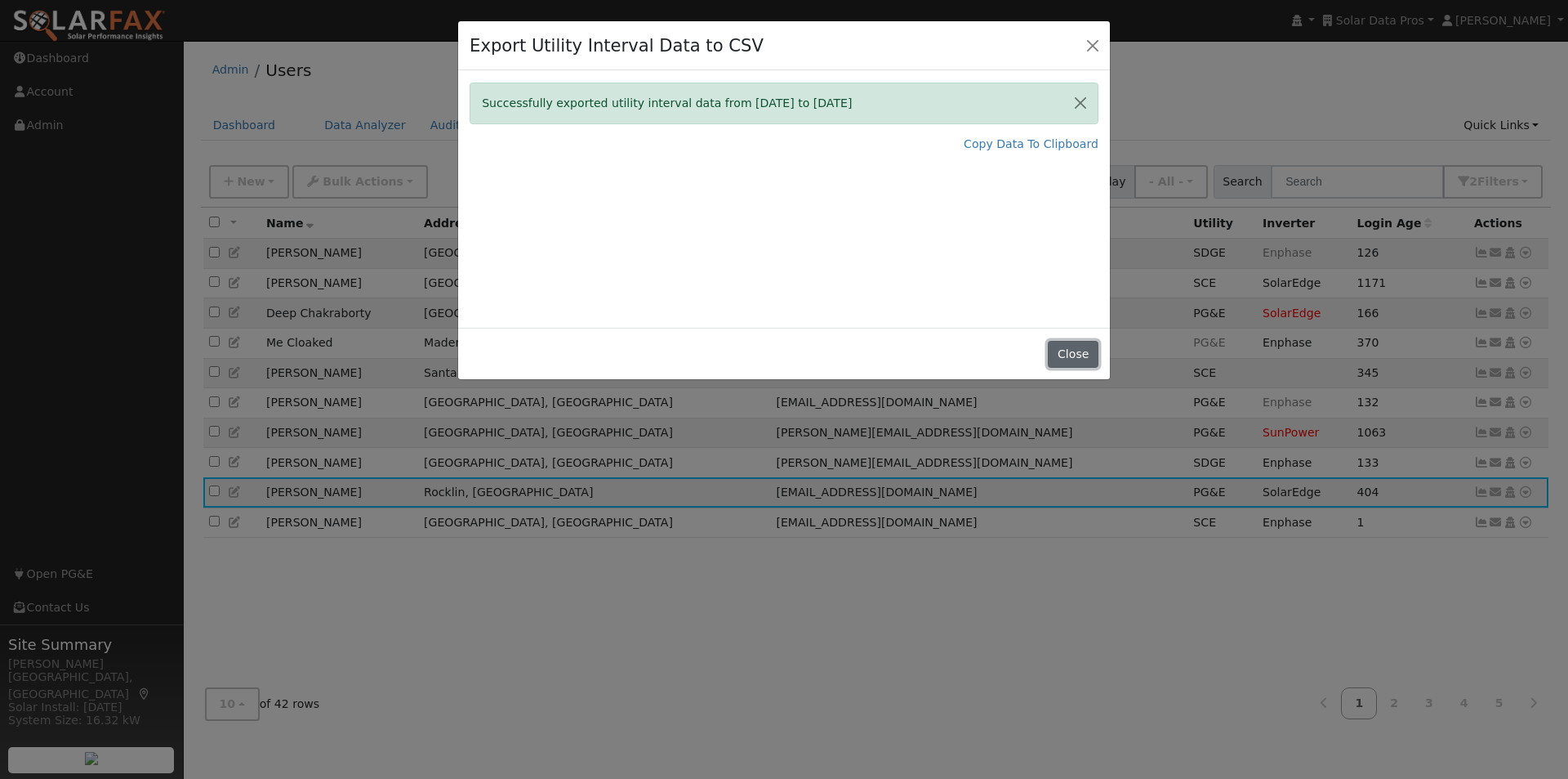
click at [1075, 347] on button "Close" at bounding box center [1072, 355] width 50 height 28
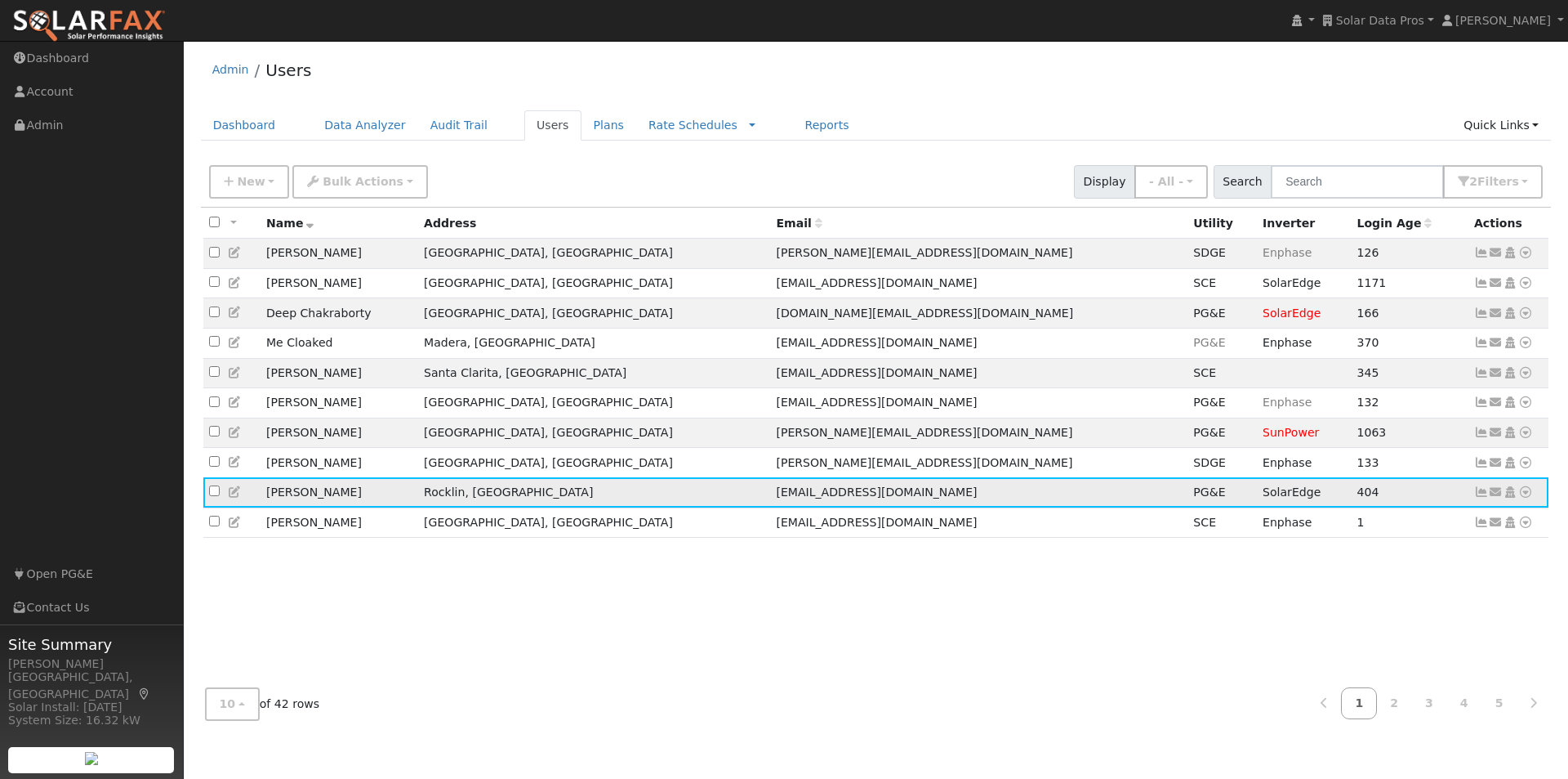
click at [1526, 497] on icon at bounding box center [1526, 492] width 15 height 12
click at [1344, 442] on link "Export to CSV" at bounding box center [1353, 431] width 120 height 23
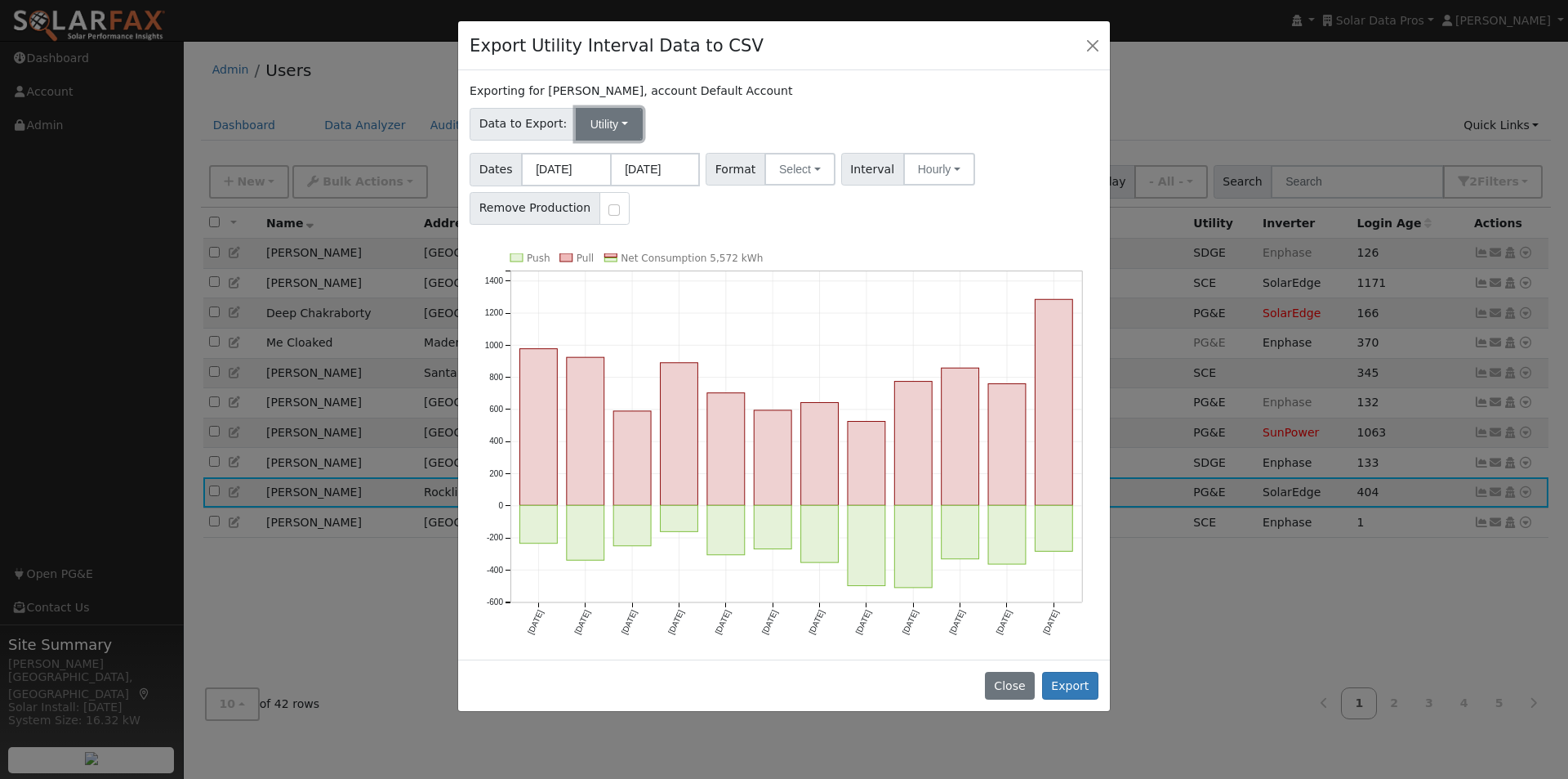
click at [599, 123] on button "Utility" at bounding box center [609, 124] width 67 height 33
click at [587, 189] on link "Solar" at bounding box center [621, 183] width 114 height 23
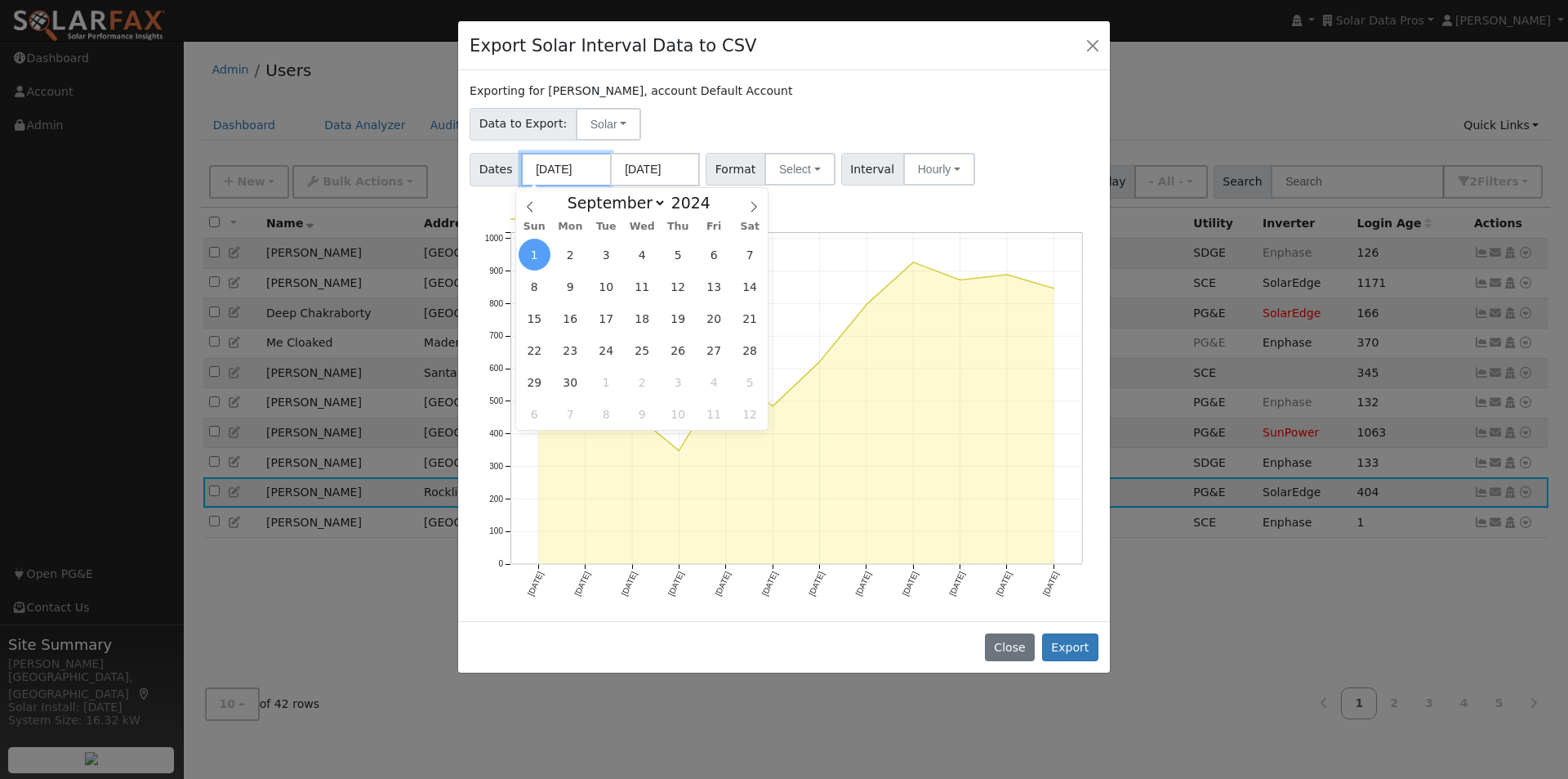
click at [579, 182] on input "09/01/2024" at bounding box center [565, 170] width 90 height 34
click at [660, 202] on select "January February March April May June July August September October November De…" at bounding box center [613, 203] width 107 height 20
select select "0"
click at [573, 193] on select "January February March April May June July August September October November De…" at bounding box center [613, 203] width 107 height 20
click at [567, 251] on span "1" at bounding box center [570, 254] width 32 height 32
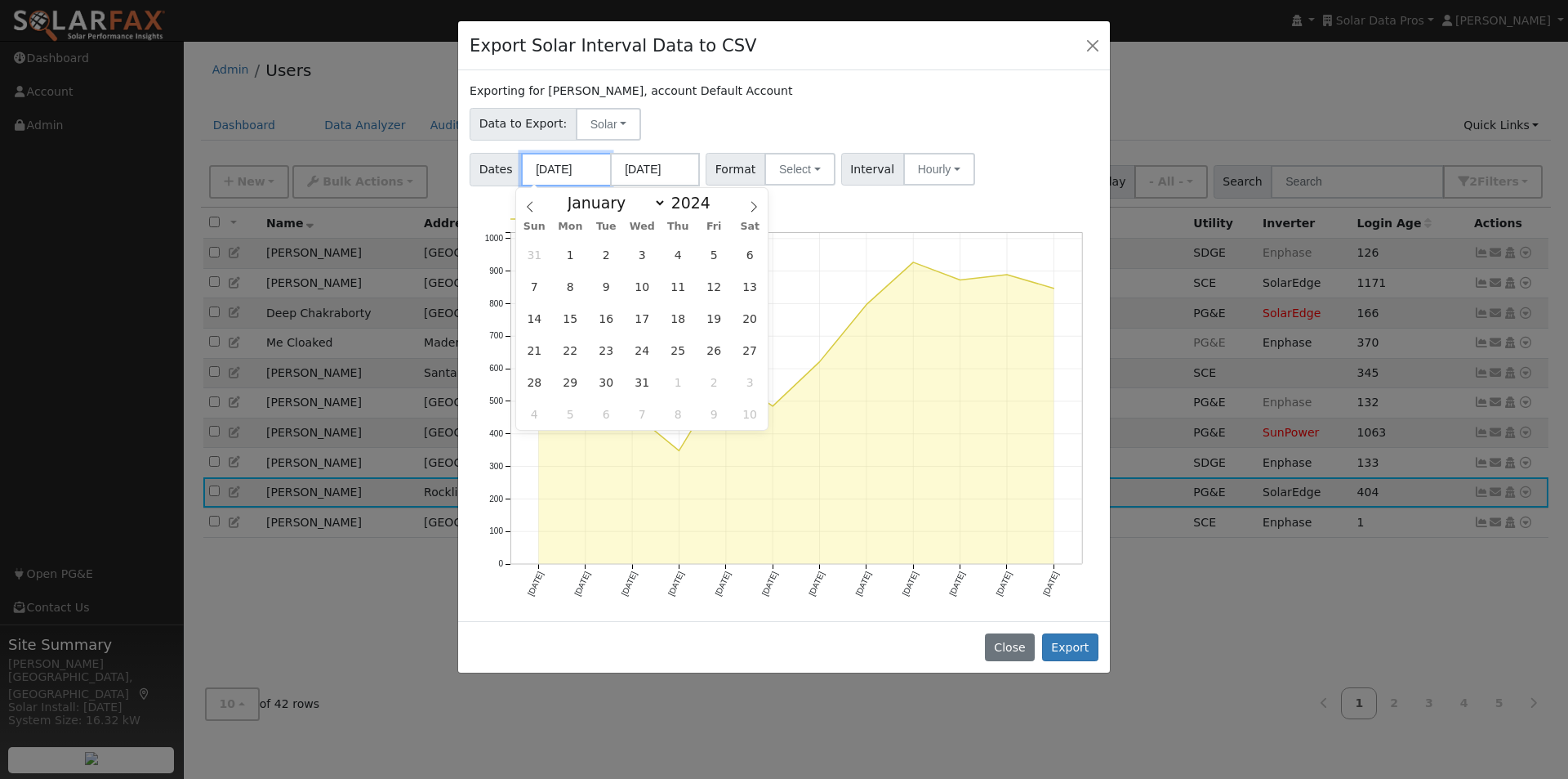
type input "01/01/2024"
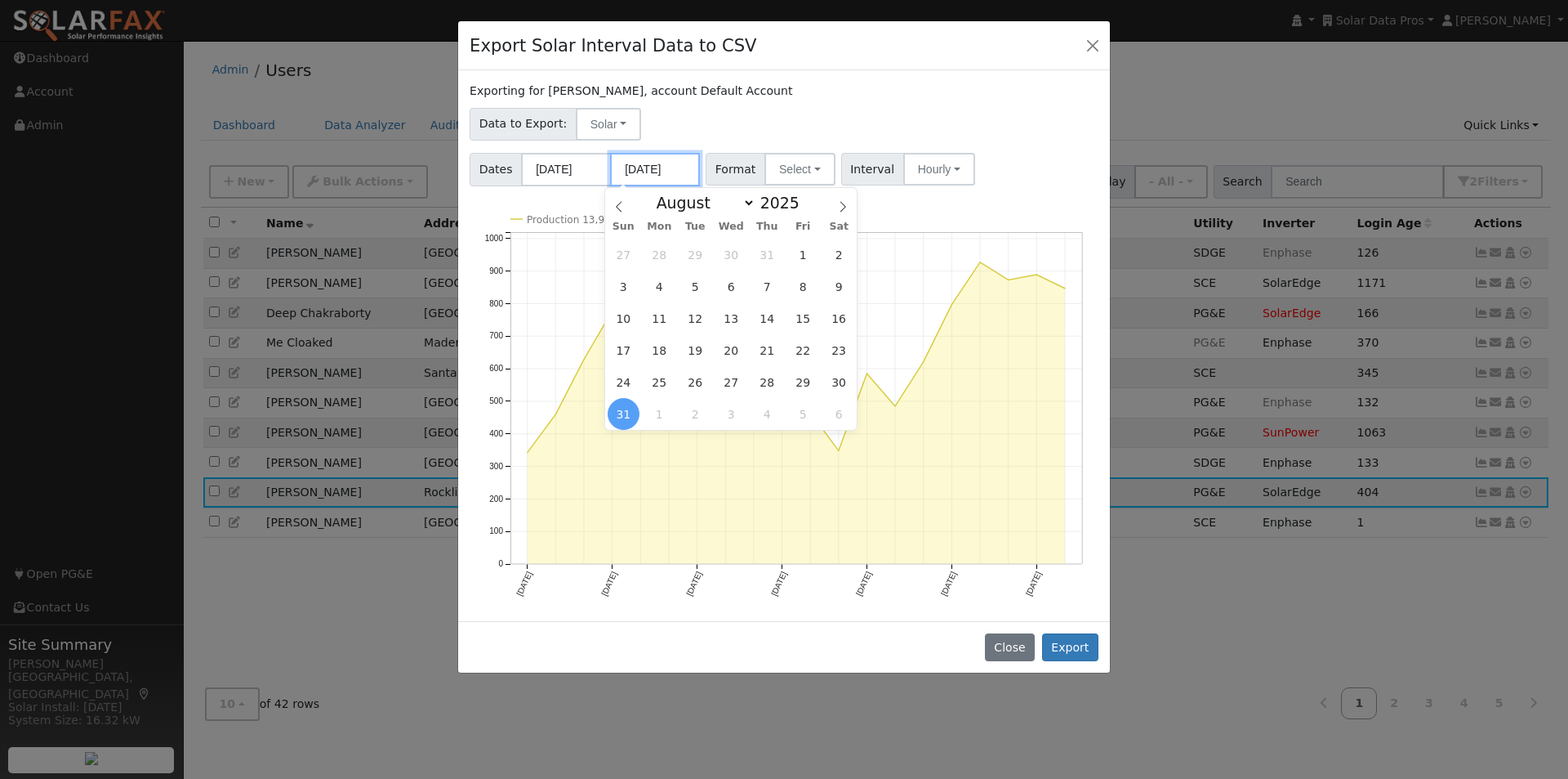
click at [661, 166] on input "08/31/2025" at bounding box center [654, 170] width 90 height 34
drag, startPoint x: 748, startPoint y: 203, endPoint x: 739, endPoint y: 214, distance: 14.2
click at [748, 203] on select "January February March April May June July August September October November De…" at bounding box center [702, 203] width 107 height 20
select select "11"
click at [662, 193] on select "January February March April May June July August September October November De…" at bounding box center [702, 203] width 107 height 20
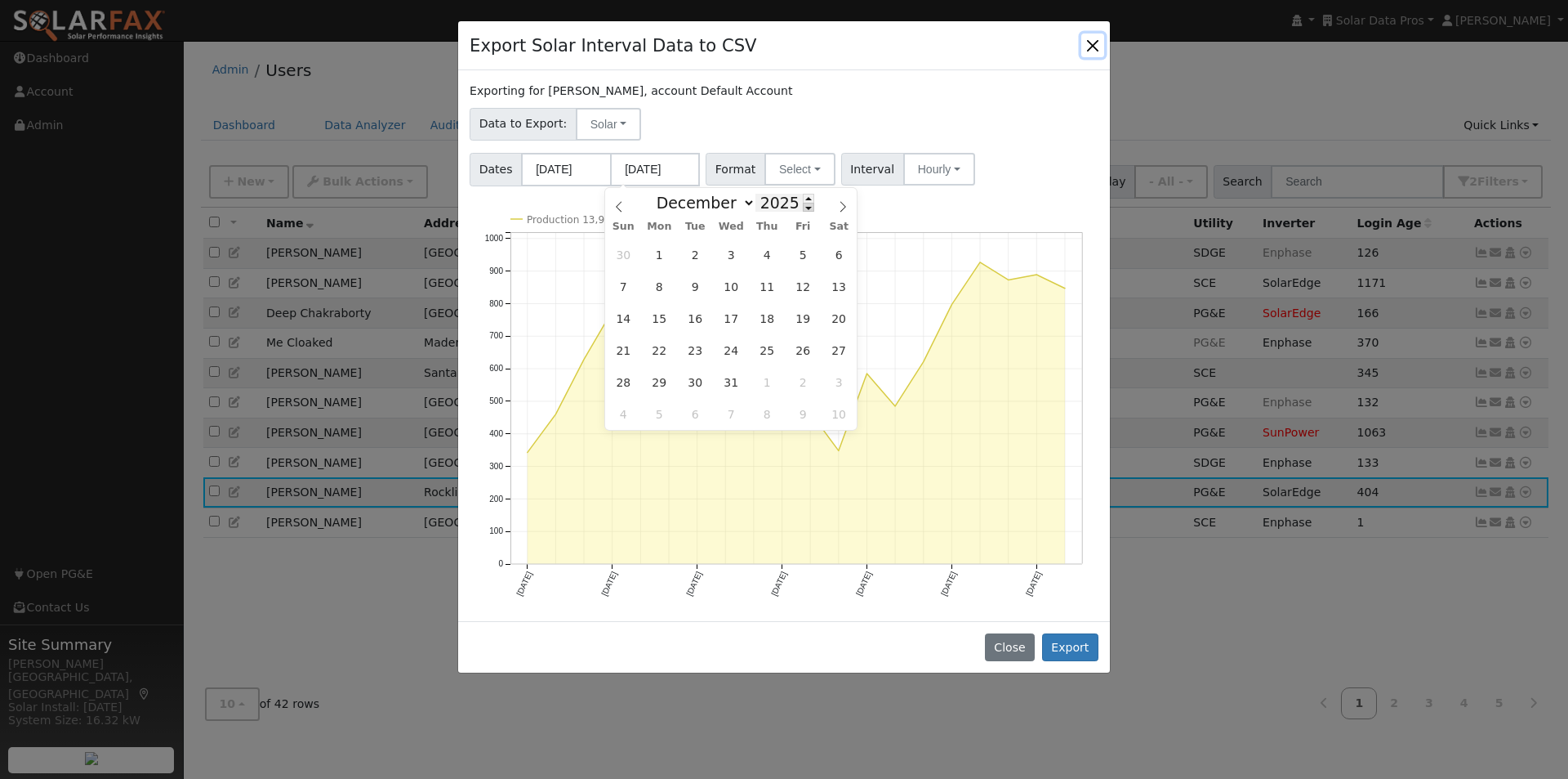
click at [803, 209] on span at bounding box center [809, 207] width 12 height 9
type input "2024"
click at [698, 376] on span "31" at bounding box center [696, 382] width 32 height 32
type input "12/31/2024"
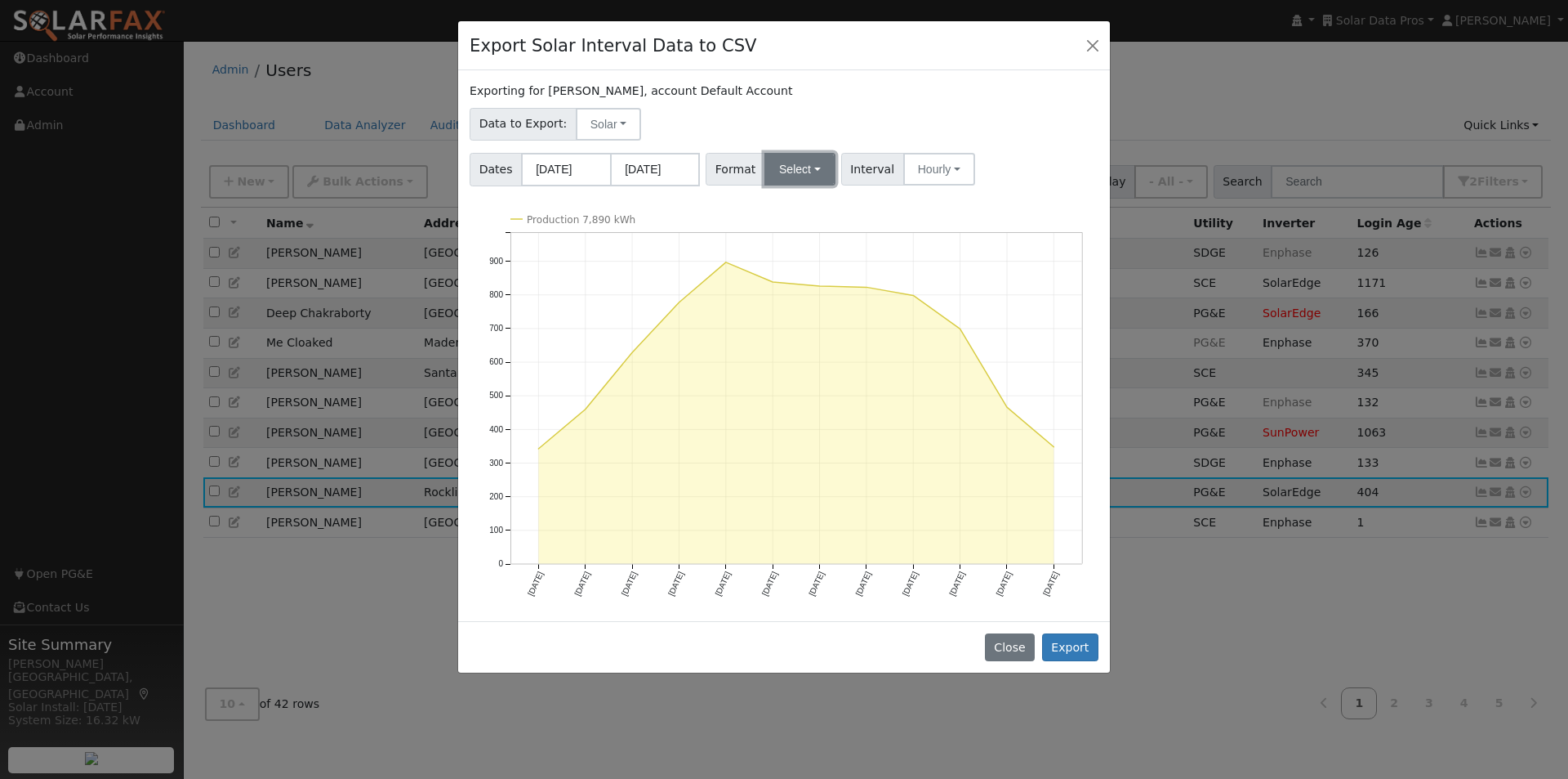
click at [789, 169] on button "Select" at bounding box center [800, 170] width 71 height 33
click at [788, 209] on link "Aurora" at bounding box center [817, 205] width 114 height 23
click at [1071, 646] on button "Export" at bounding box center [1070, 647] width 56 height 28
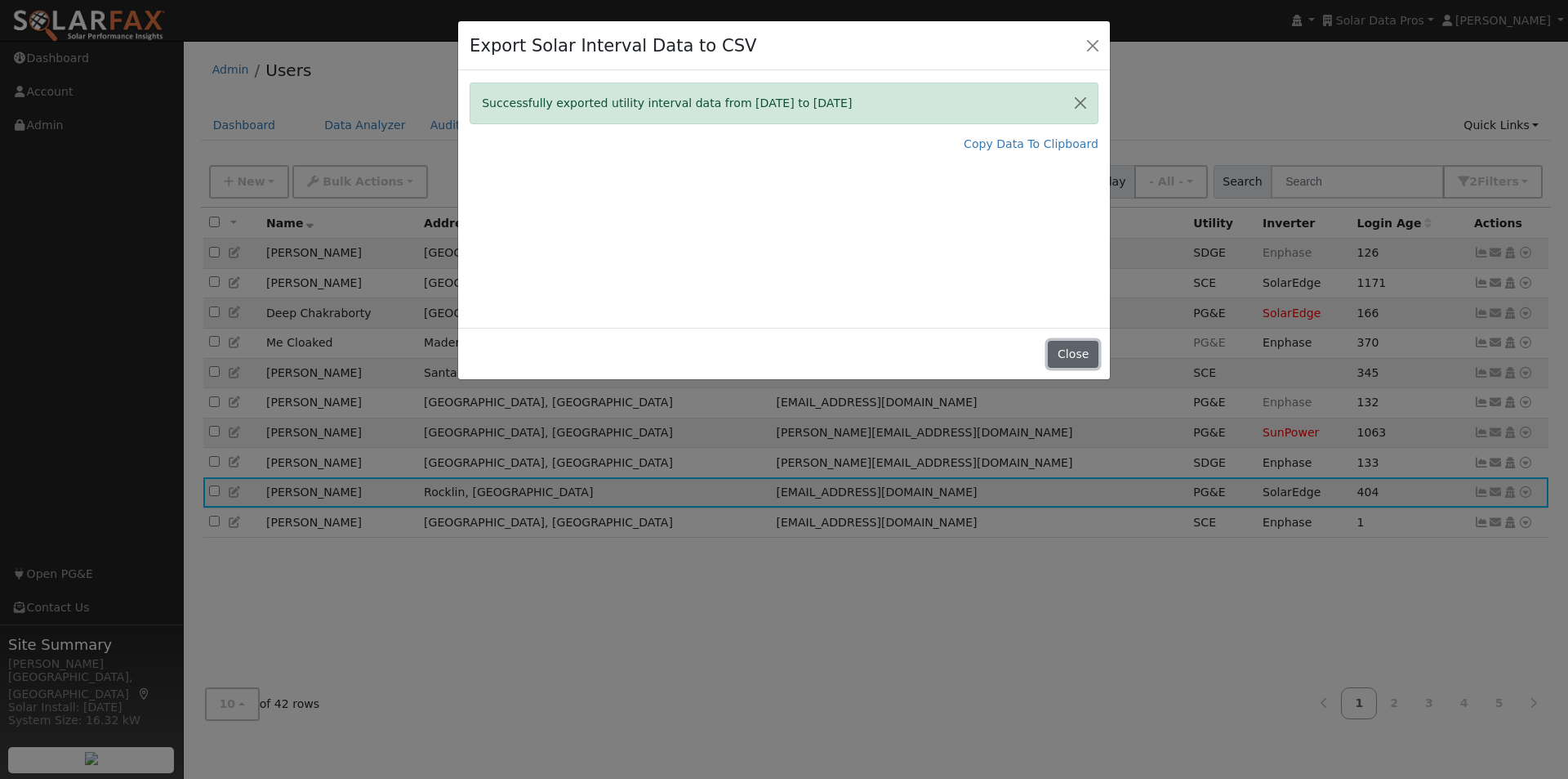
click at [1077, 350] on button "Close" at bounding box center [1072, 355] width 50 height 28
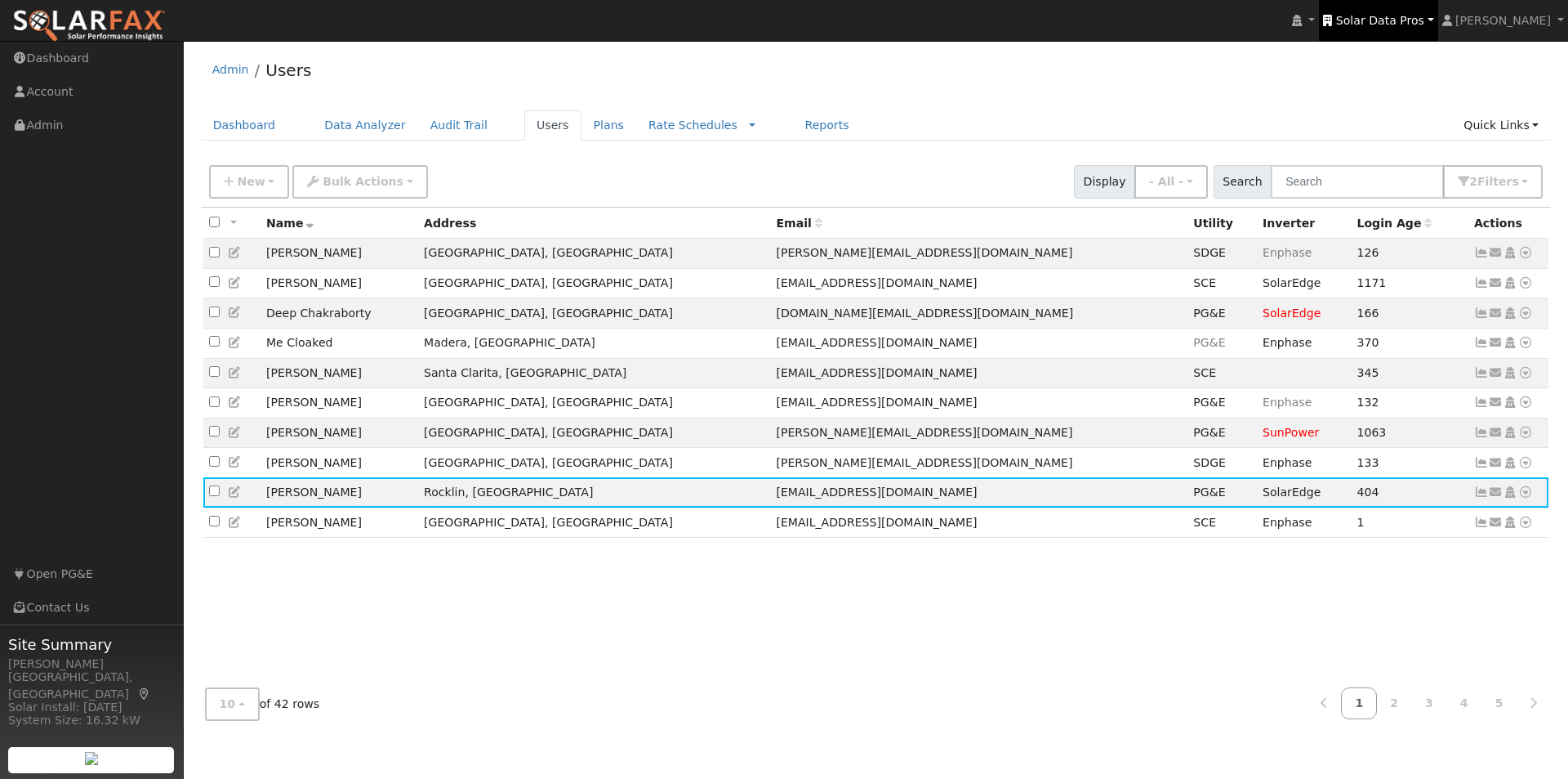
click at [1394, 14] on span "Solar Data Pros" at bounding box center [1380, 21] width 88 height 13
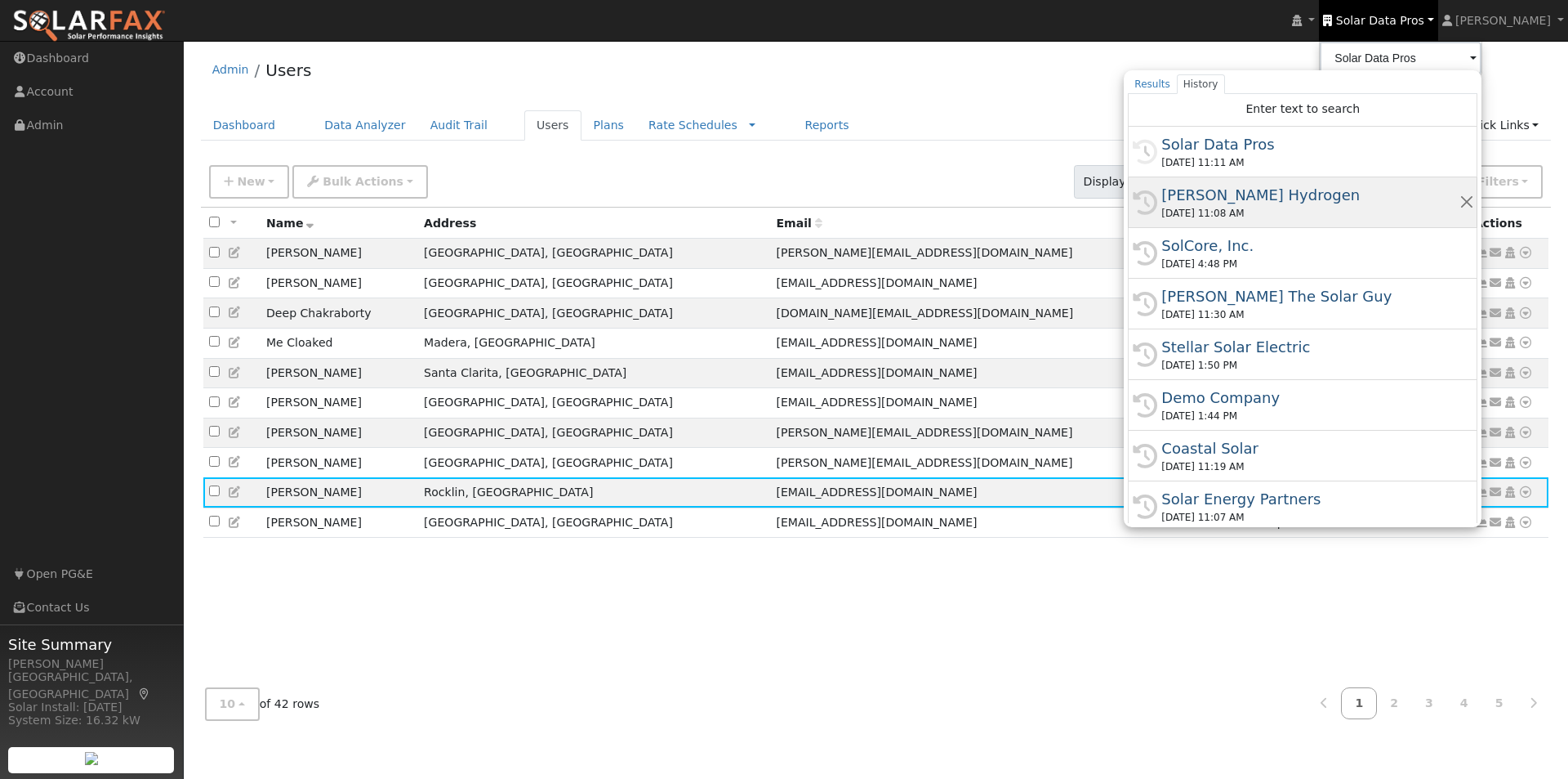
click at [1234, 194] on div "[PERSON_NAME] Hydrogen" at bounding box center [1310, 194] width 297 height 22
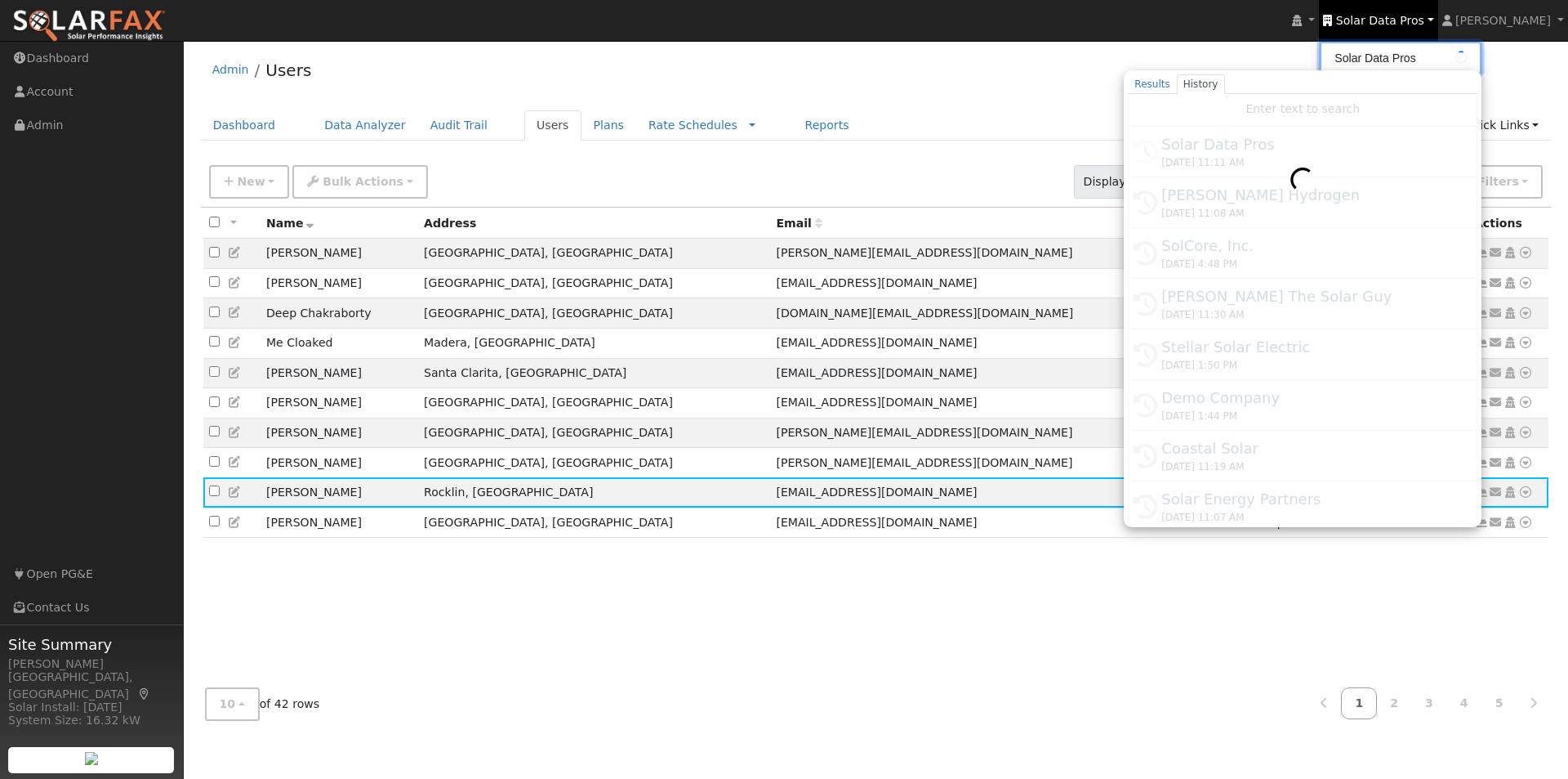
type input "[PERSON_NAME] Hydrogen"
